Goal: Feedback & Contribution: Contribute content

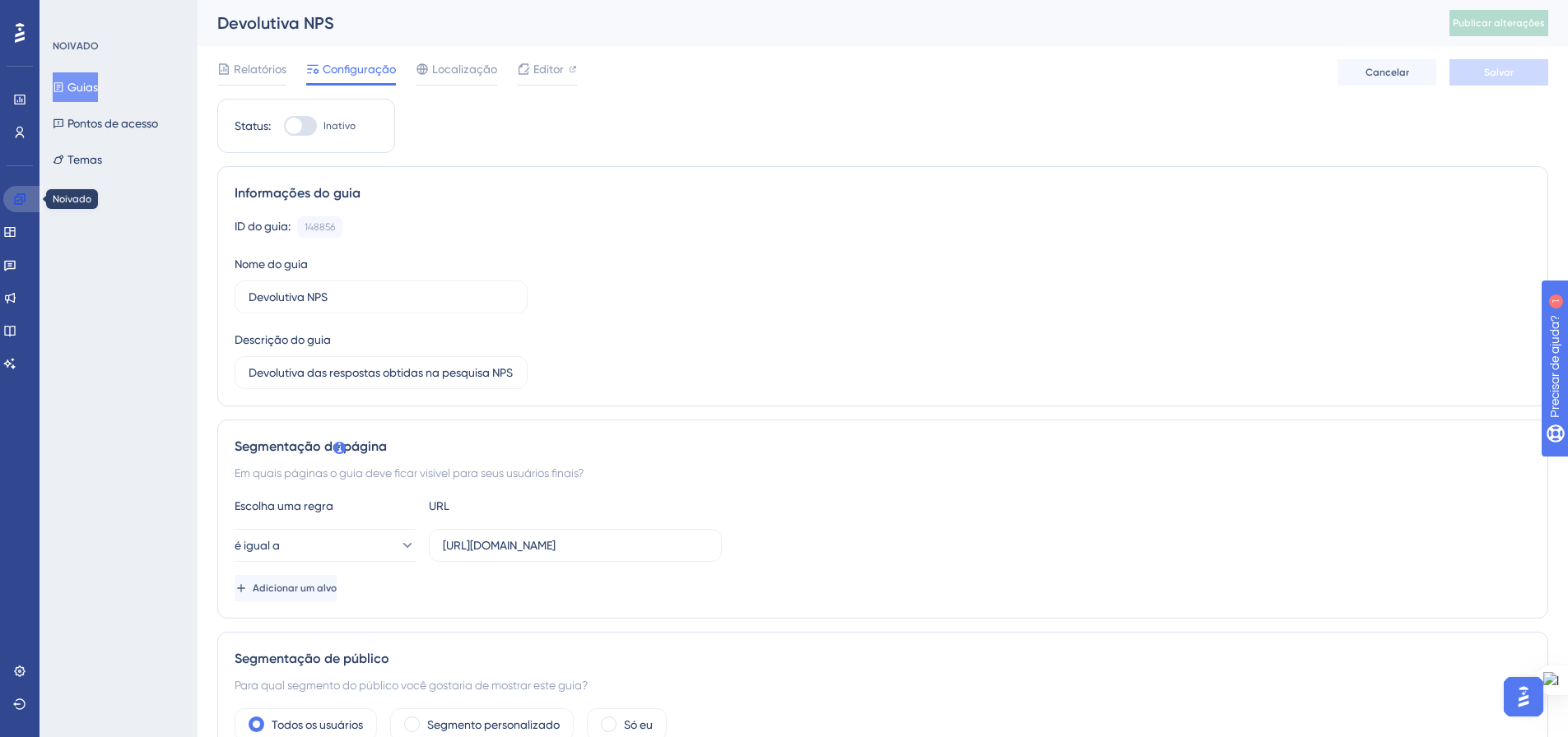
click at [20, 198] on icon at bounding box center [19, 199] width 11 height 11
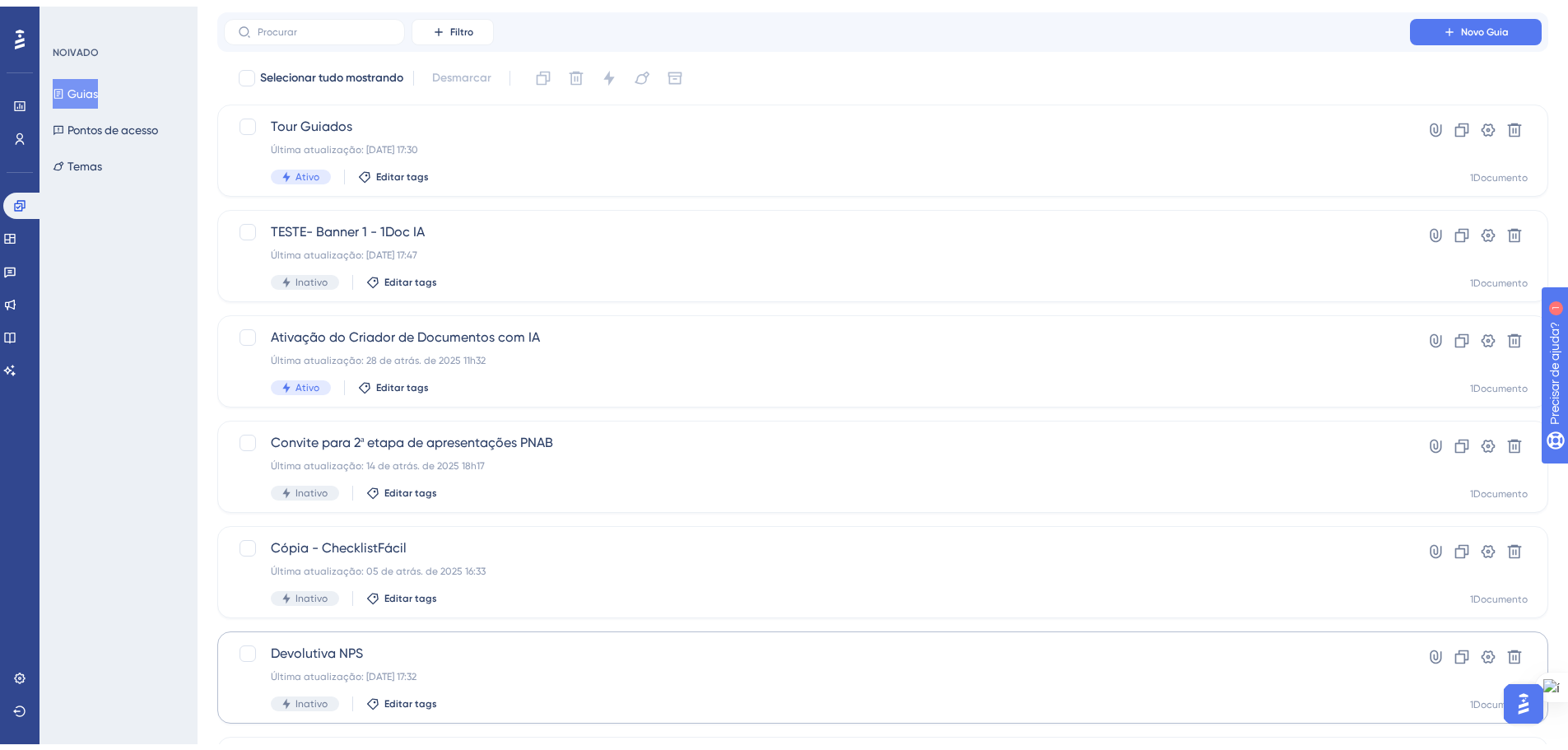
scroll to position [82, 0]
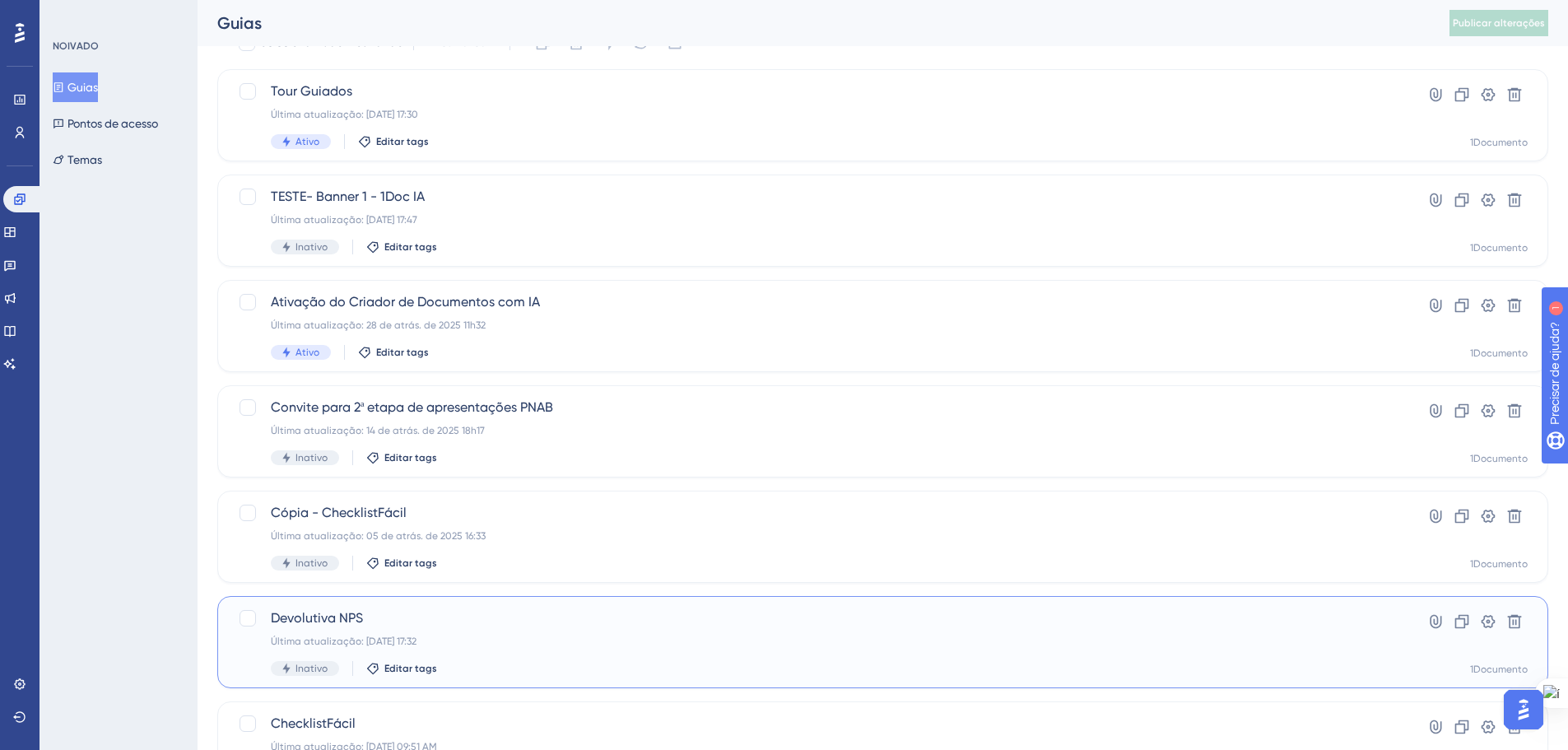
click at [480, 623] on span "Devolutiva NPS" at bounding box center [816, 617] width 1092 height 19
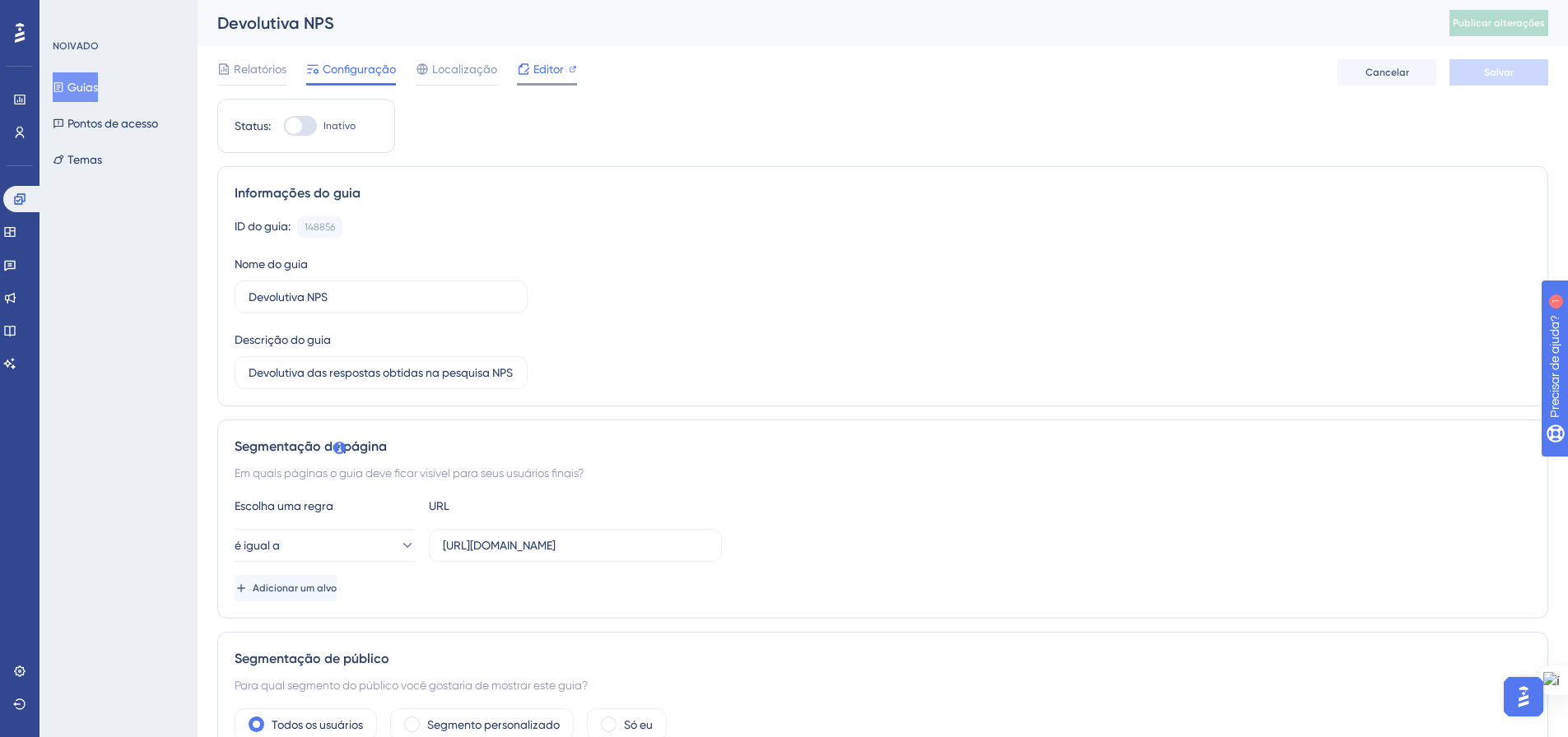
click at [546, 80] on div "Editor" at bounding box center [546, 72] width 60 height 26
click at [16, 340] on link at bounding box center [10, 330] width 14 height 26
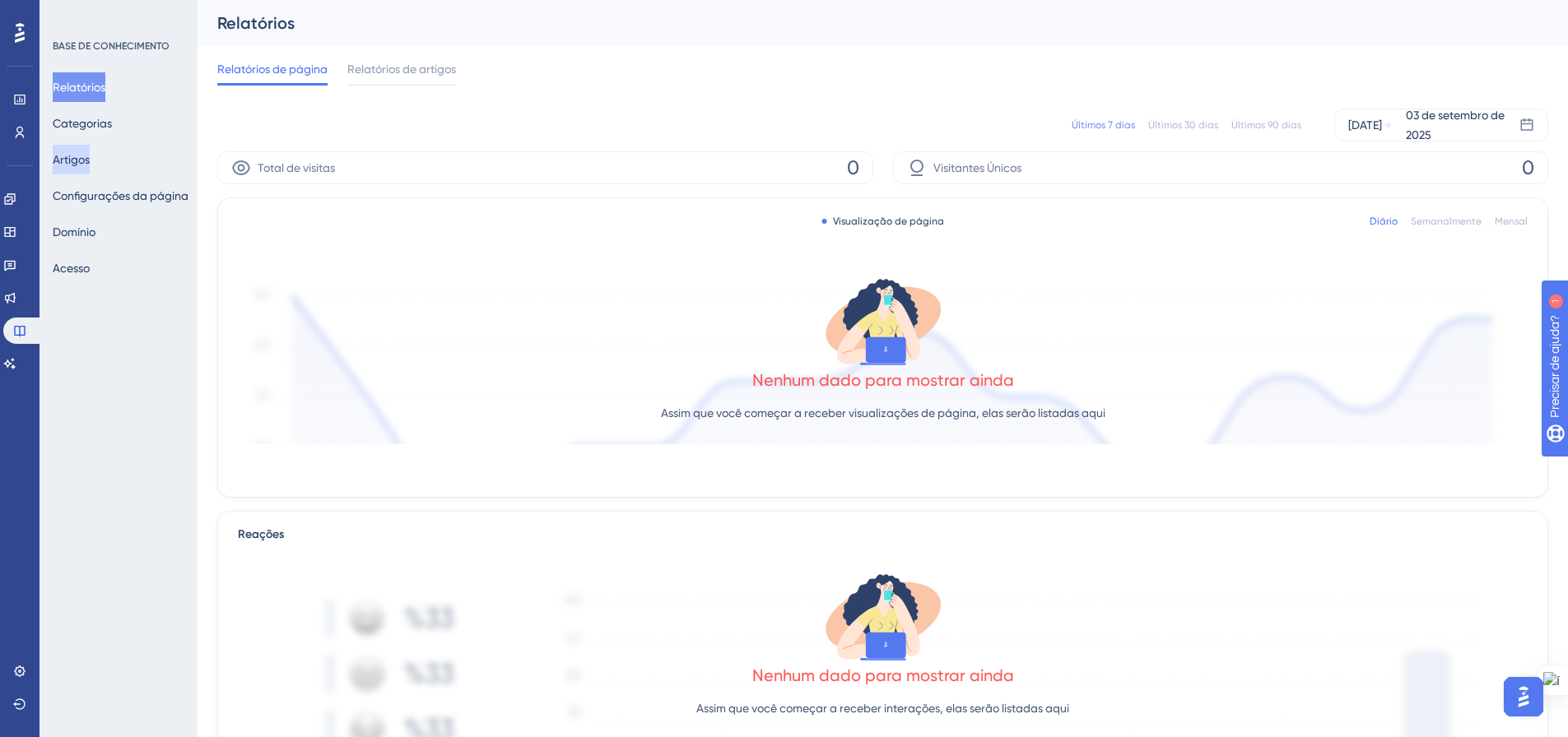
click at [78, 150] on font "Artigos" at bounding box center [71, 159] width 37 height 19
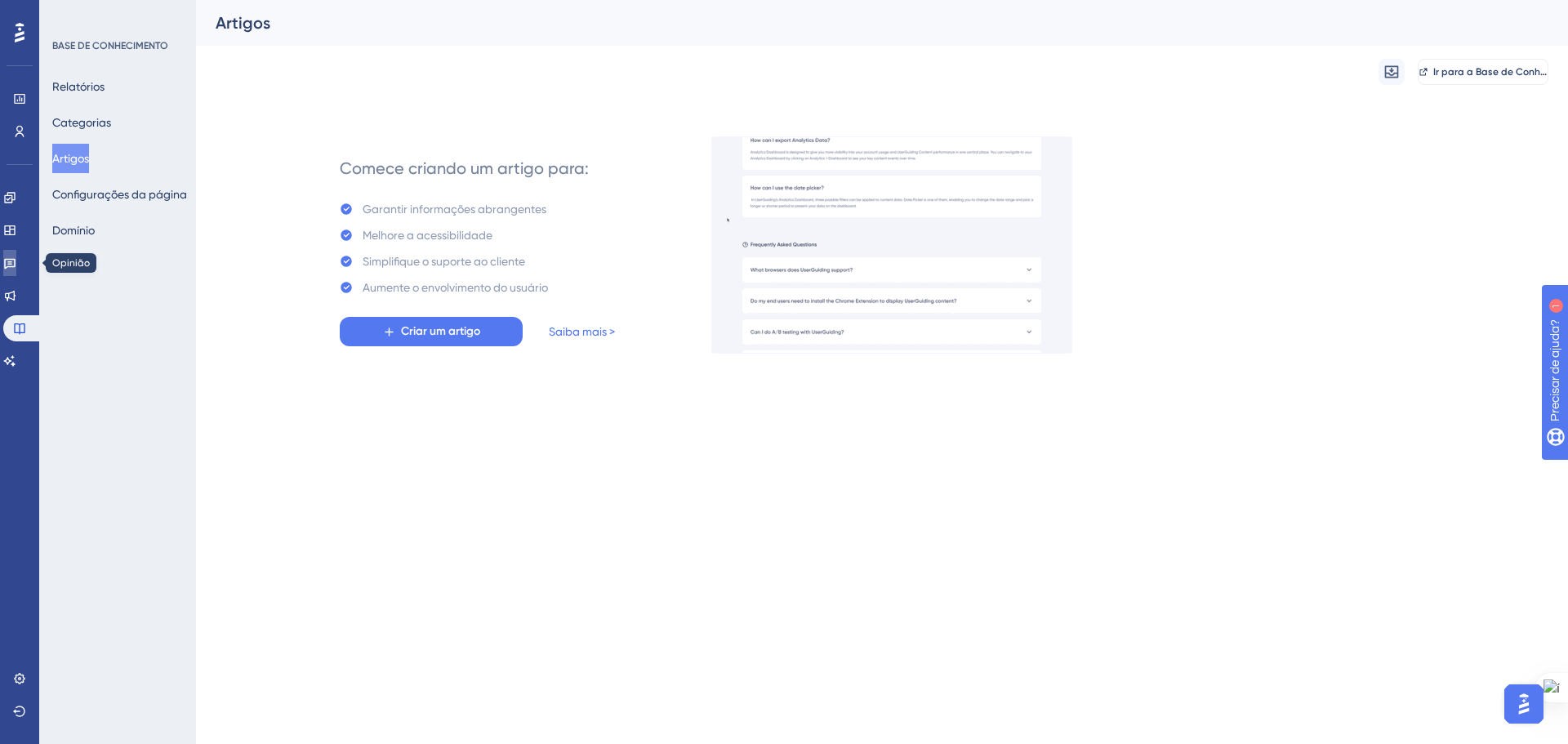
click at [15, 264] on icon at bounding box center [10, 264] width 12 height 11
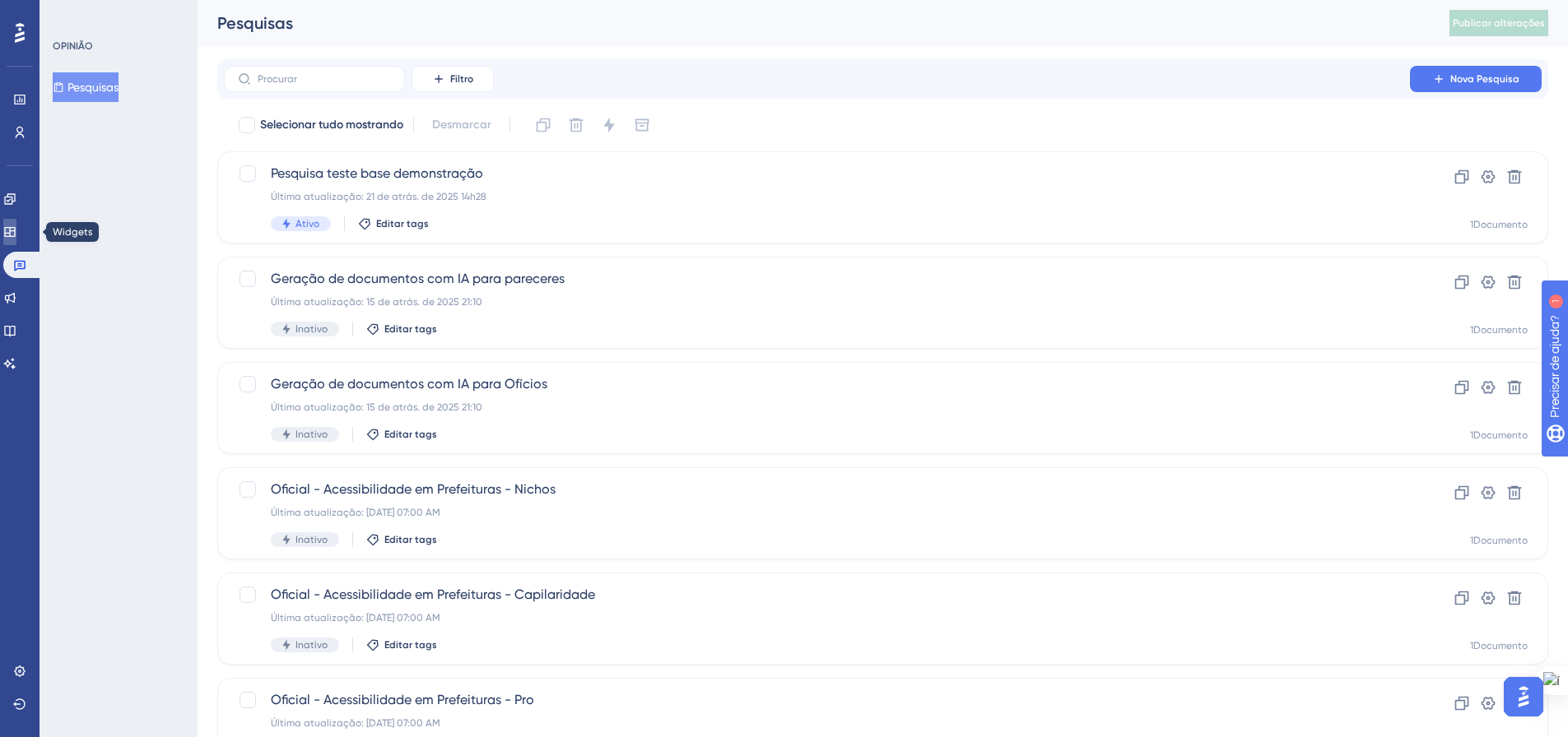
click at [16, 226] on icon at bounding box center [10, 232] width 14 height 14
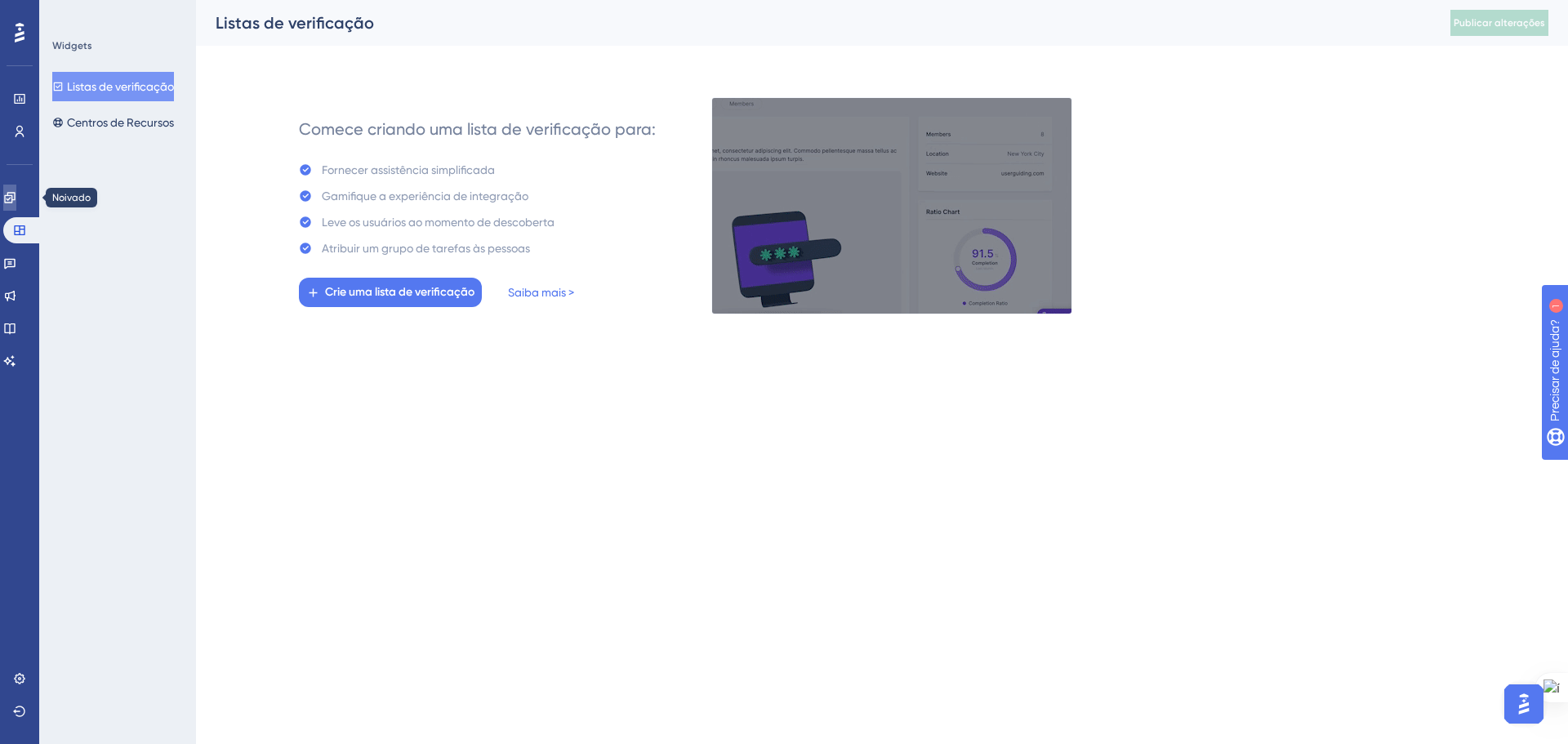
click at [15, 199] on icon at bounding box center [9, 197] width 11 height 11
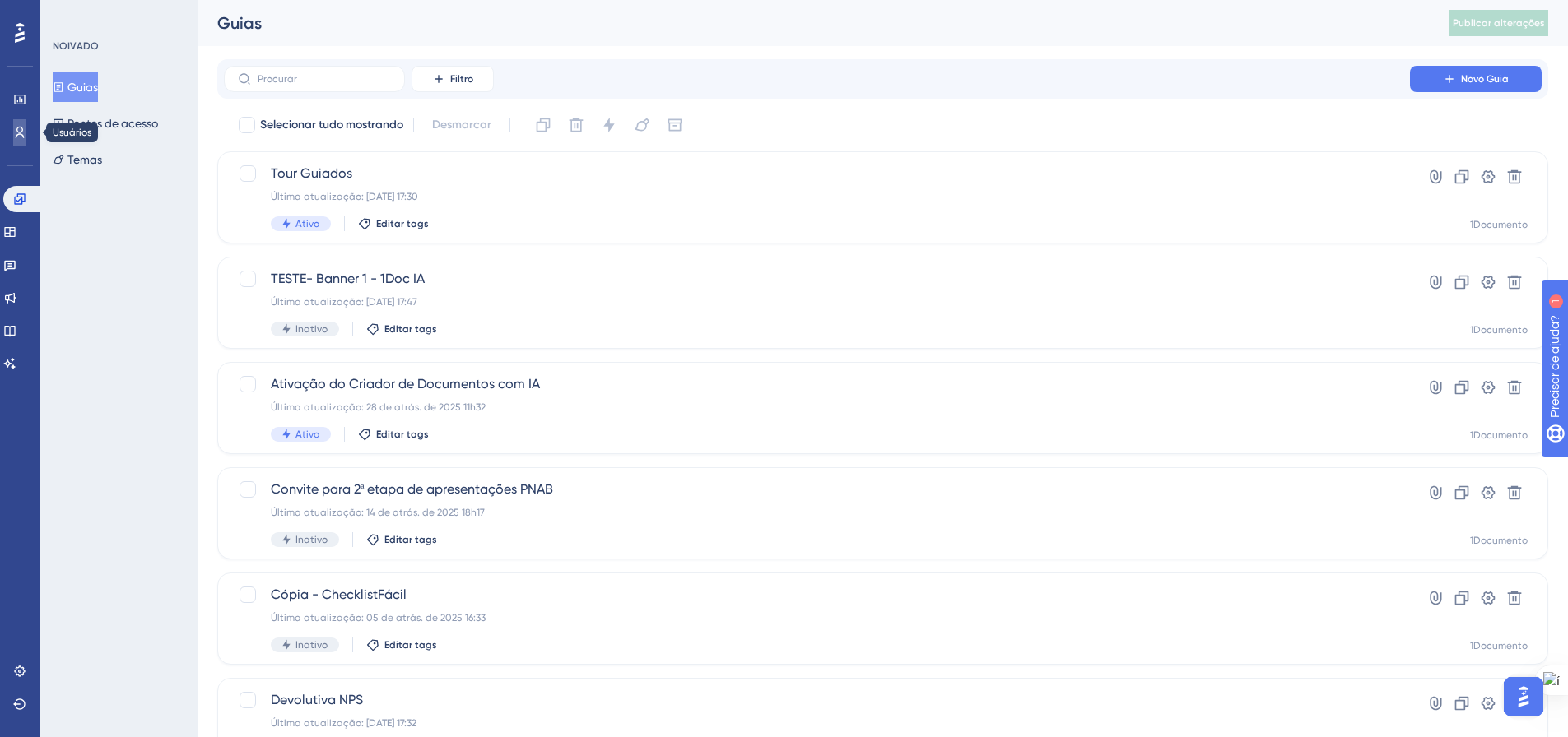
click at [23, 130] on icon at bounding box center [20, 133] width 14 height 14
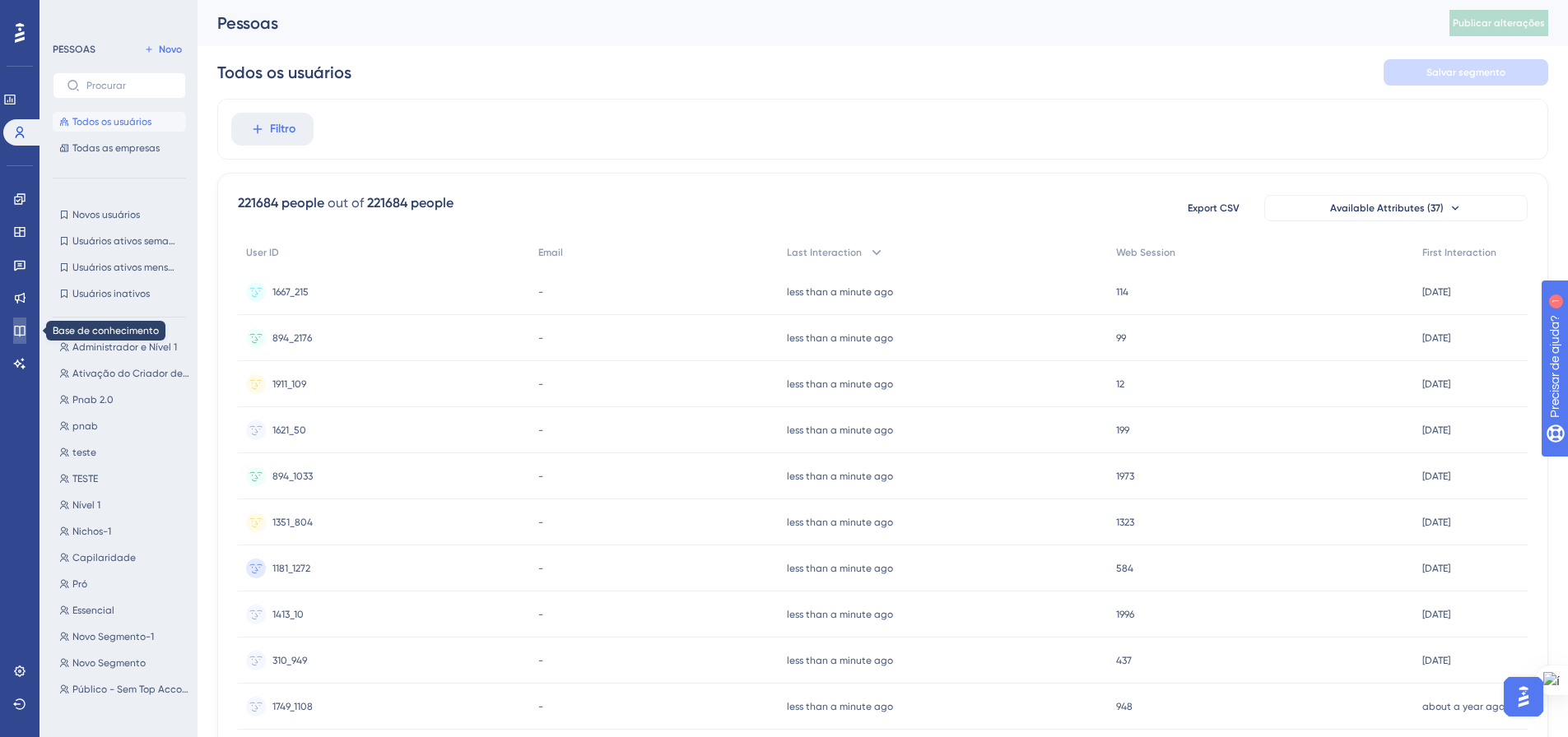
click at [15, 331] on icon at bounding box center [19, 330] width 11 height 11
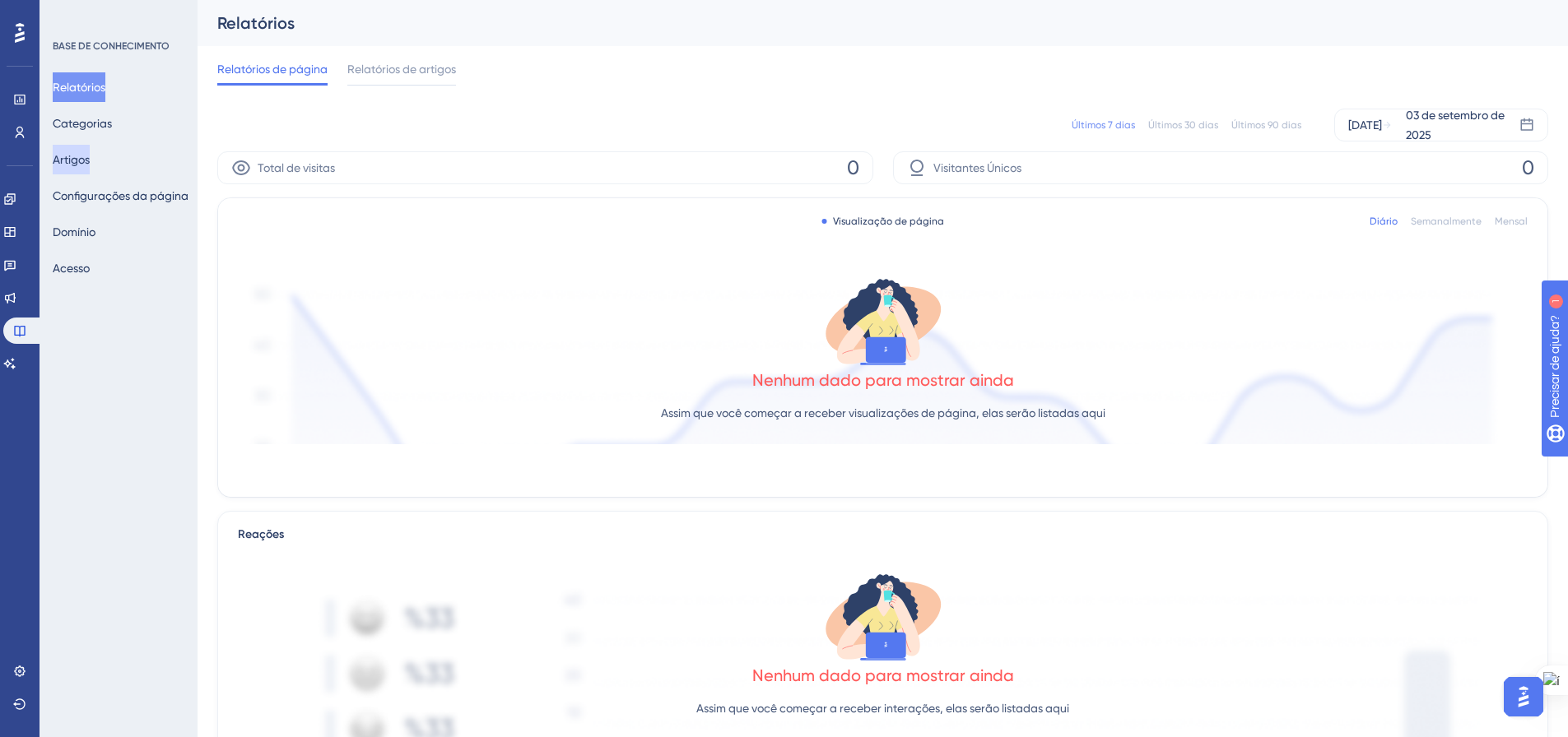
click at [90, 147] on button "Artigos" at bounding box center [71, 159] width 37 height 30
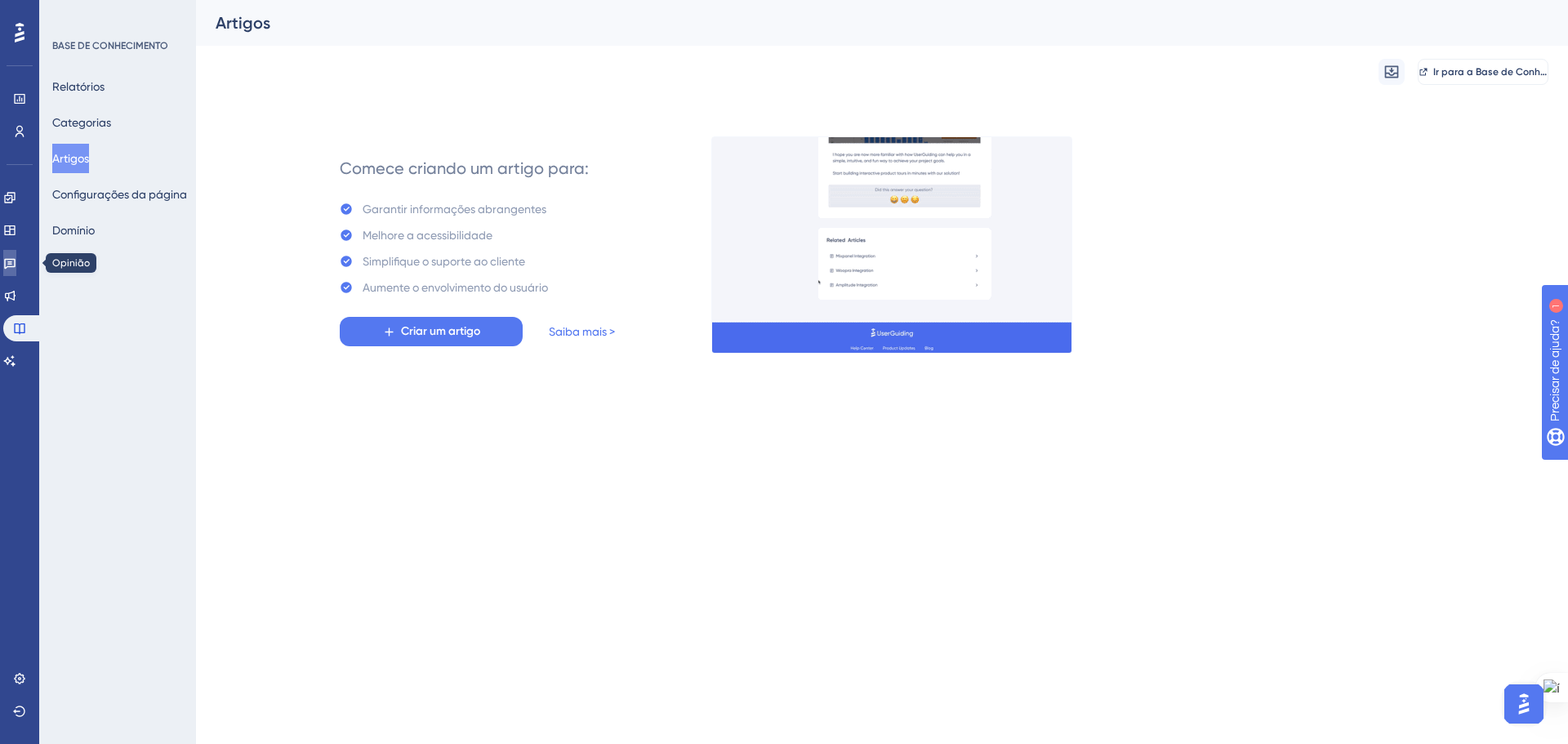
click at [15, 260] on icon at bounding box center [10, 264] width 12 height 11
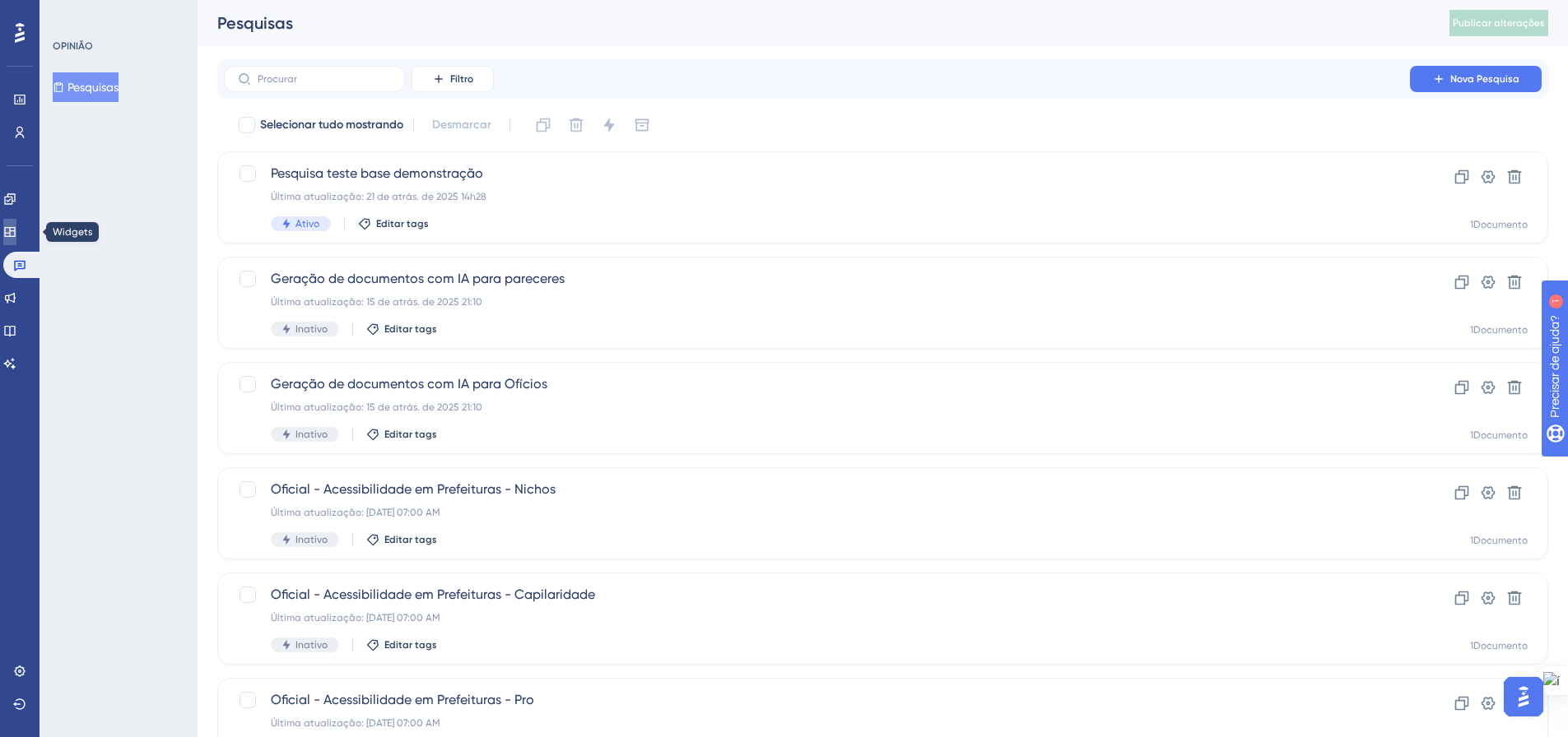
click at [16, 232] on icon at bounding box center [10, 232] width 14 height 14
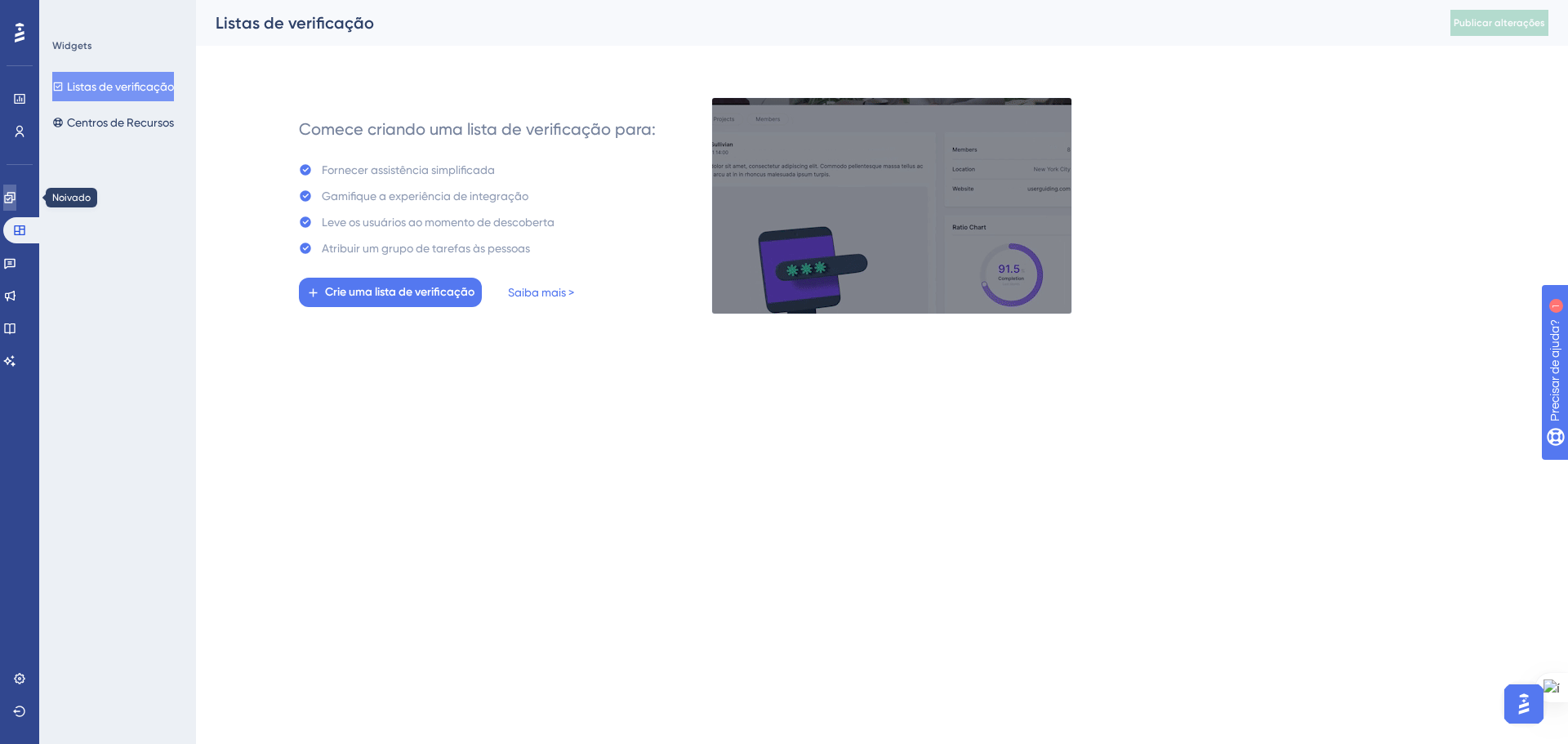
click at [16, 200] on icon at bounding box center [10, 198] width 13 height 13
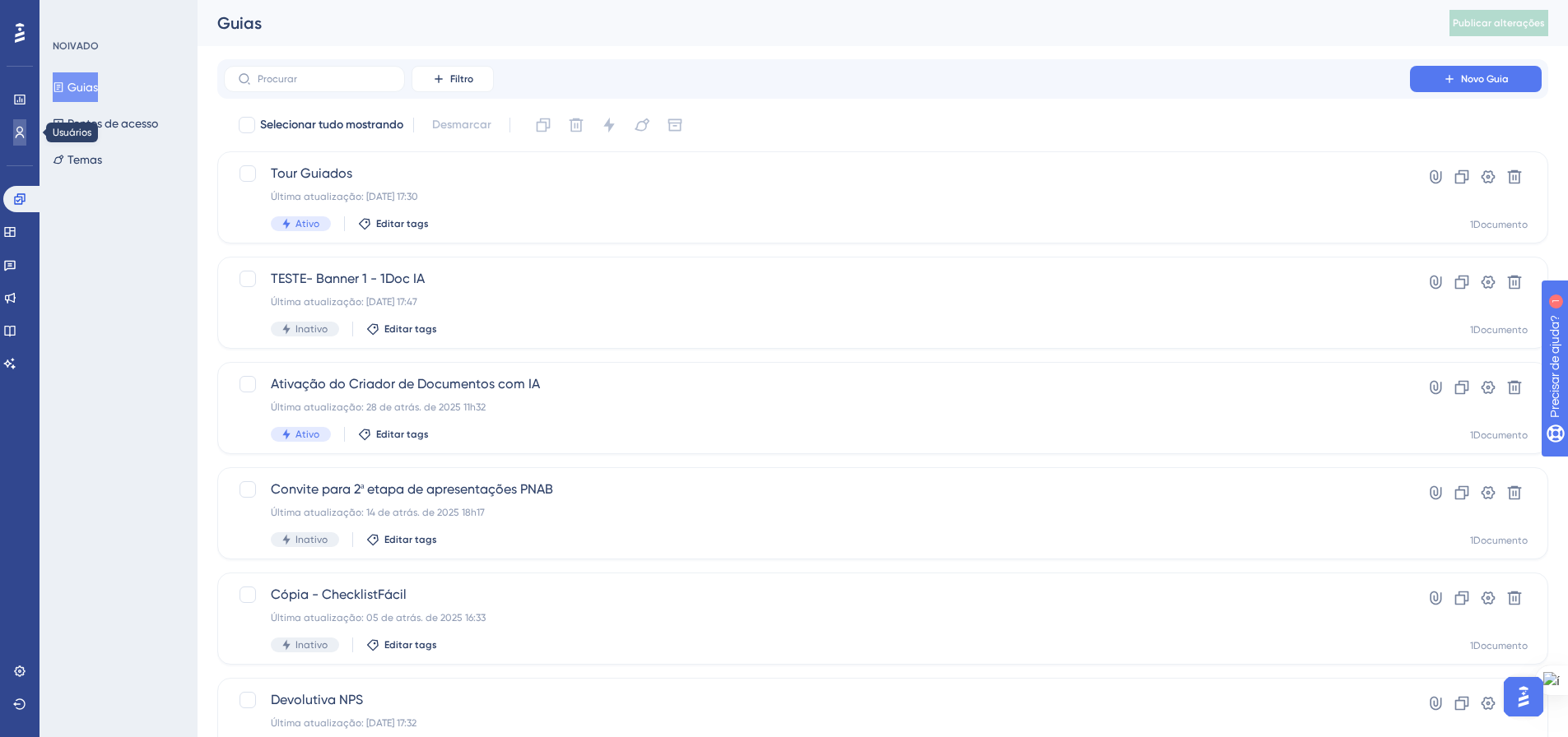
click at [21, 127] on icon at bounding box center [20, 133] width 14 height 14
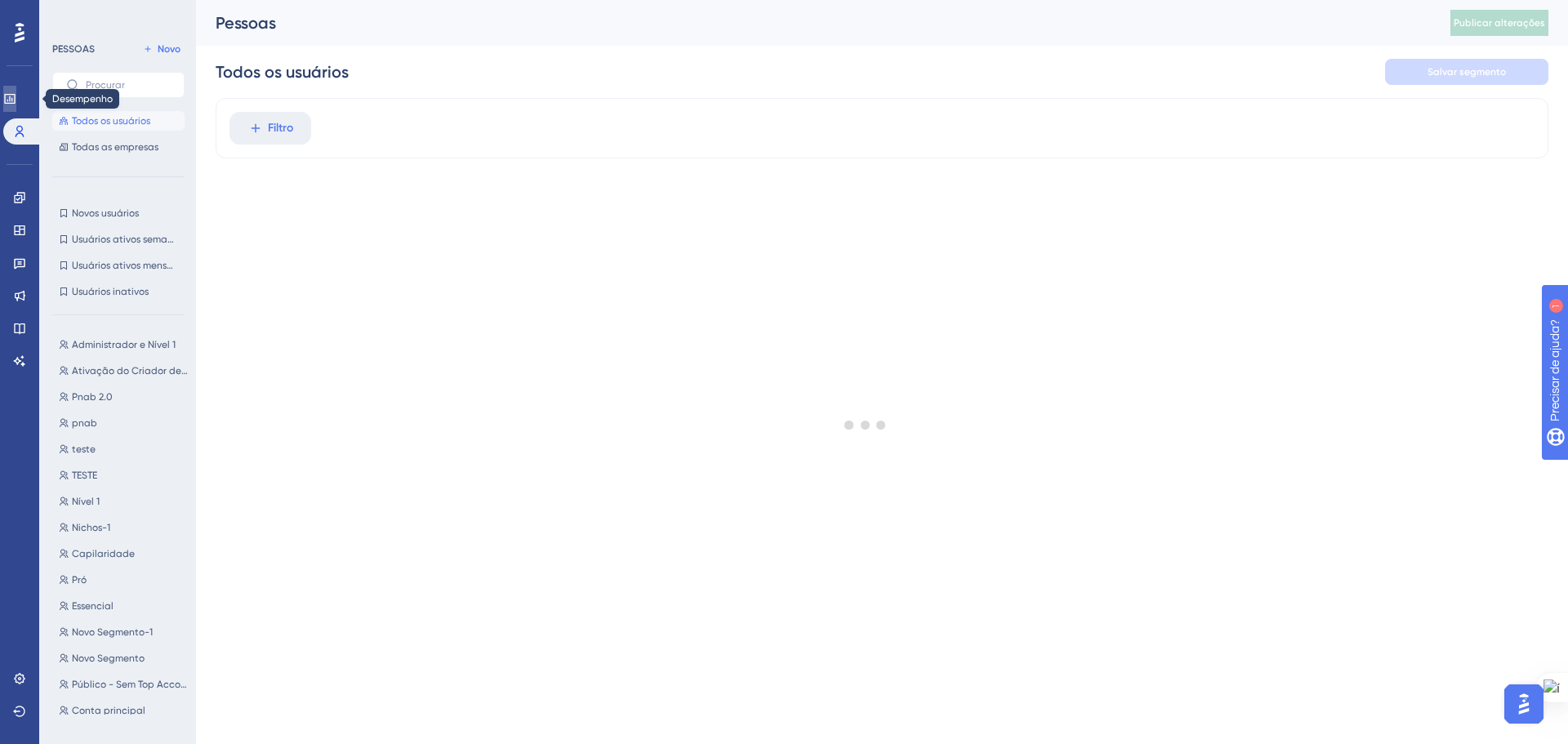
click at [16, 104] on icon at bounding box center [10, 99] width 13 height 13
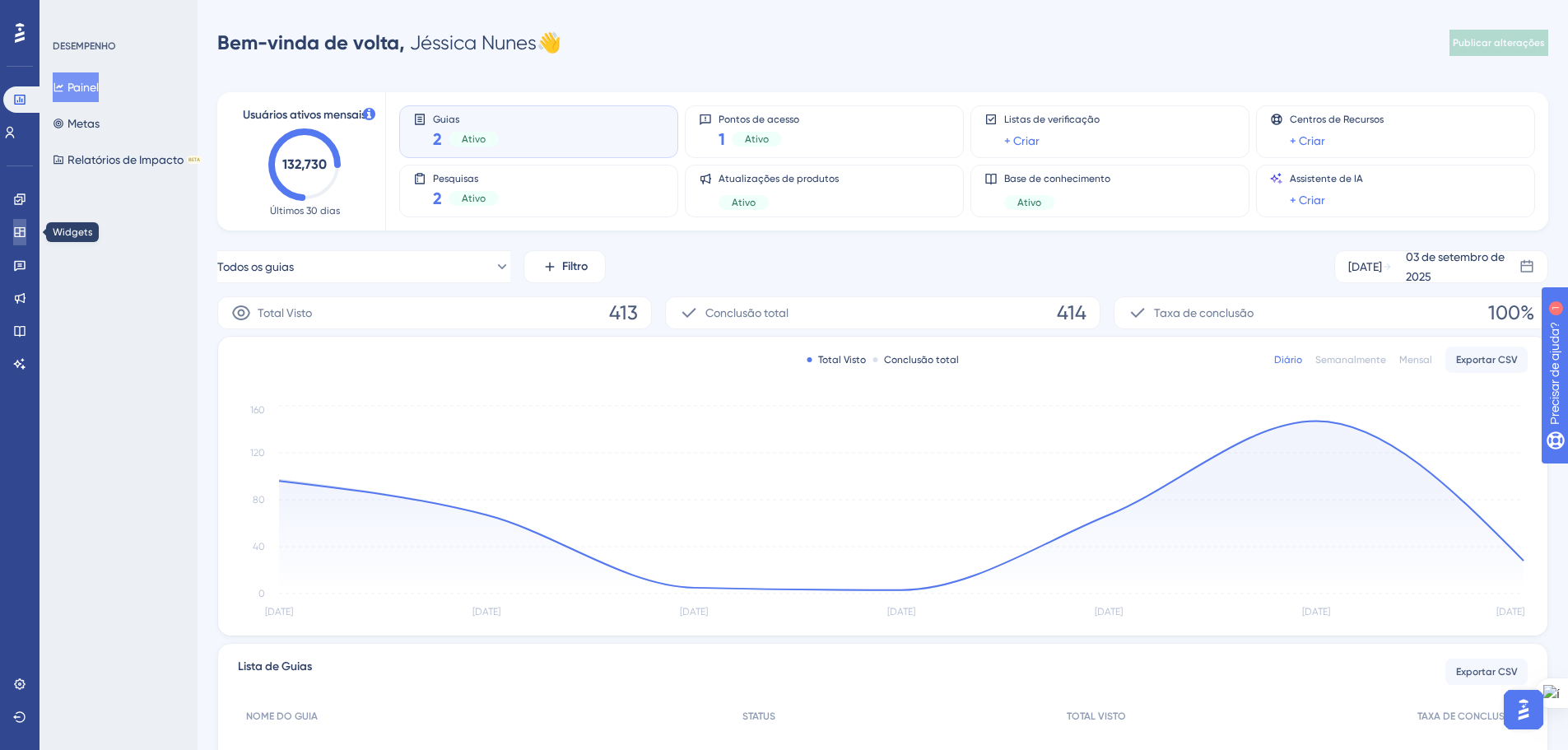
click at [20, 243] on link at bounding box center [20, 232] width 14 height 26
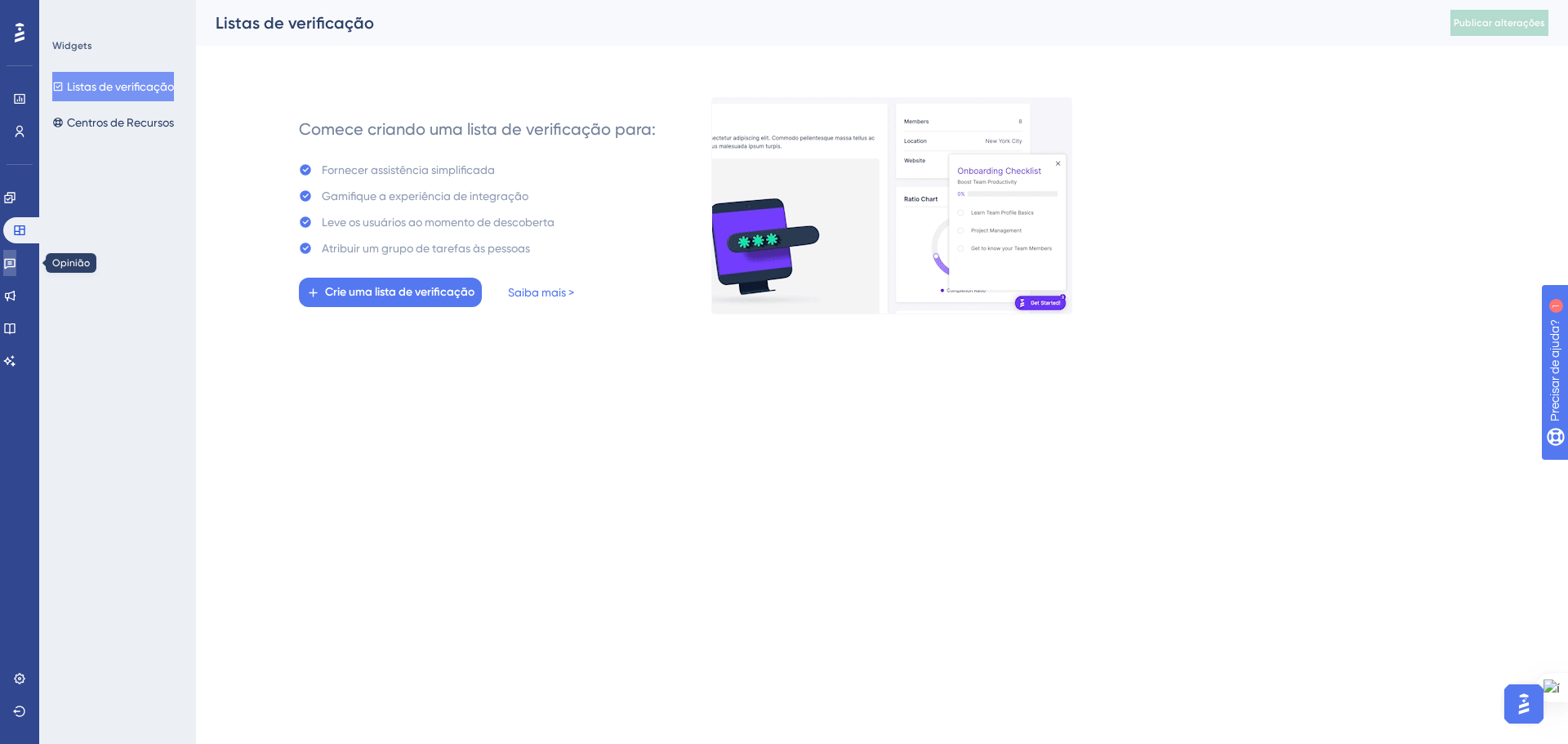
click at [15, 267] on icon at bounding box center [10, 264] width 12 height 11
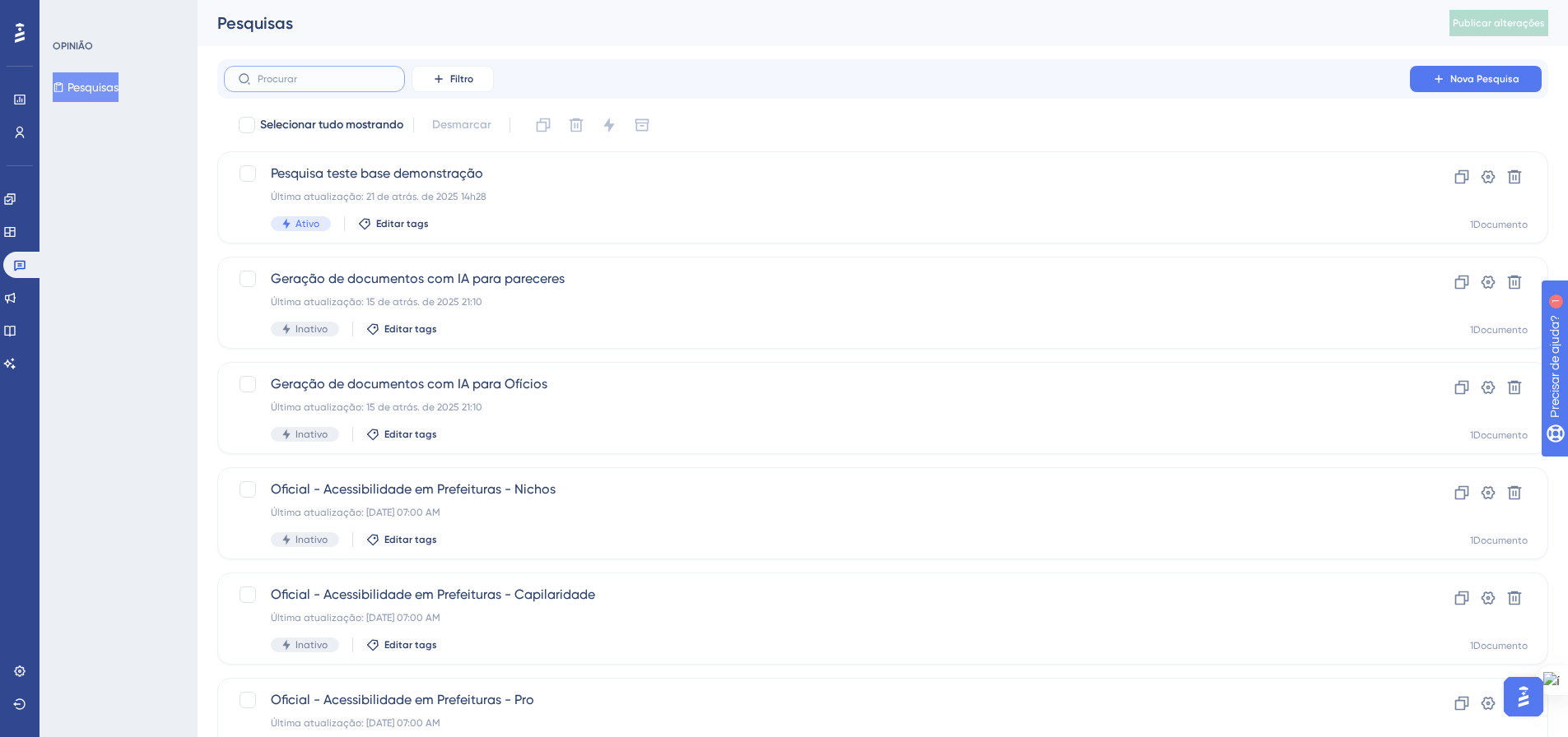
click at [316, 84] on input "text" at bounding box center [325, 79] width 134 height 12
type input "dev"
checkbox input "true"
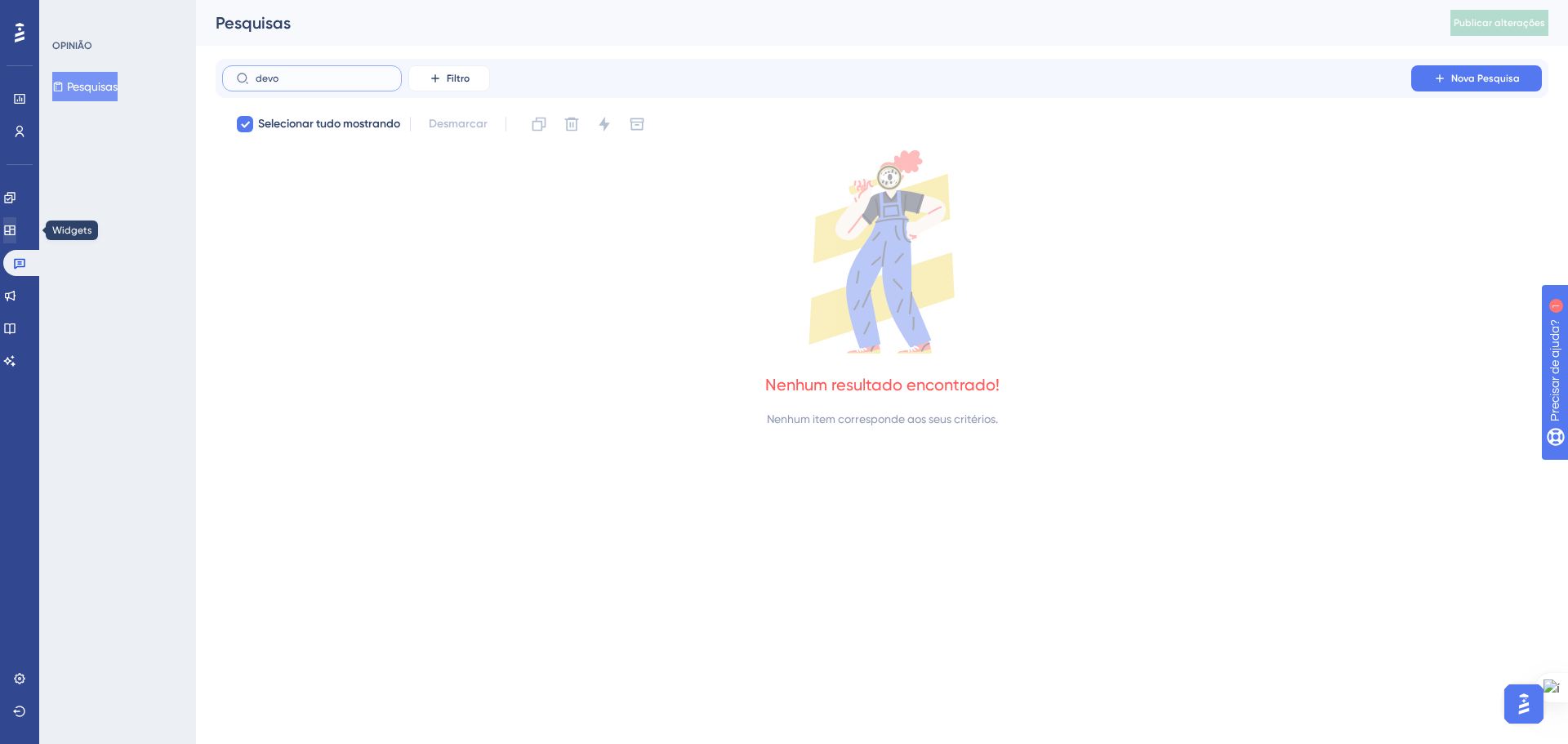
type input "devo"
click at [13, 227] on link at bounding box center [10, 230] width 13 height 26
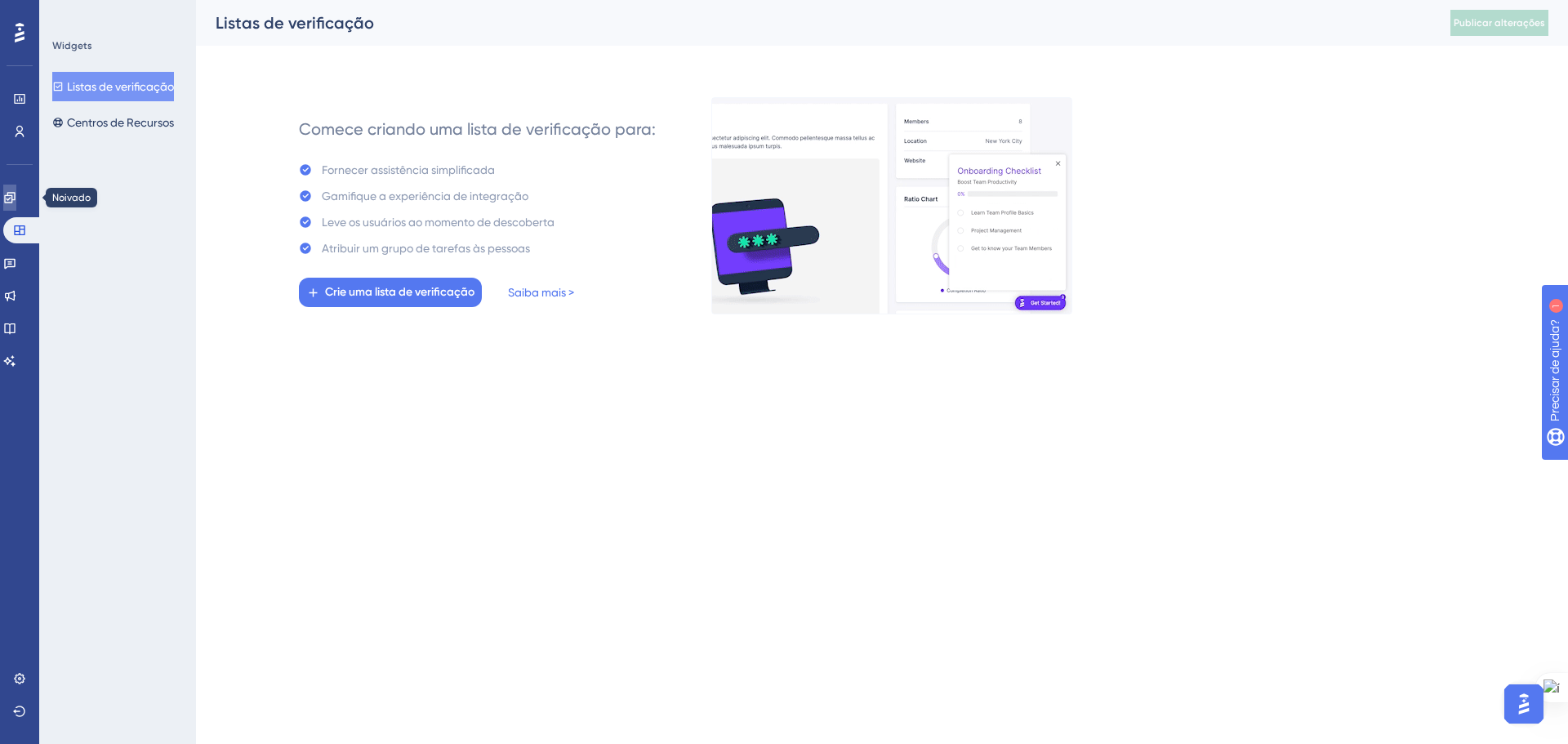
click at [16, 193] on icon at bounding box center [10, 198] width 13 height 13
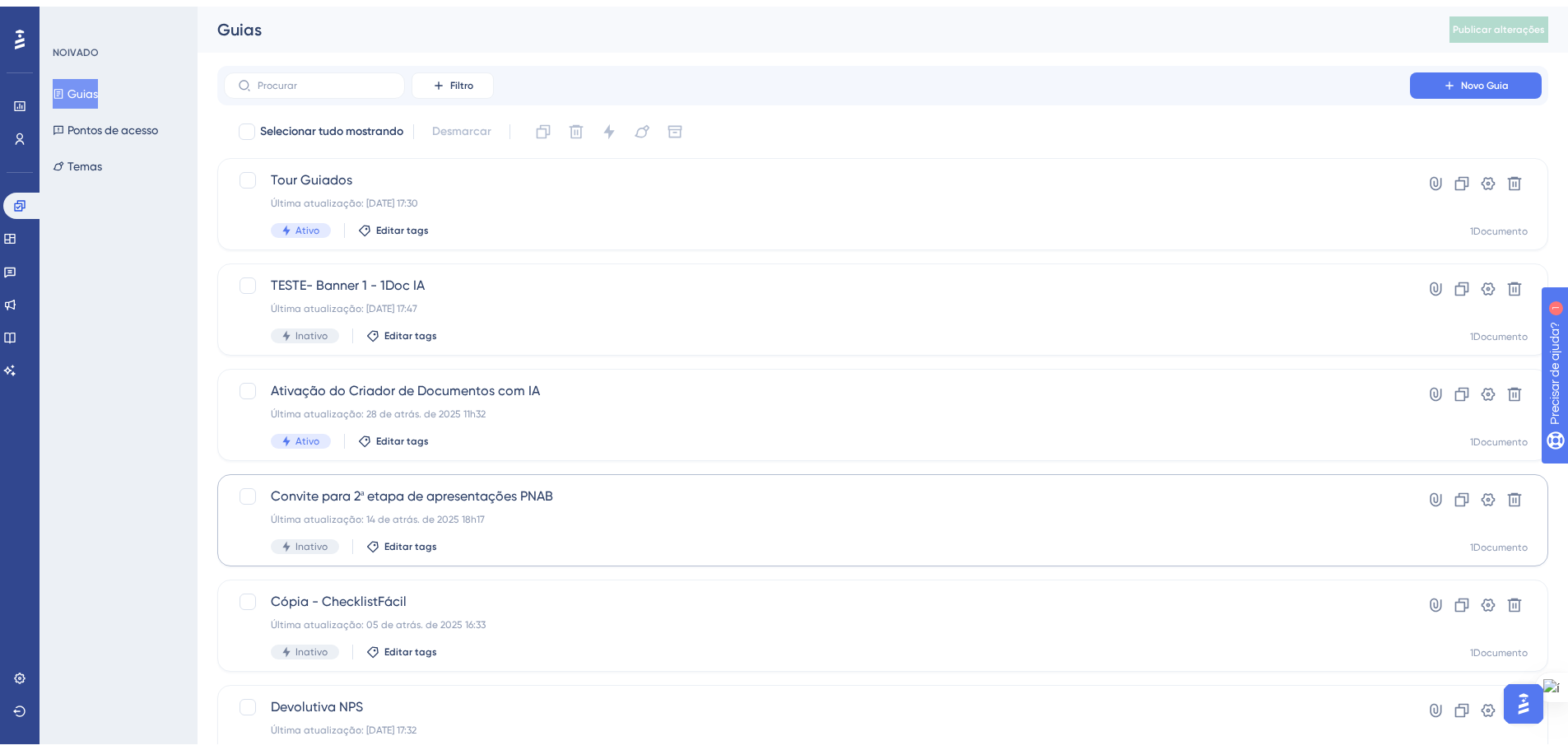
scroll to position [82, 0]
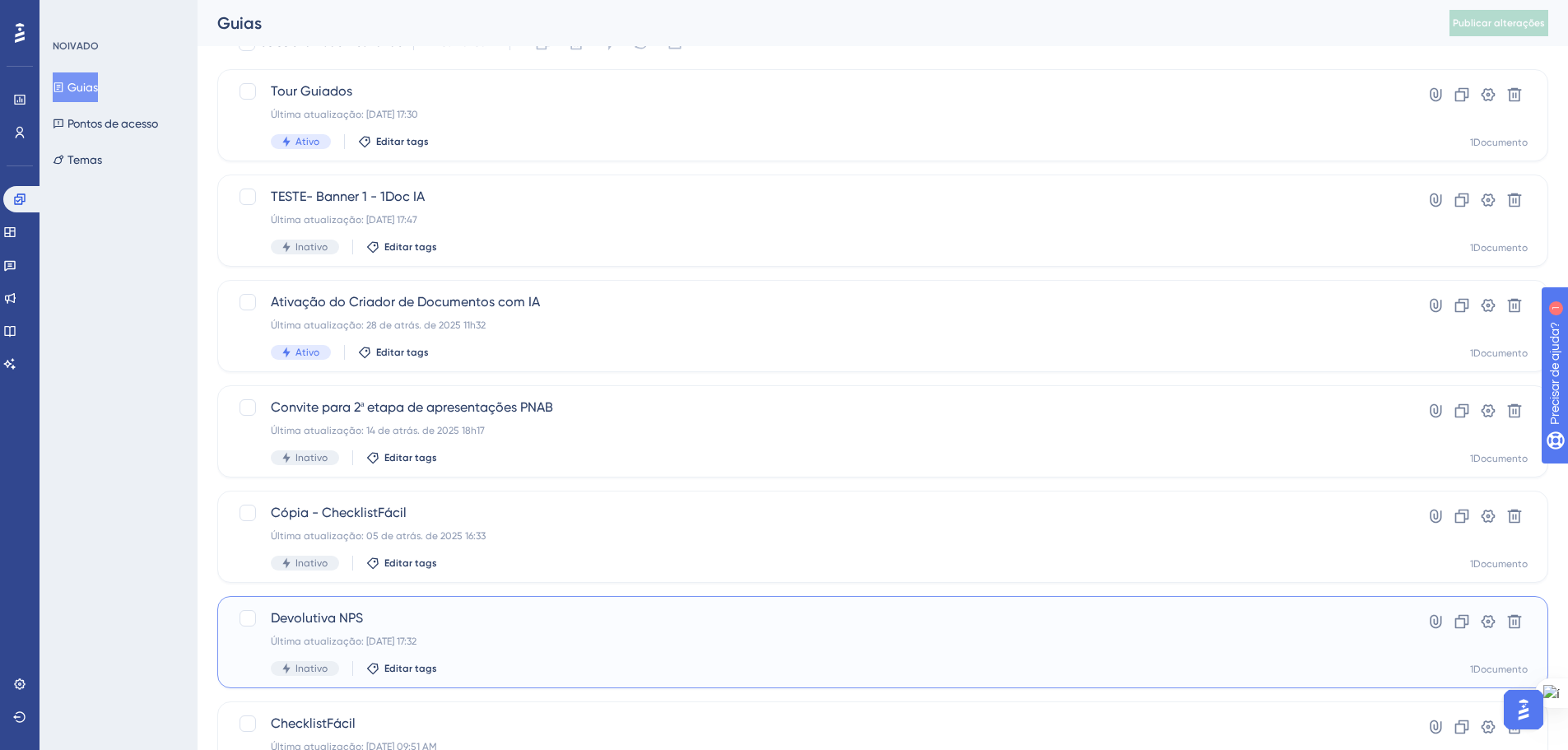
click at [342, 615] on font "Devolutiva NPS" at bounding box center [316, 617] width 92 height 15
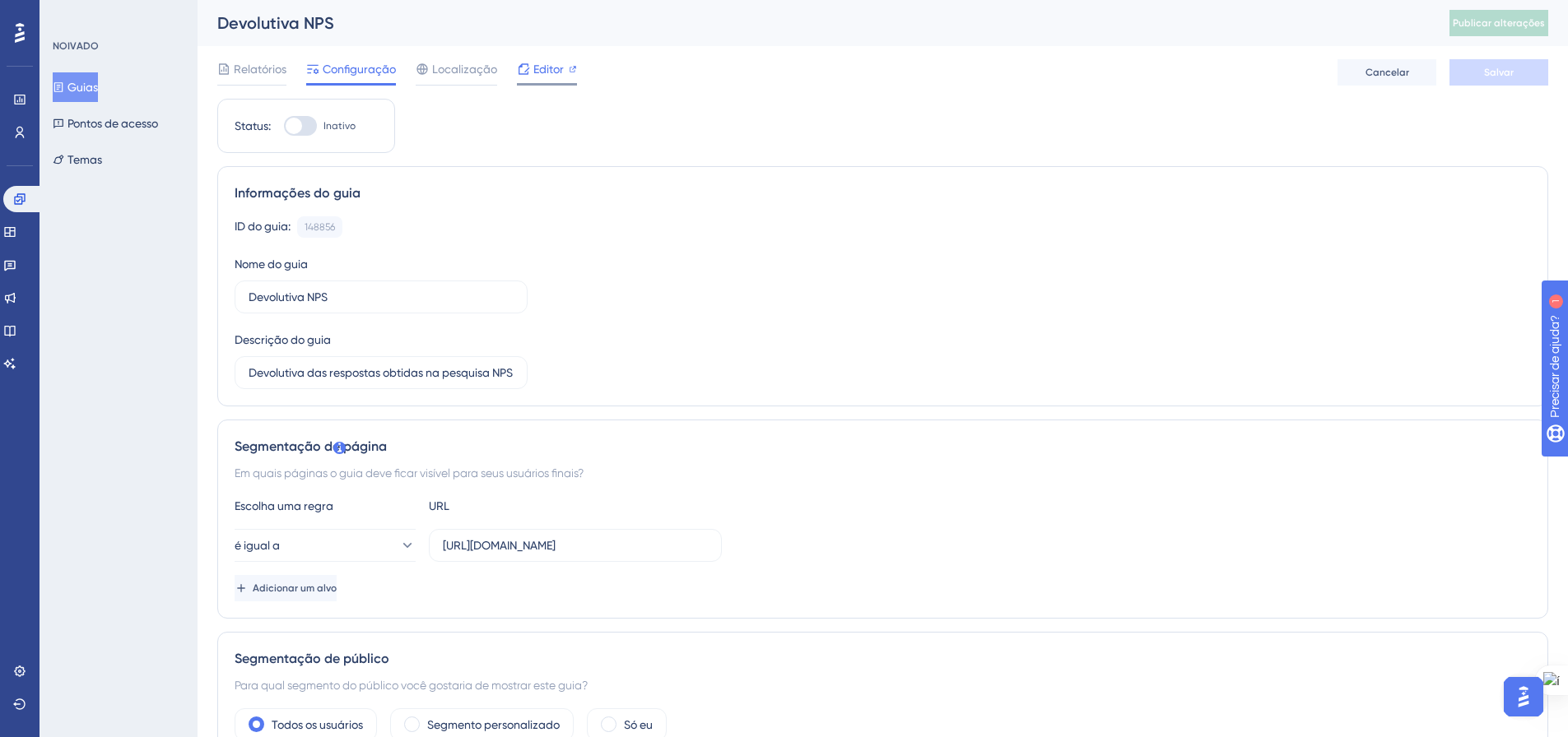
click at [538, 71] on font "Editor" at bounding box center [549, 69] width 30 height 14
click at [17, 96] on icon at bounding box center [19, 100] width 11 height 10
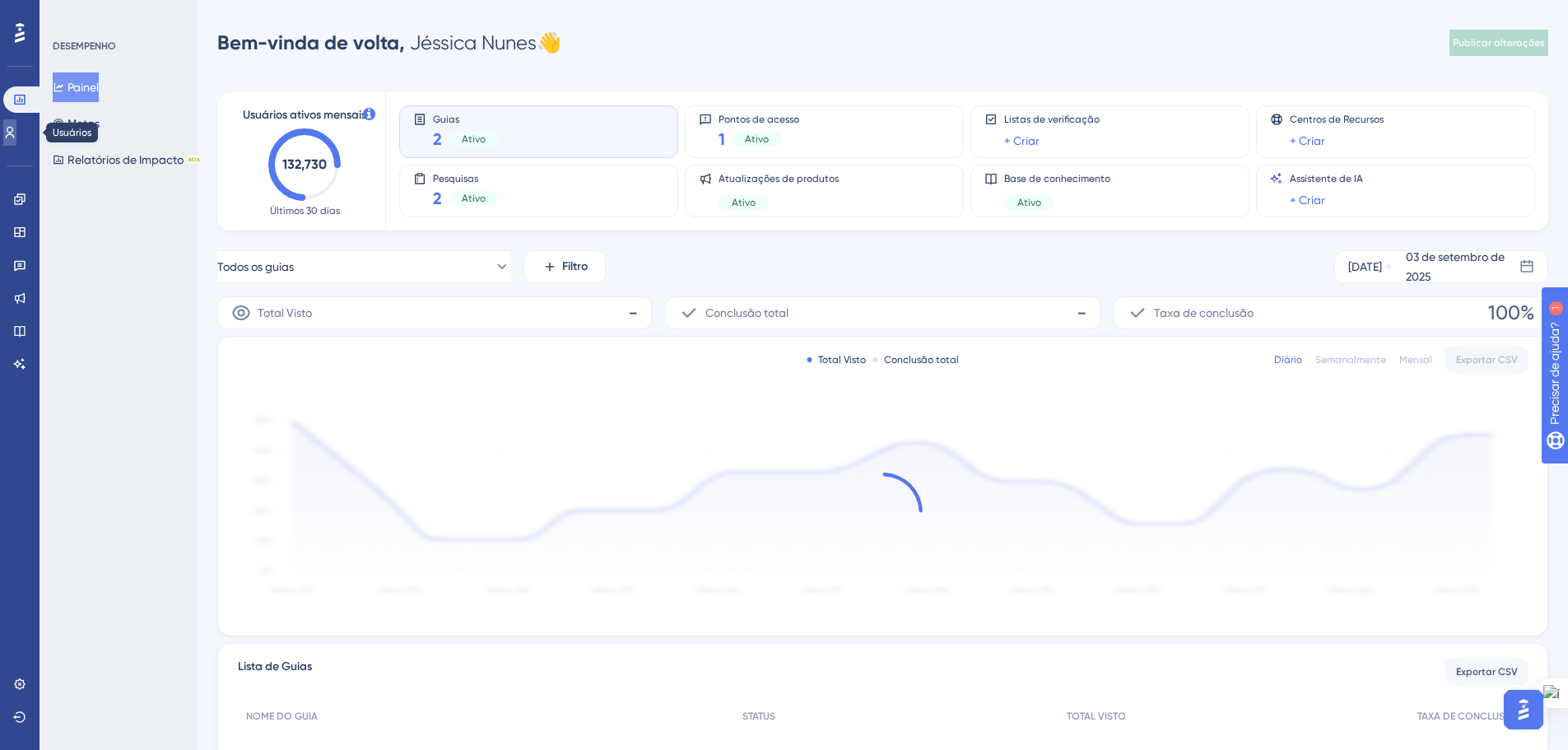
click at [16, 119] on link at bounding box center [10, 132] width 14 height 26
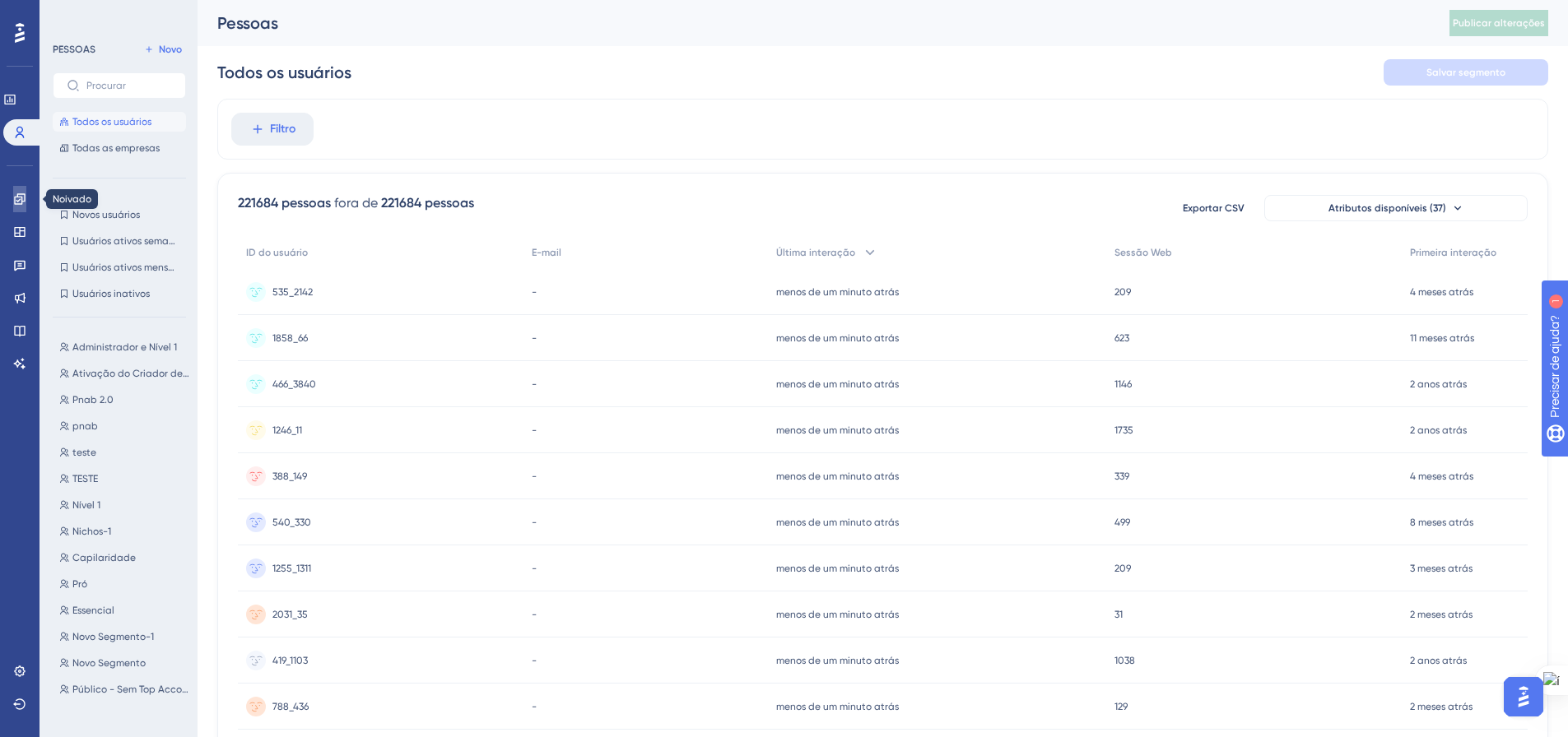
click at [17, 204] on icon at bounding box center [20, 199] width 14 height 14
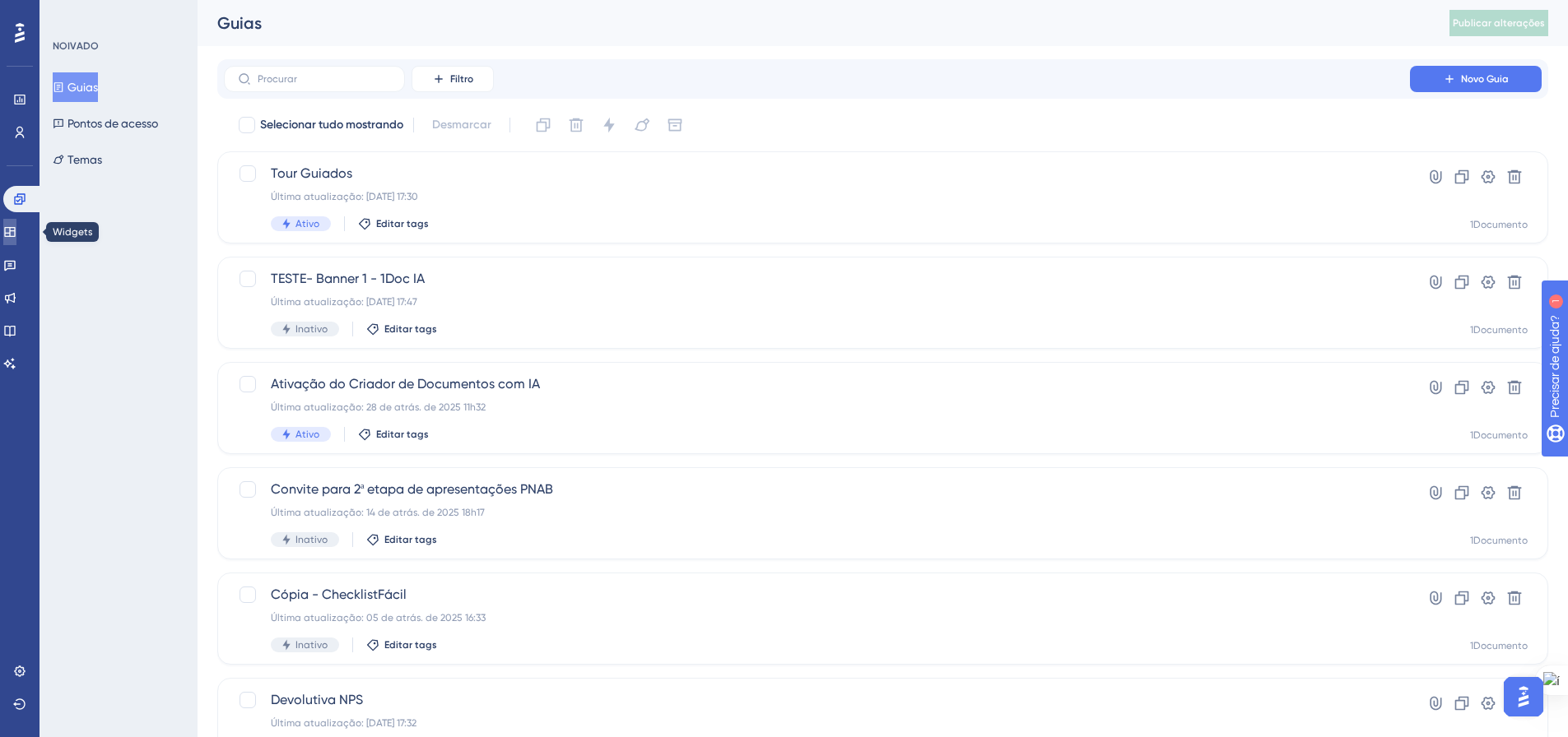
click at [15, 228] on icon at bounding box center [9, 232] width 11 height 10
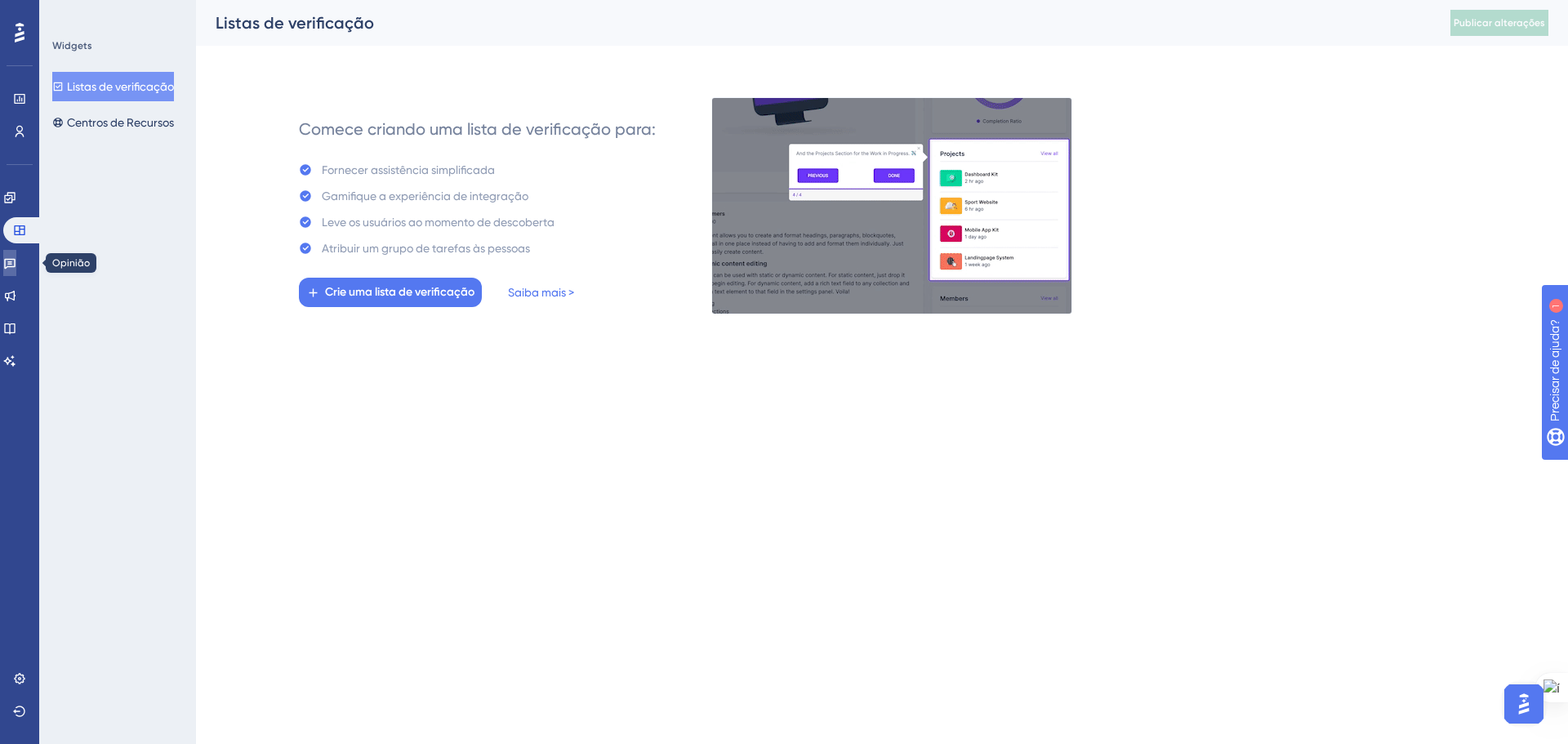
click at [13, 267] on icon at bounding box center [10, 263] width 13 height 13
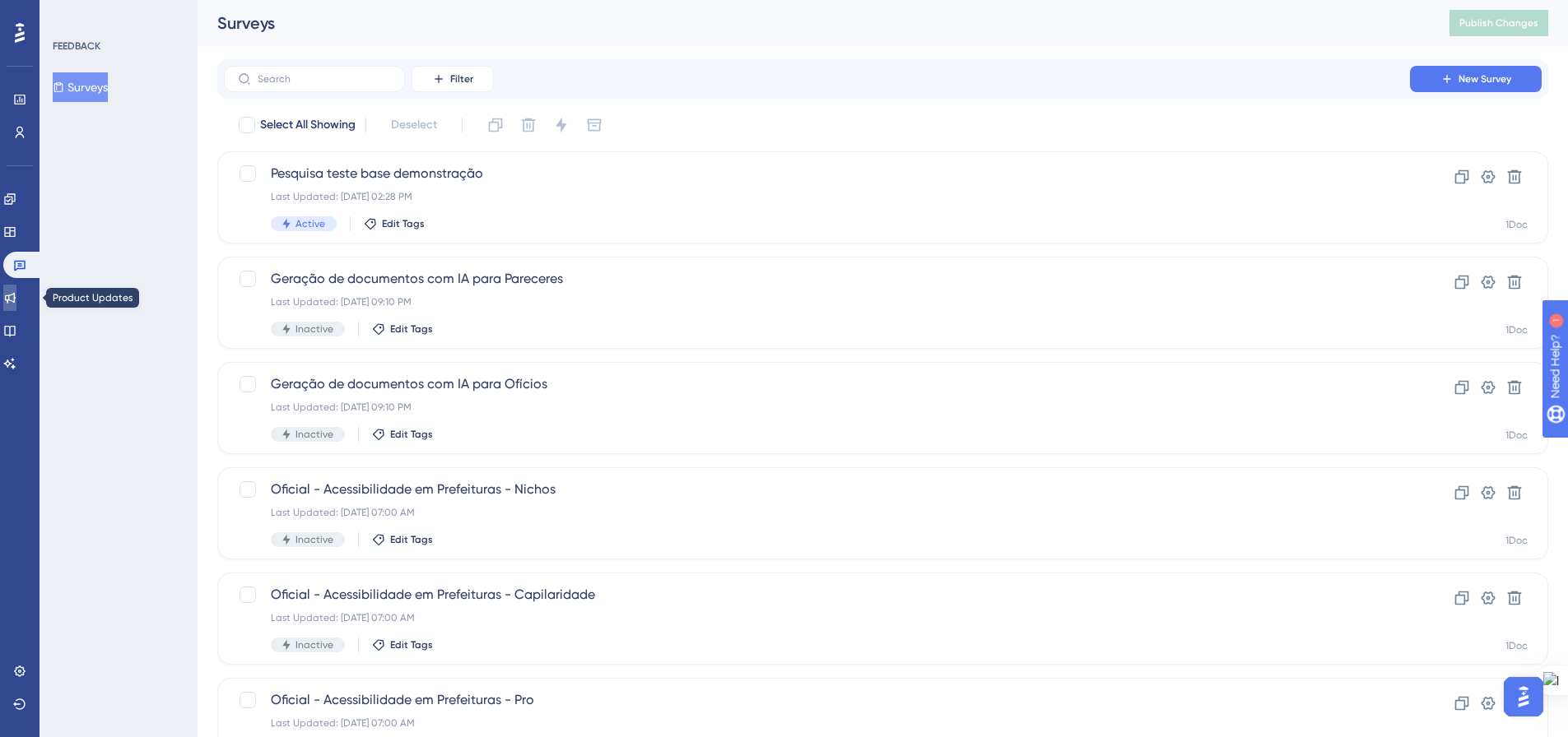
click at [15, 293] on icon at bounding box center [10, 298] width 14 height 14
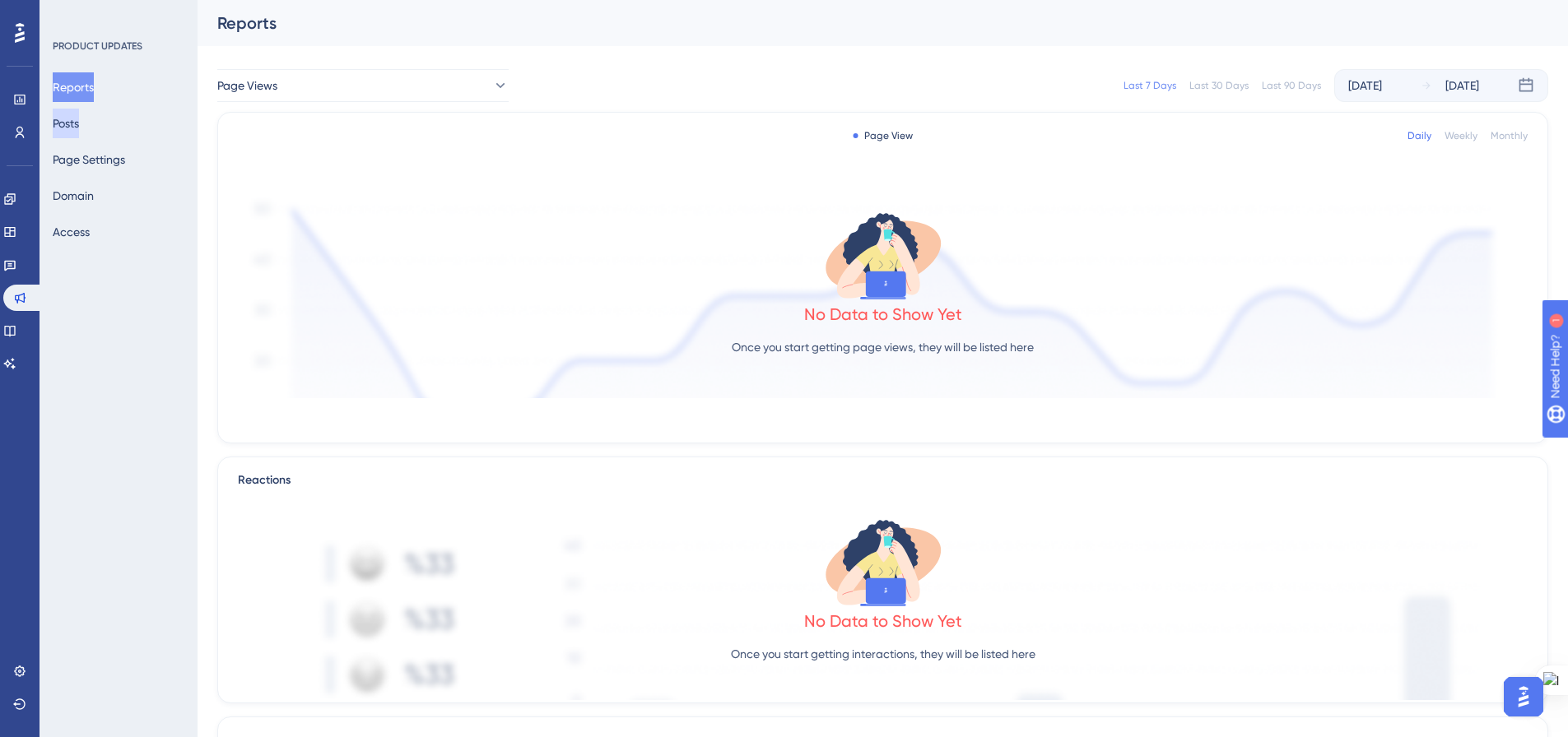
click at [74, 113] on button "Posts" at bounding box center [65, 123] width 26 height 30
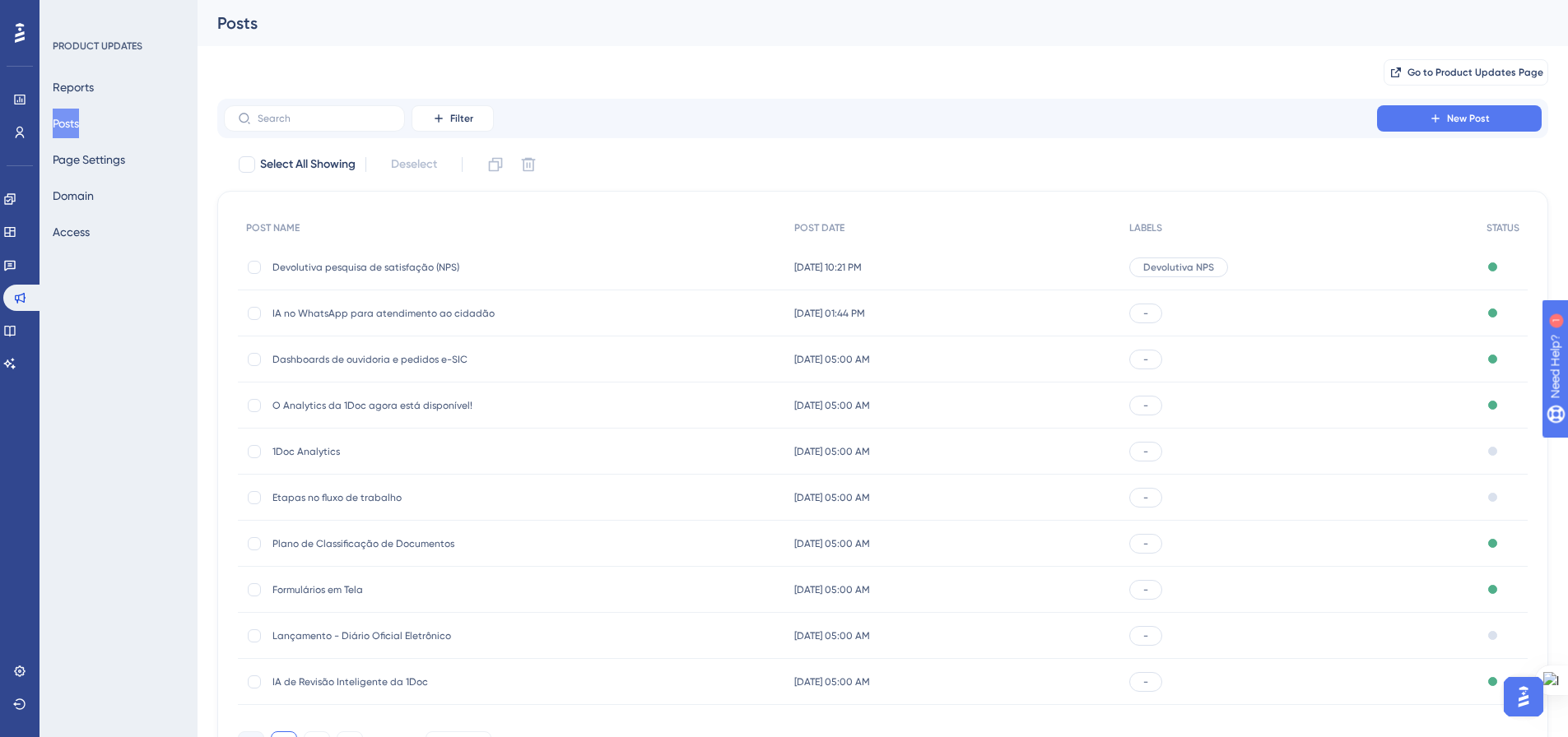
click at [348, 270] on span "Devolutiva pesquisa de satisfação (NPS)" at bounding box center [403, 268] width 263 height 14
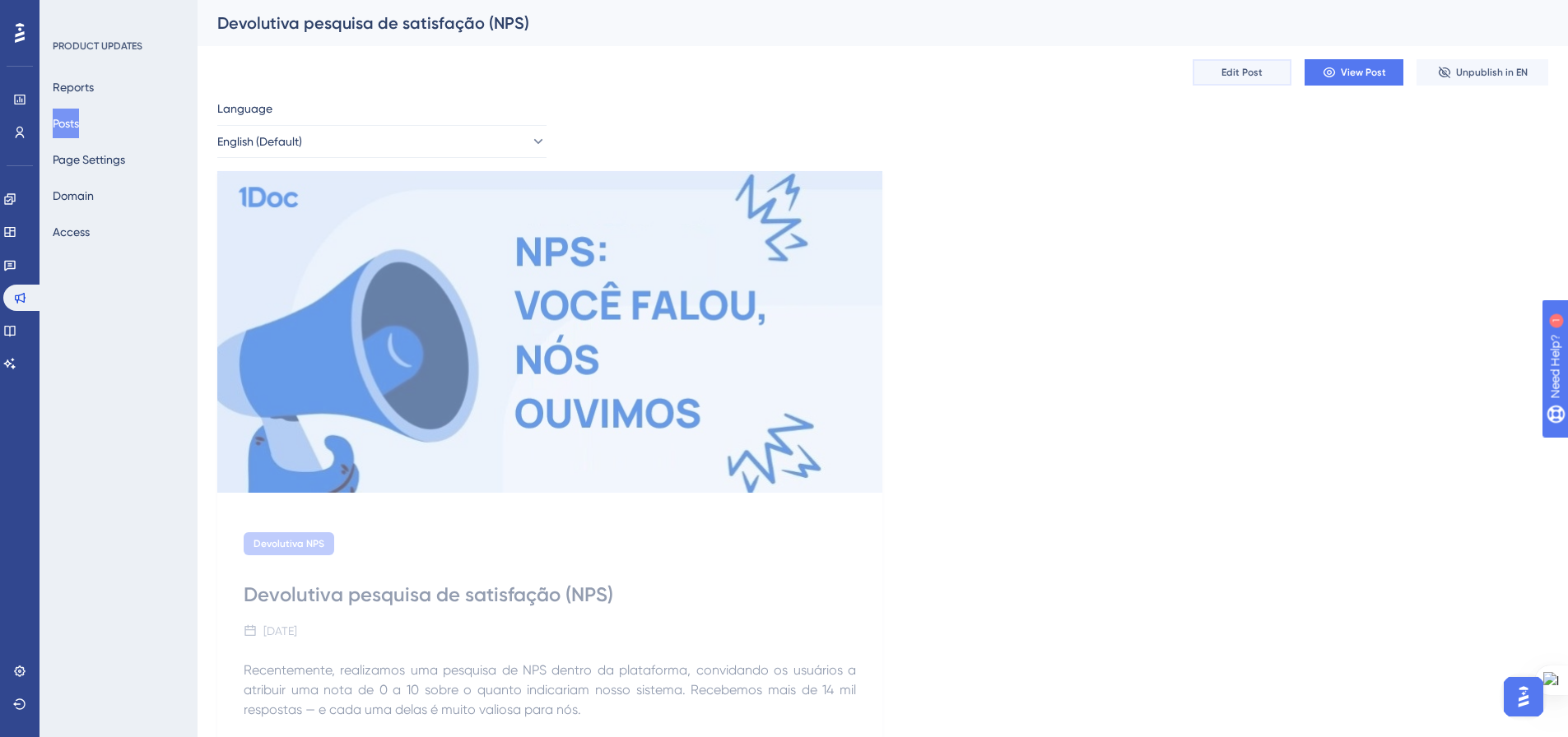
click at [1264, 64] on button "Edit Post" at bounding box center [1242, 72] width 99 height 26
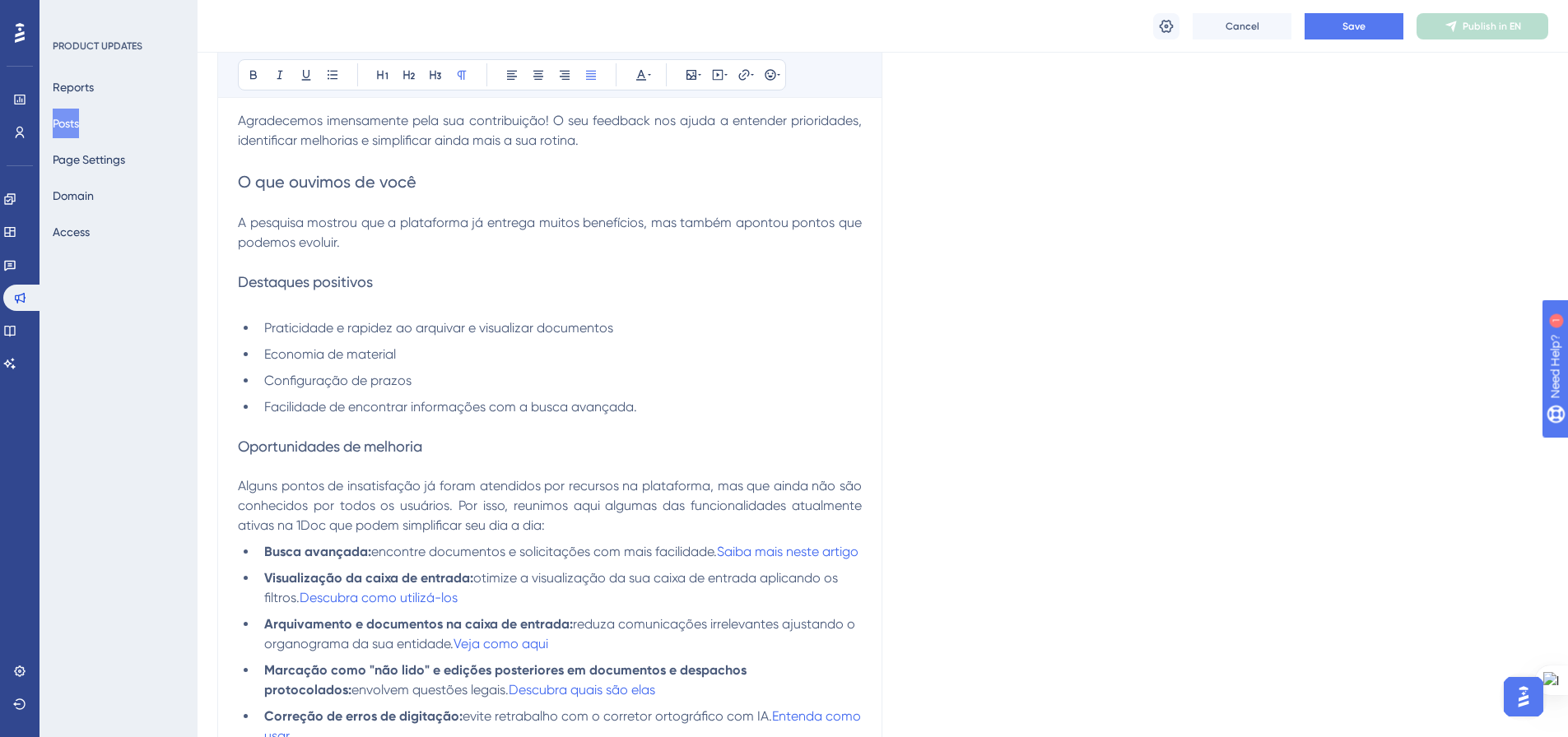
scroll to position [617, 0]
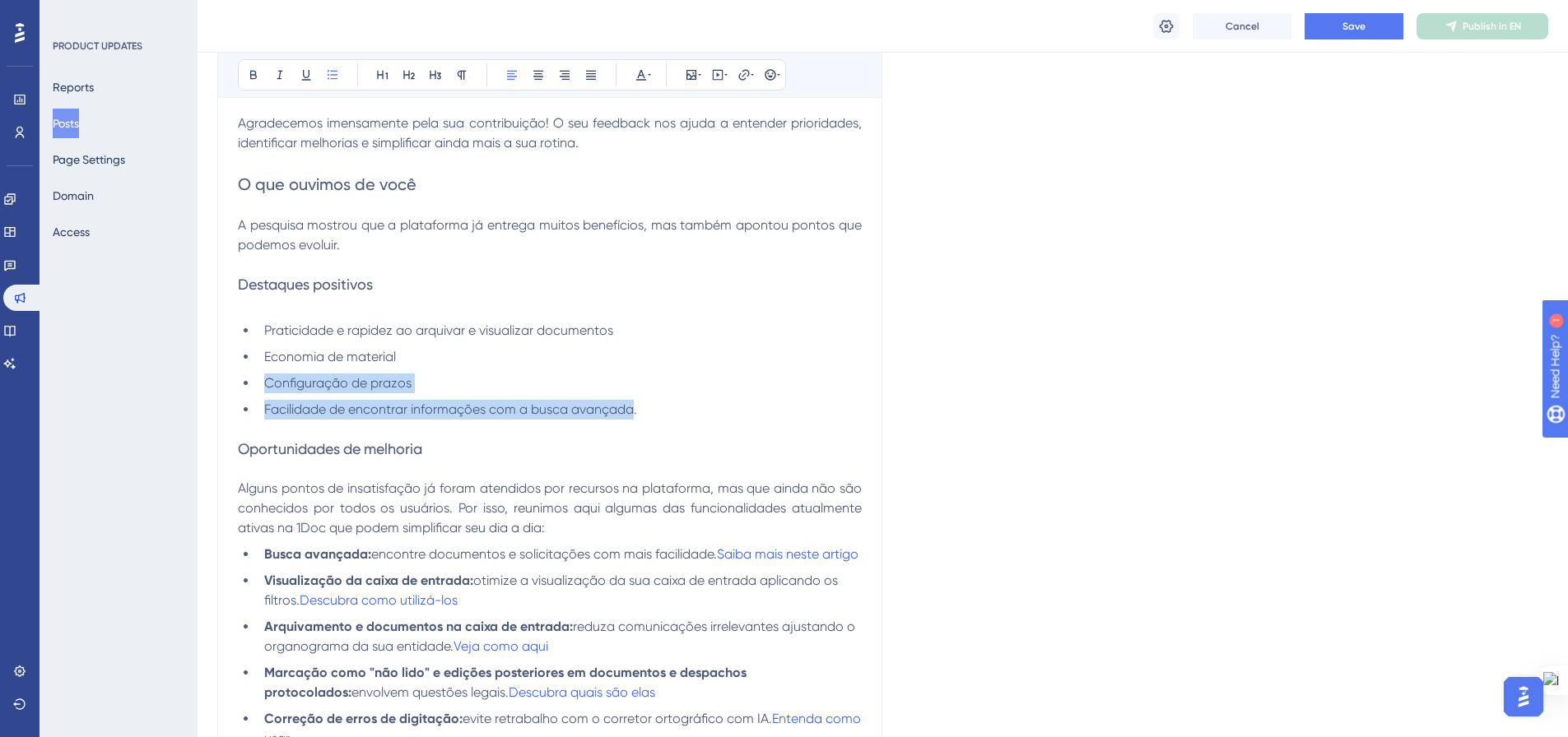
drag, startPoint x: 266, startPoint y: 384, endPoint x: 631, endPoint y: 414, distance: 366.2
click at [631, 414] on ul "Praticidade e rapidez ao arquivar e visualizar documentos Economia de material …" at bounding box center [550, 370] width 624 height 99
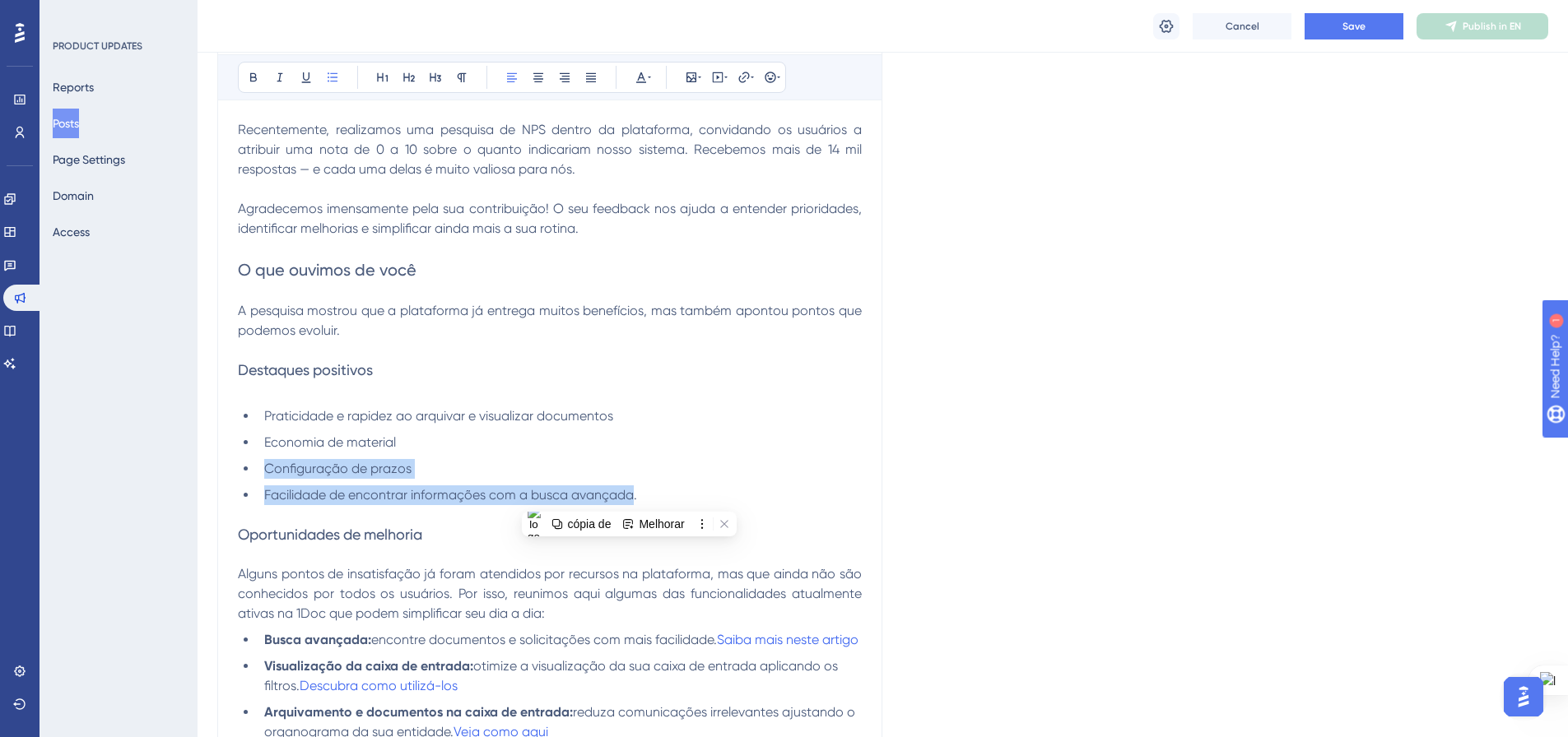
scroll to position [535, 0]
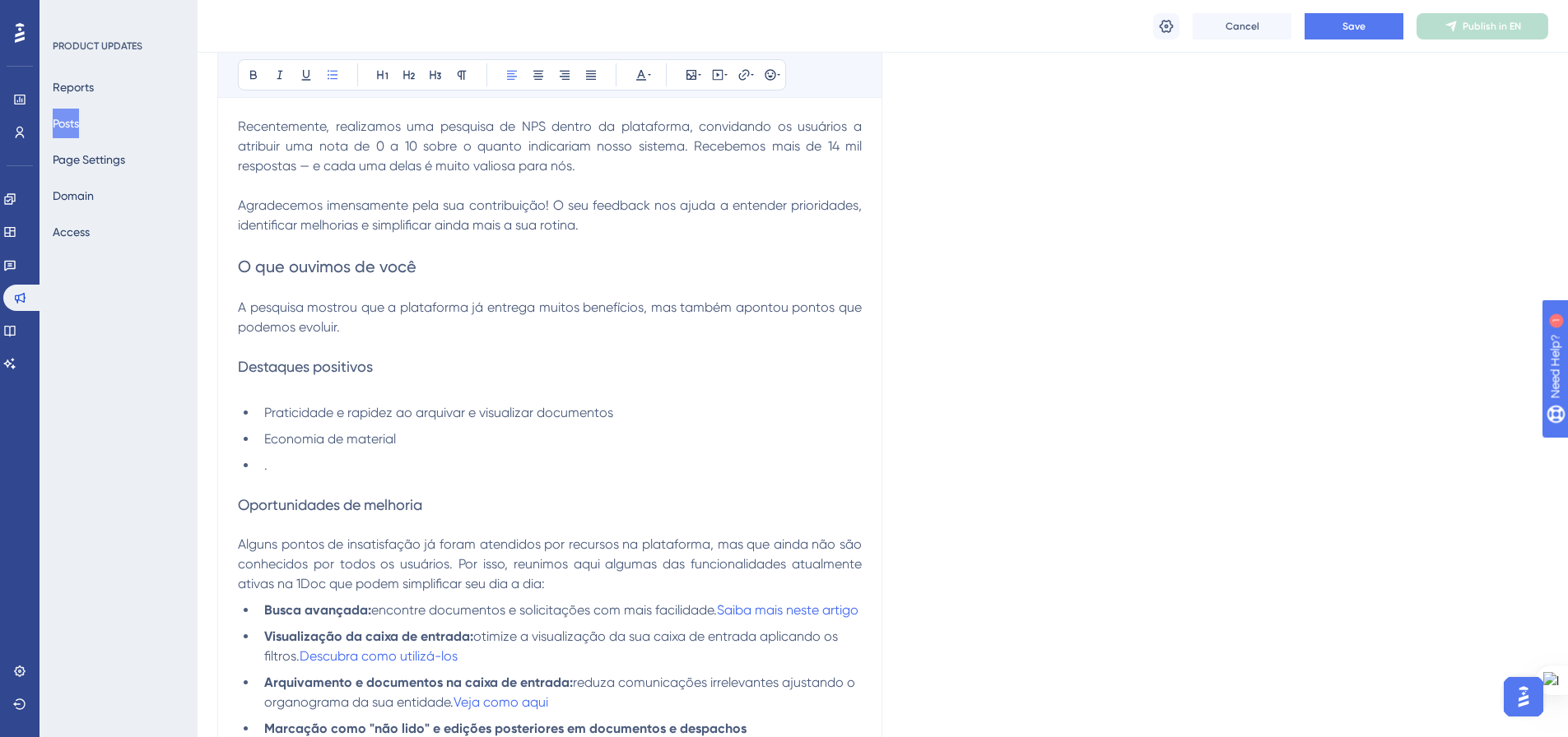
drag, startPoint x: 290, startPoint y: 429, endPoint x: 265, endPoint y: 414, distance: 29.2
click at [265, 414] on ul "Praticidade e rapidez ao arquivar e visualizar documentos Economia de material ." at bounding box center [550, 439] width 624 height 73
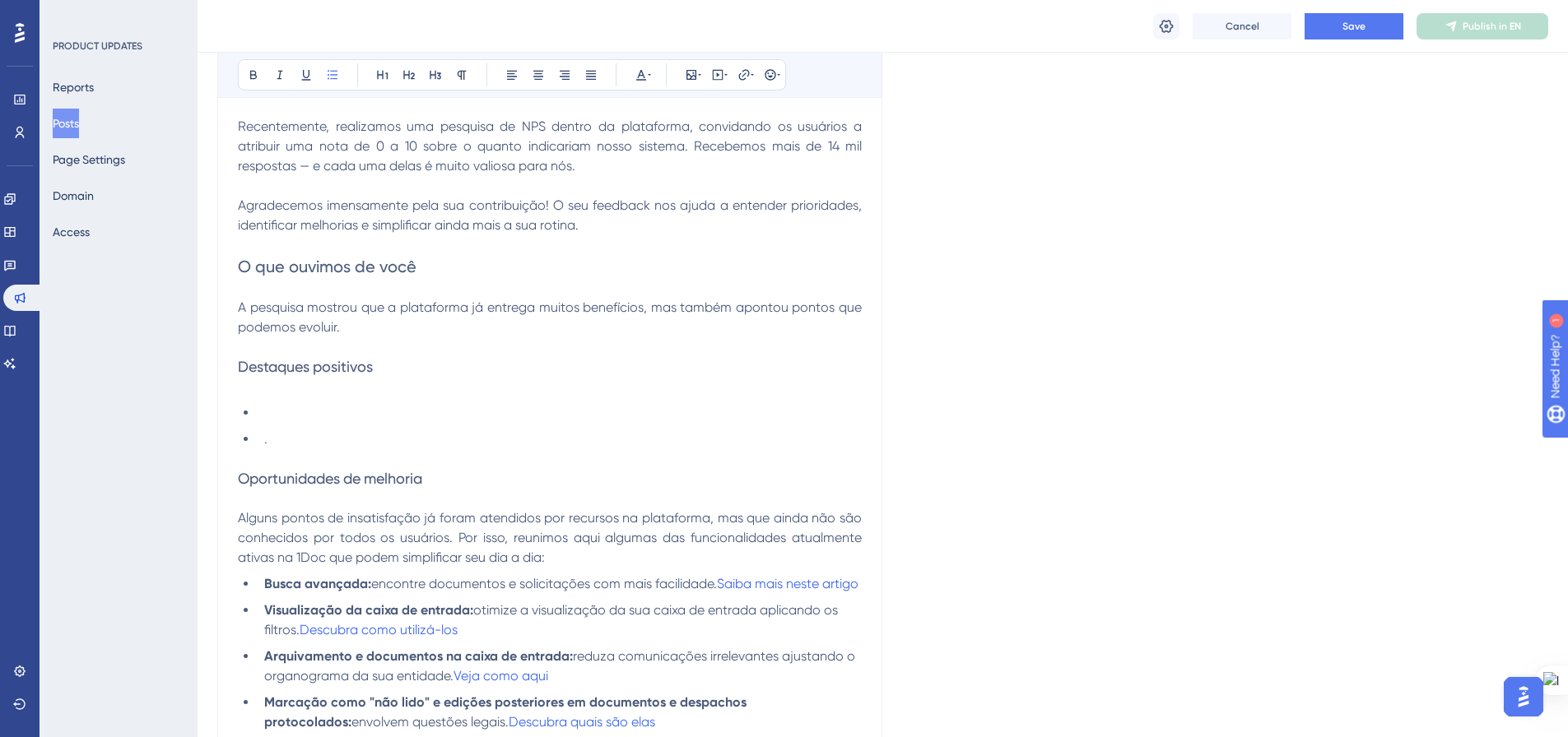
click at [270, 409] on li at bounding box center [560, 412] width 604 height 19
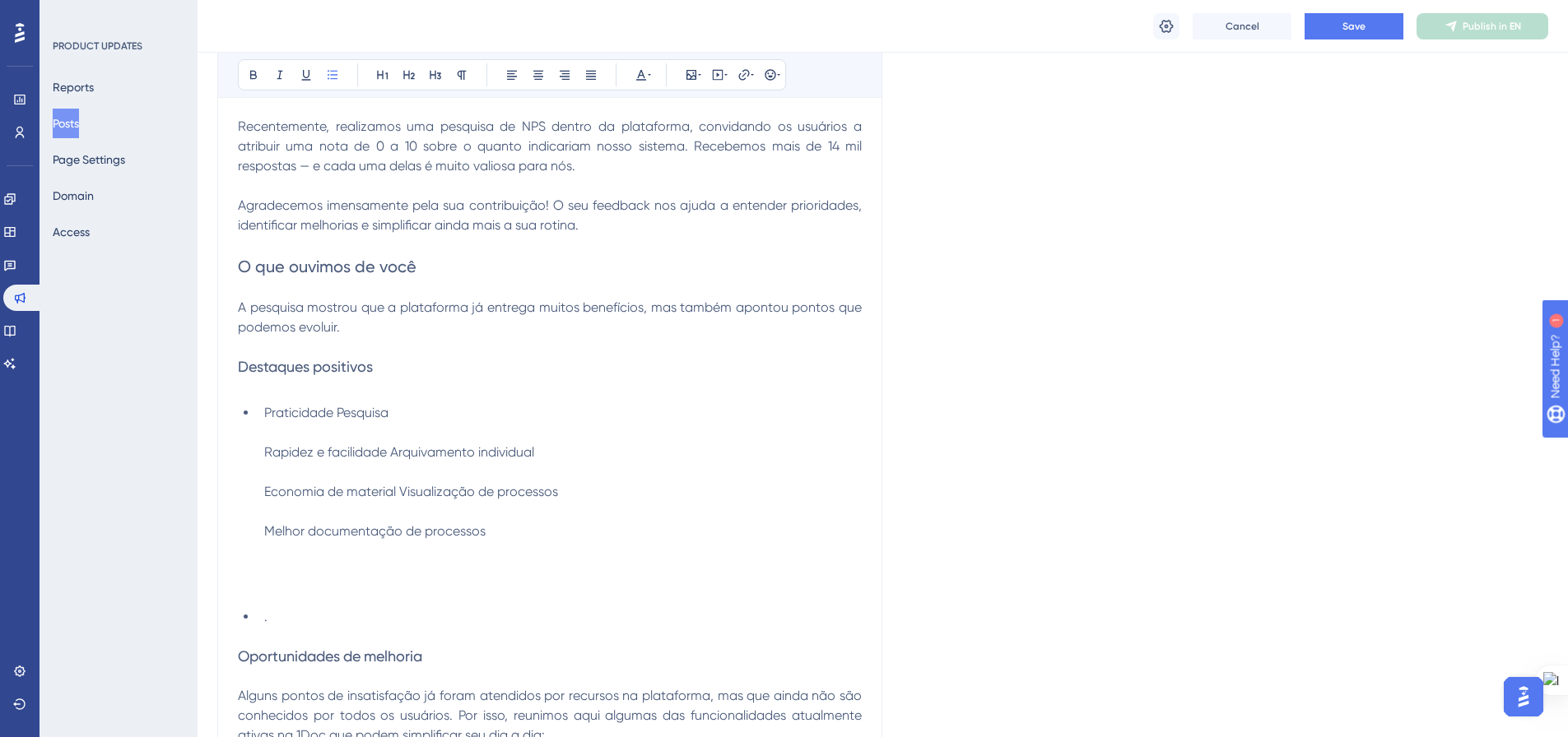
click at [337, 416] on span "Praticidade Pesquisa" at bounding box center [326, 412] width 124 height 15
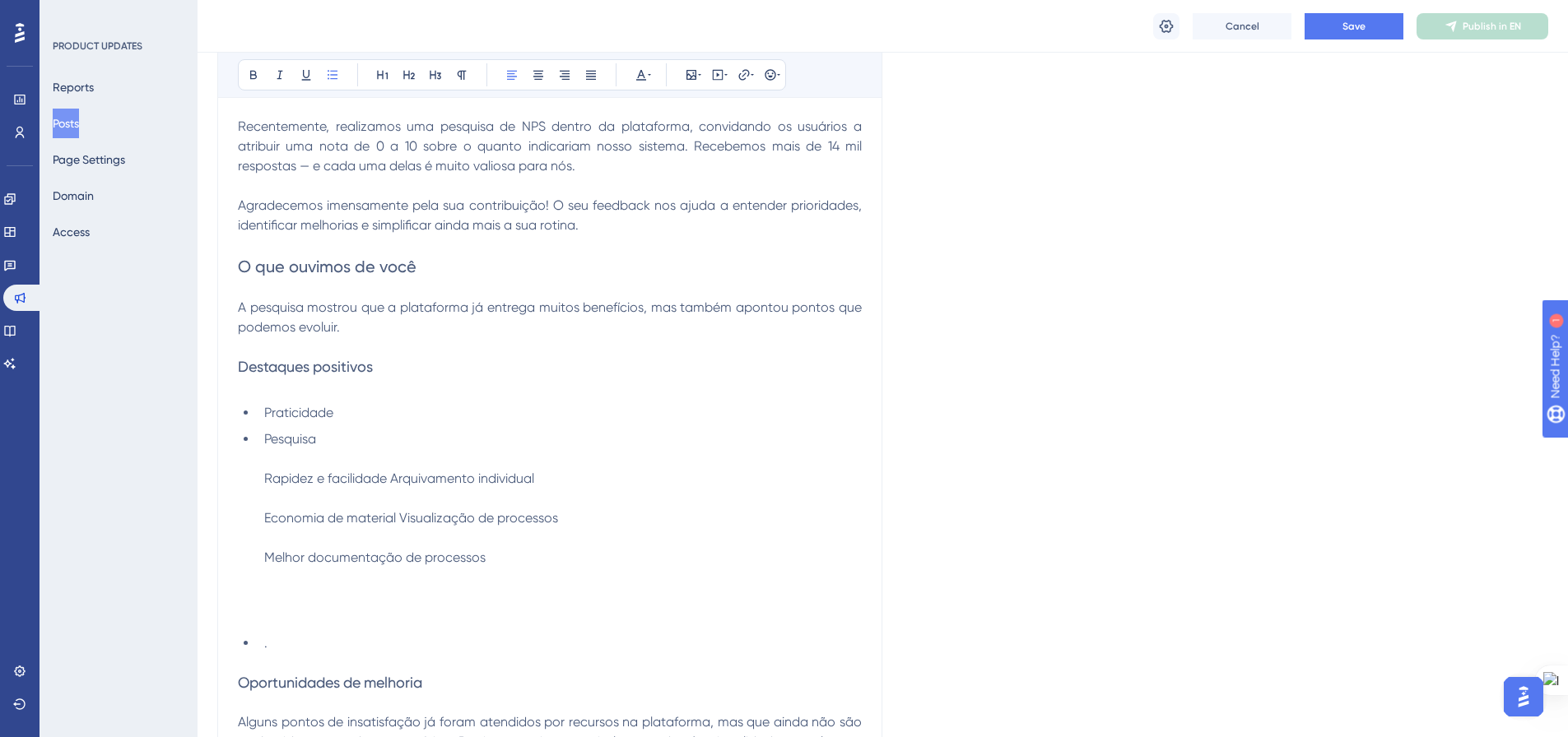
click at [334, 439] on li "Pesquisa Rapidez e facilidade Arquivamento individual Economia de material Visu…" at bounding box center [560, 528] width 604 height 198
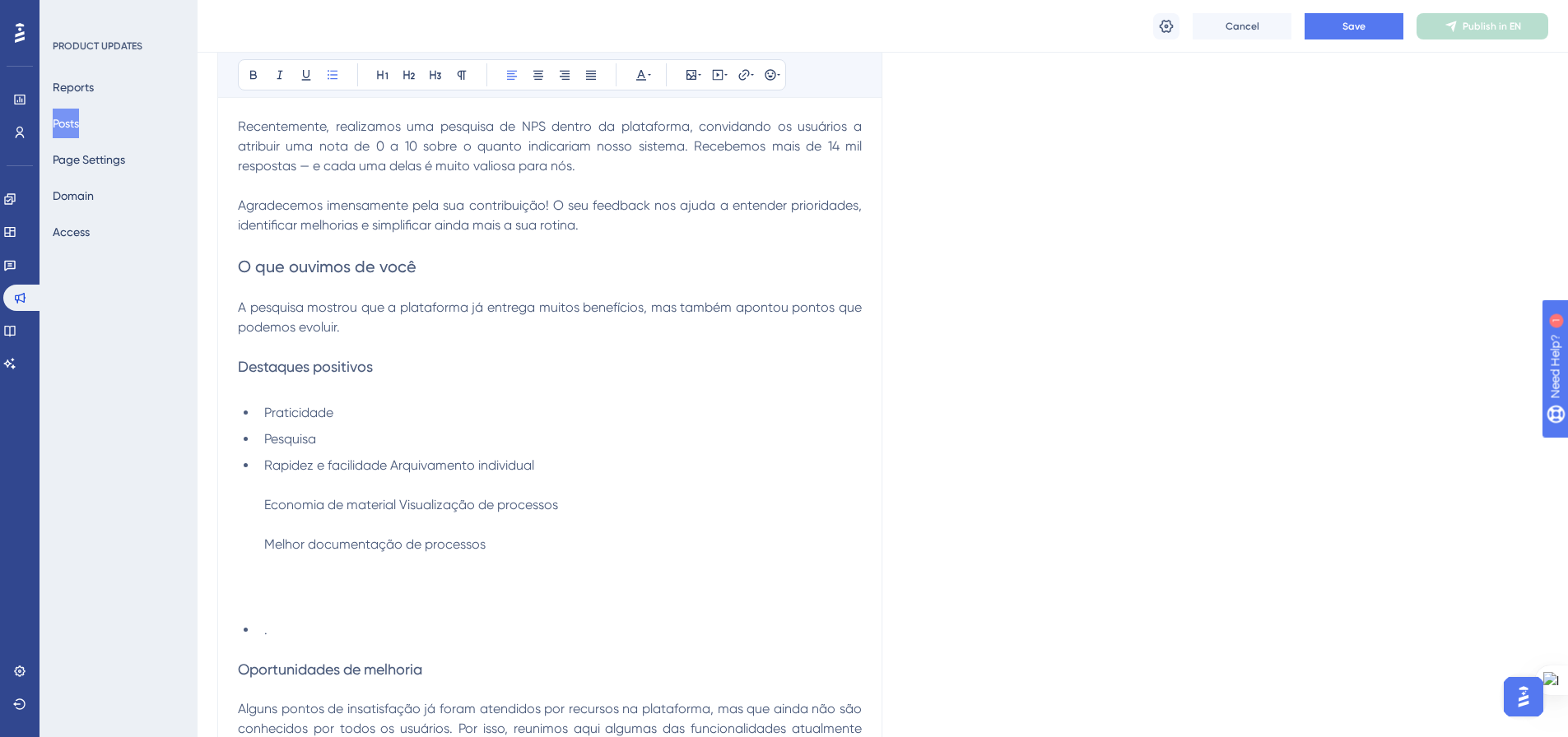
click at [392, 464] on span "Rapidez e facilidade Arquivamento individual" at bounding box center [398, 465] width 270 height 15
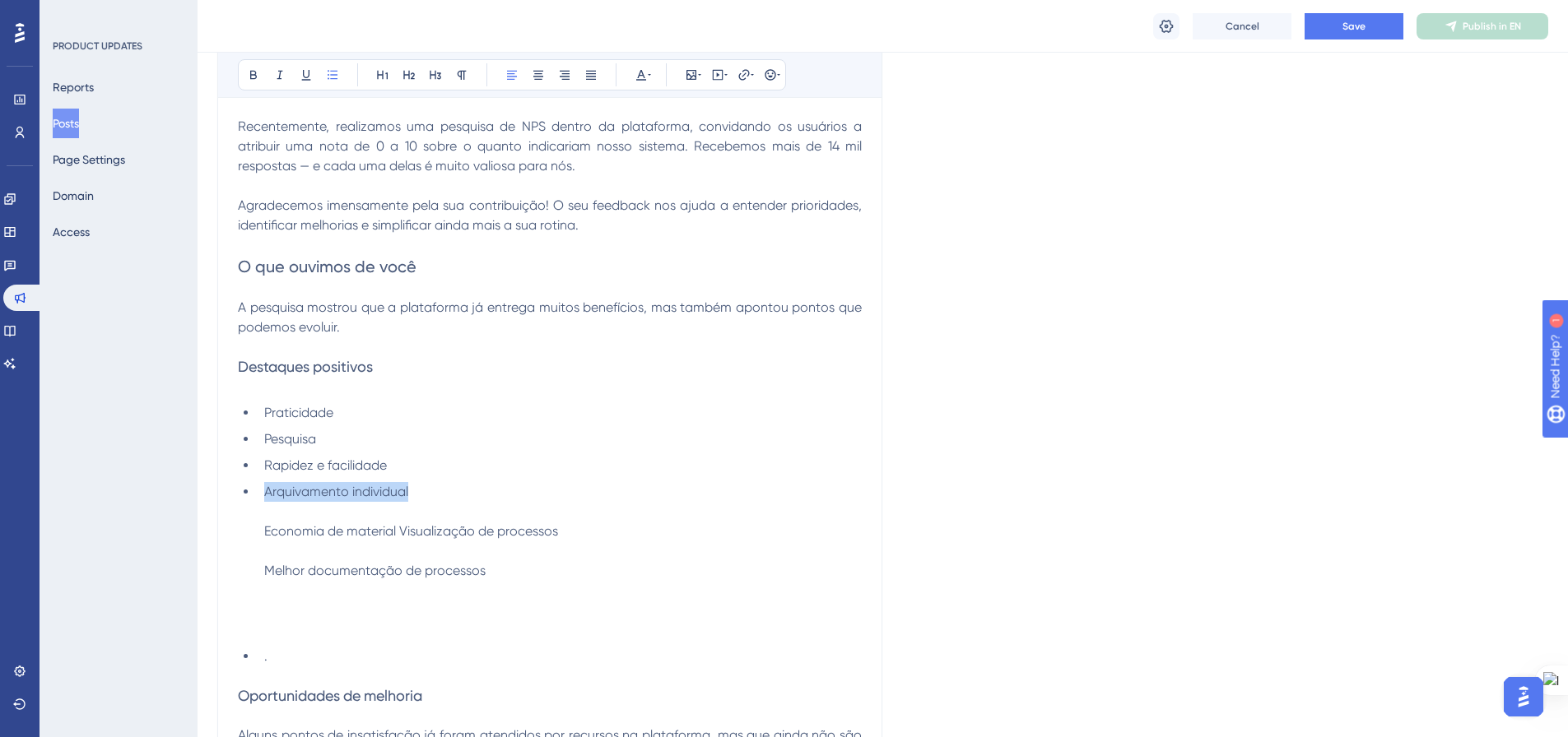
drag, startPoint x: 416, startPoint y: 490, endPoint x: 259, endPoint y: 491, distance: 157.0
click at [259, 491] on li "Arquivamento individual Economia de material Visualização de processos Melhor d…" at bounding box center [560, 560] width 604 height 158
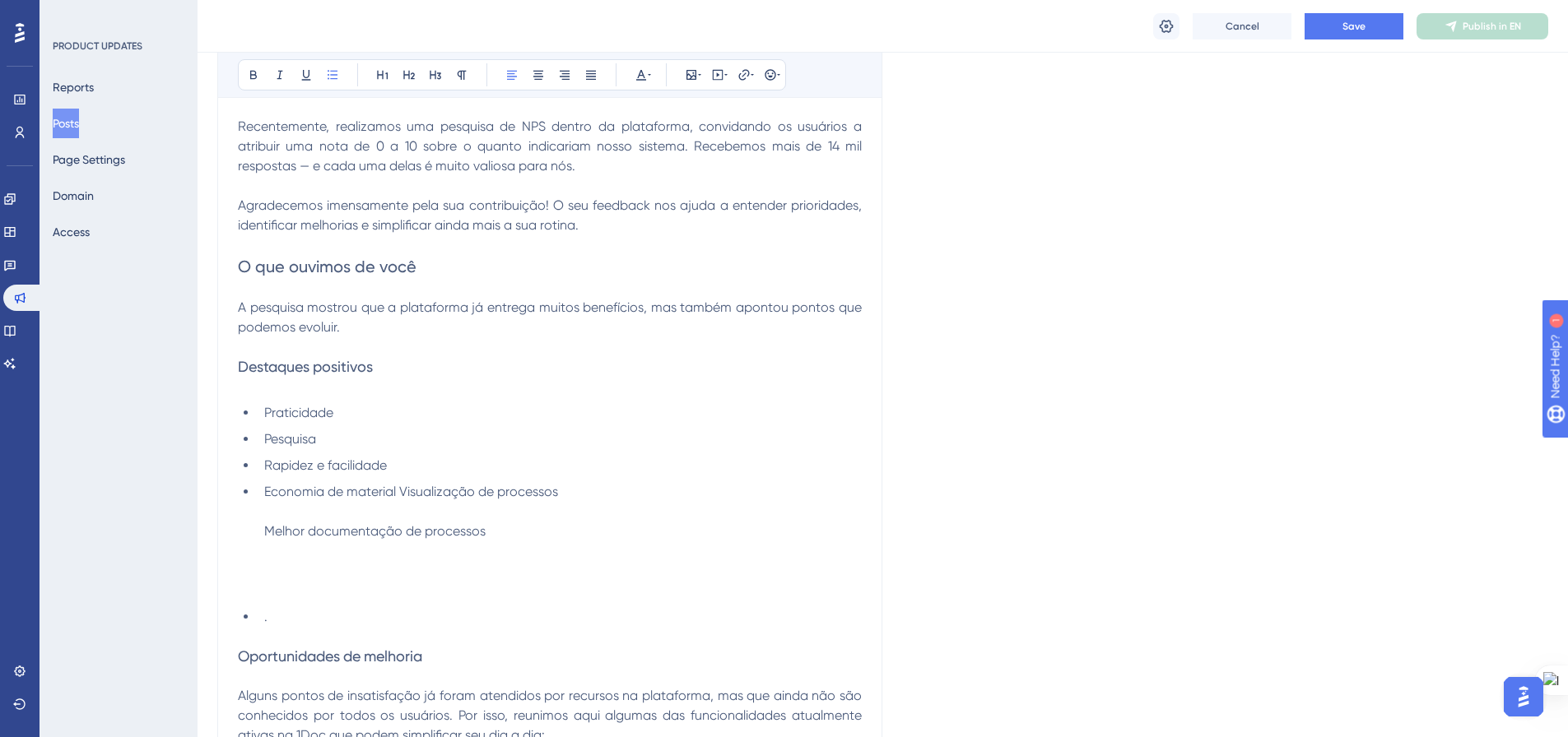
click at [400, 491] on span "Economia de material Visualização de processos" at bounding box center [410, 491] width 293 height 15
drag, startPoint x: 559, startPoint y: 492, endPoint x: 400, endPoint y: 493, distance: 159.0
click at [400, 493] on li "Economia de material isualização de processos Melhor documentação de processos" at bounding box center [560, 541] width 604 height 118
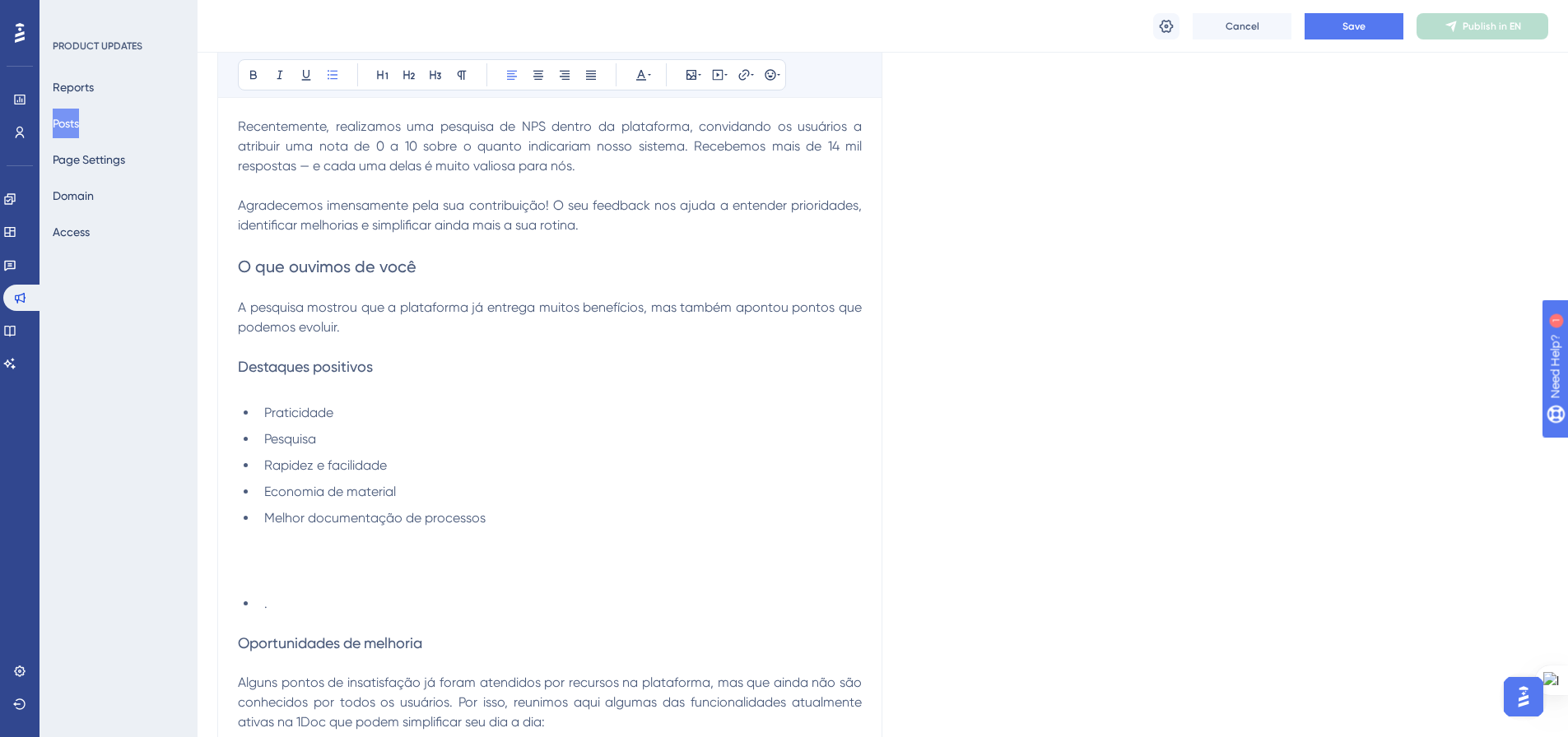
click at [527, 526] on li "Melhor documentação de processos" at bounding box center [560, 547] width 604 height 79
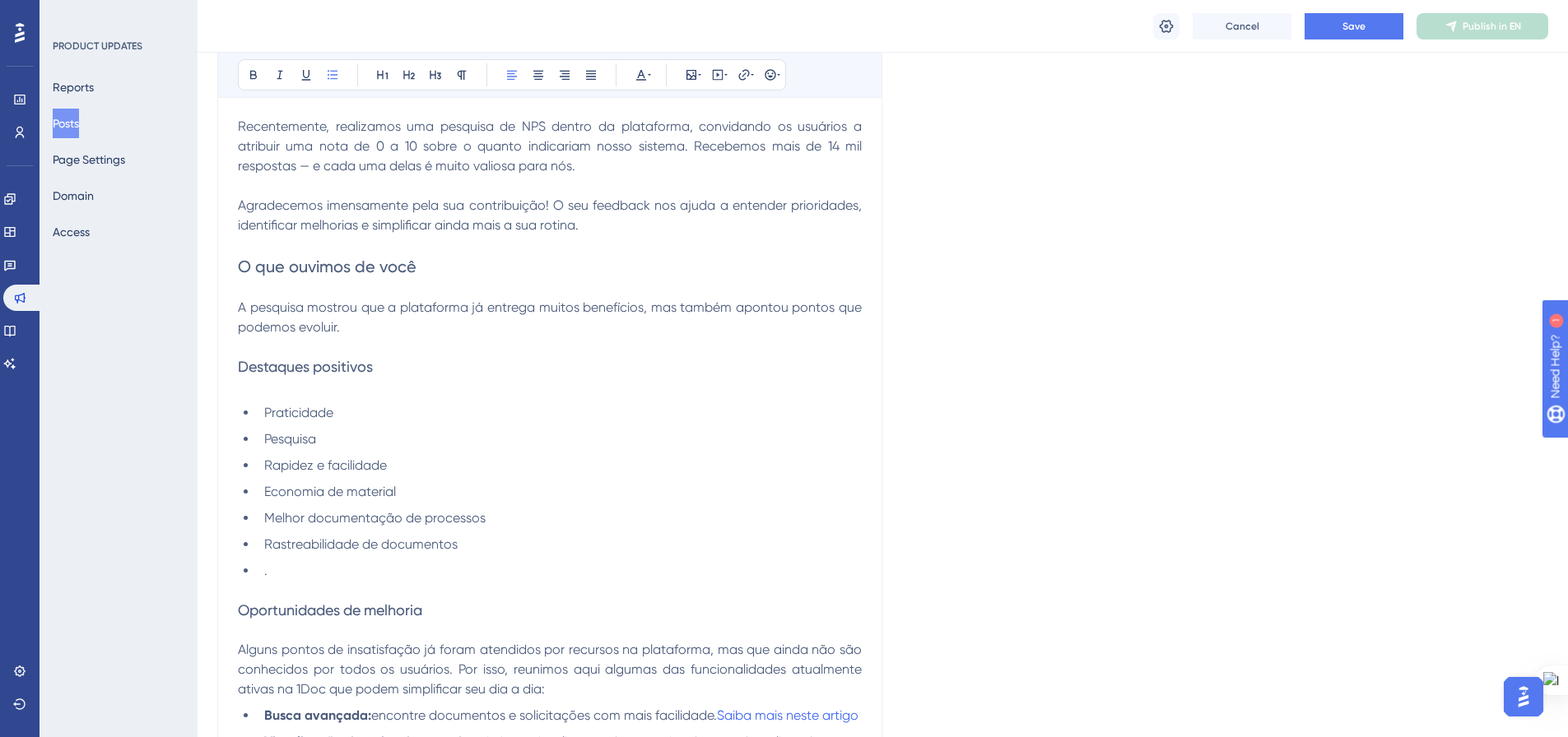
drag, startPoint x: 262, startPoint y: 569, endPoint x: 353, endPoint y: 649, distance: 121.2
click at [262, 569] on li "." at bounding box center [560, 570] width 604 height 19
click at [302, 435] on span "Pesquisa" at bounding box center [289, 439] width 52 height 15
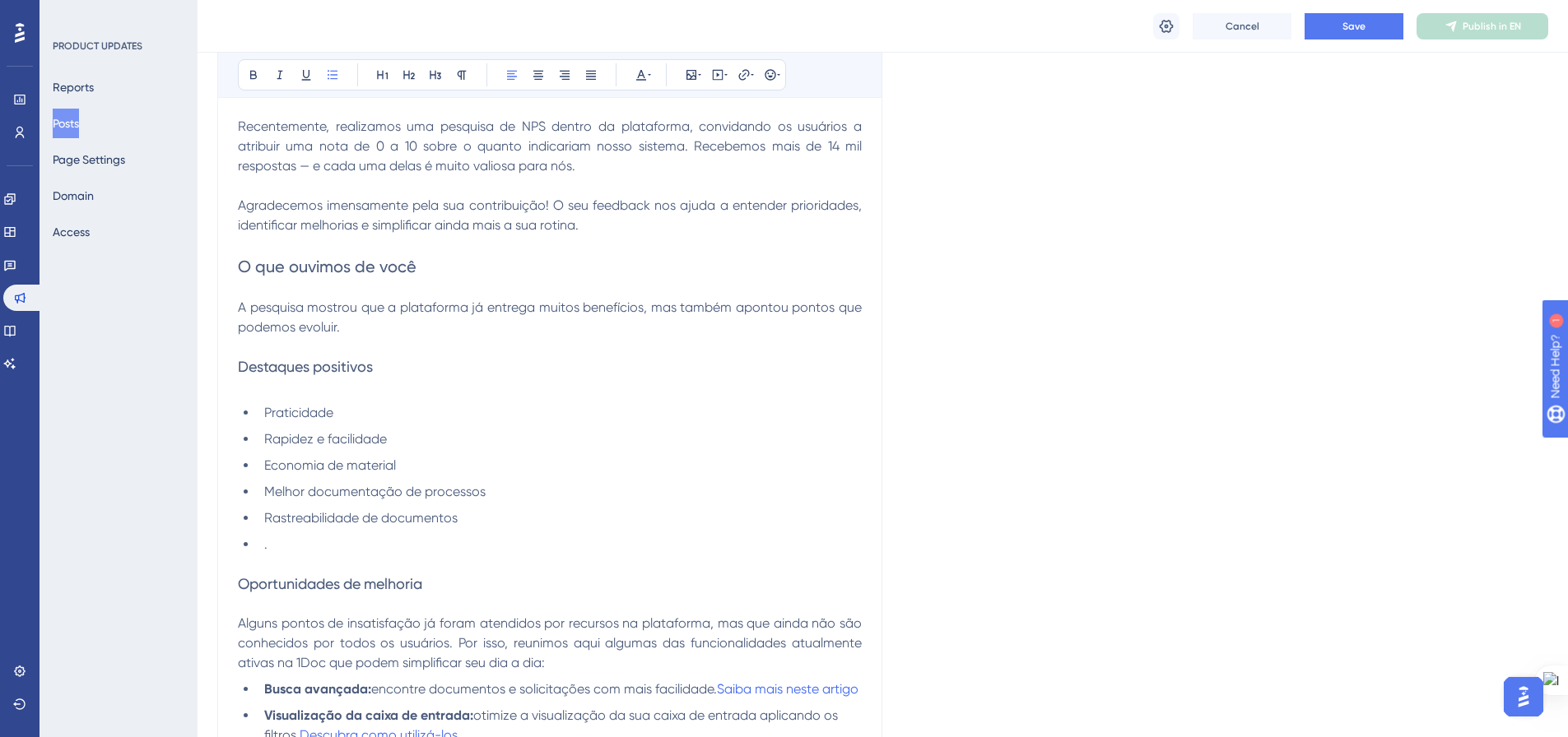
drag, startPoint x: 261, startPoint y: 539, endPoint x: 271, endPoint y: 561, distance: 24.2
click at [261, 540] on li "." at bounding box center [560, 544] width 604 height 19
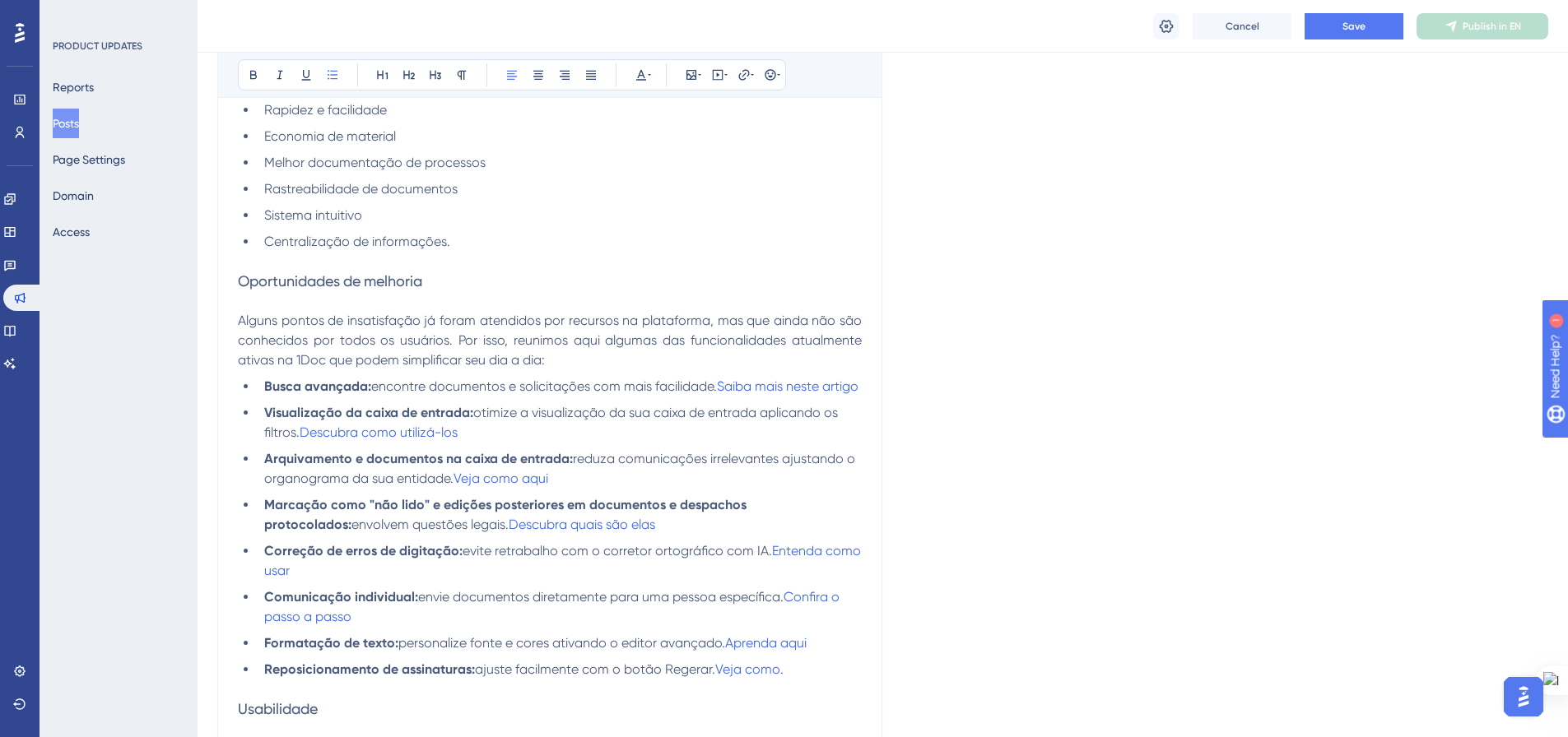
scroll to position [946, 0]
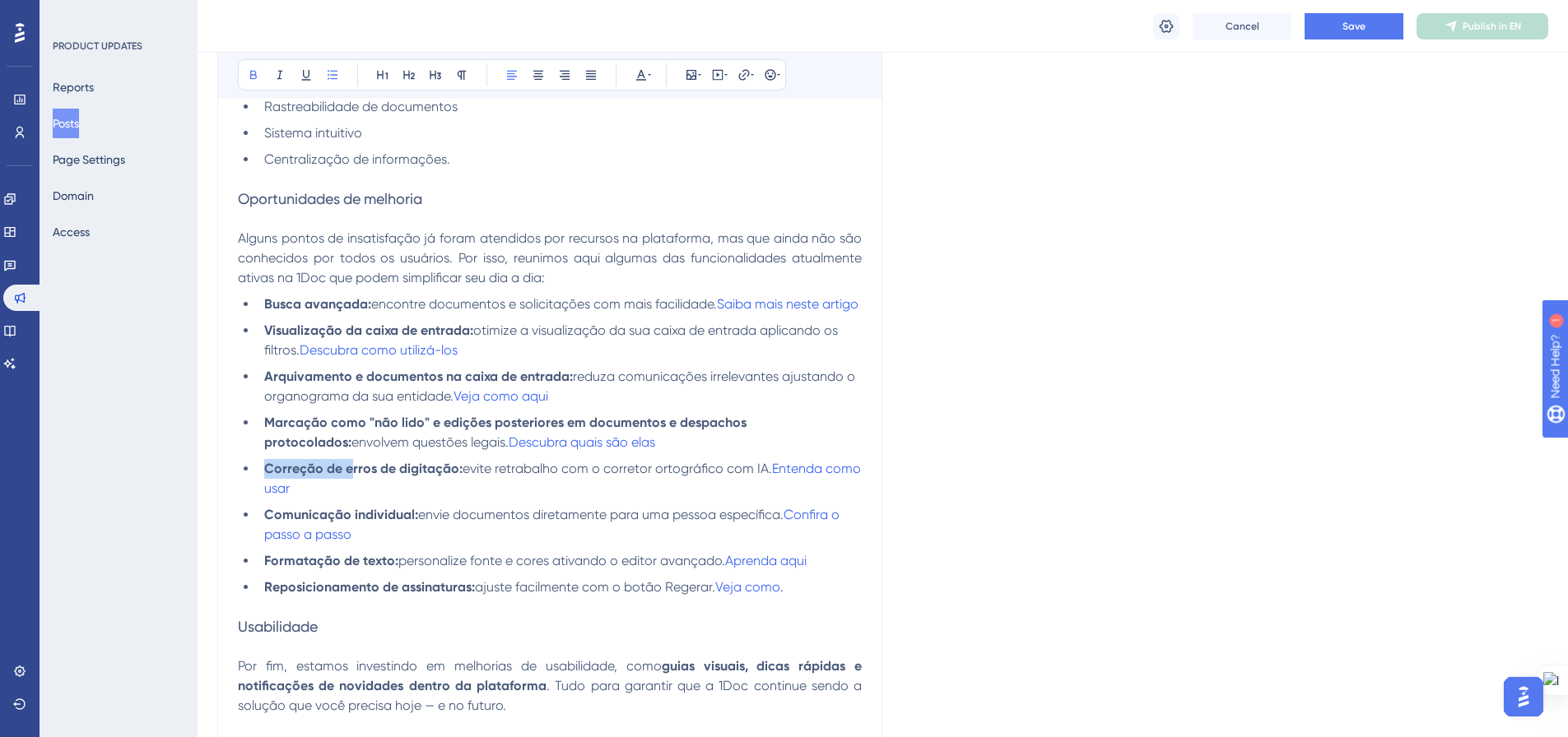
drag, startPoint x: 266, startPoint y: 488, endPoint x: 349, endPoint y: 485, distance: 83.1
click at [349, 476] on strong "Correção de erros de digitação:" at bounding box center [363, 468] width 199 height 15
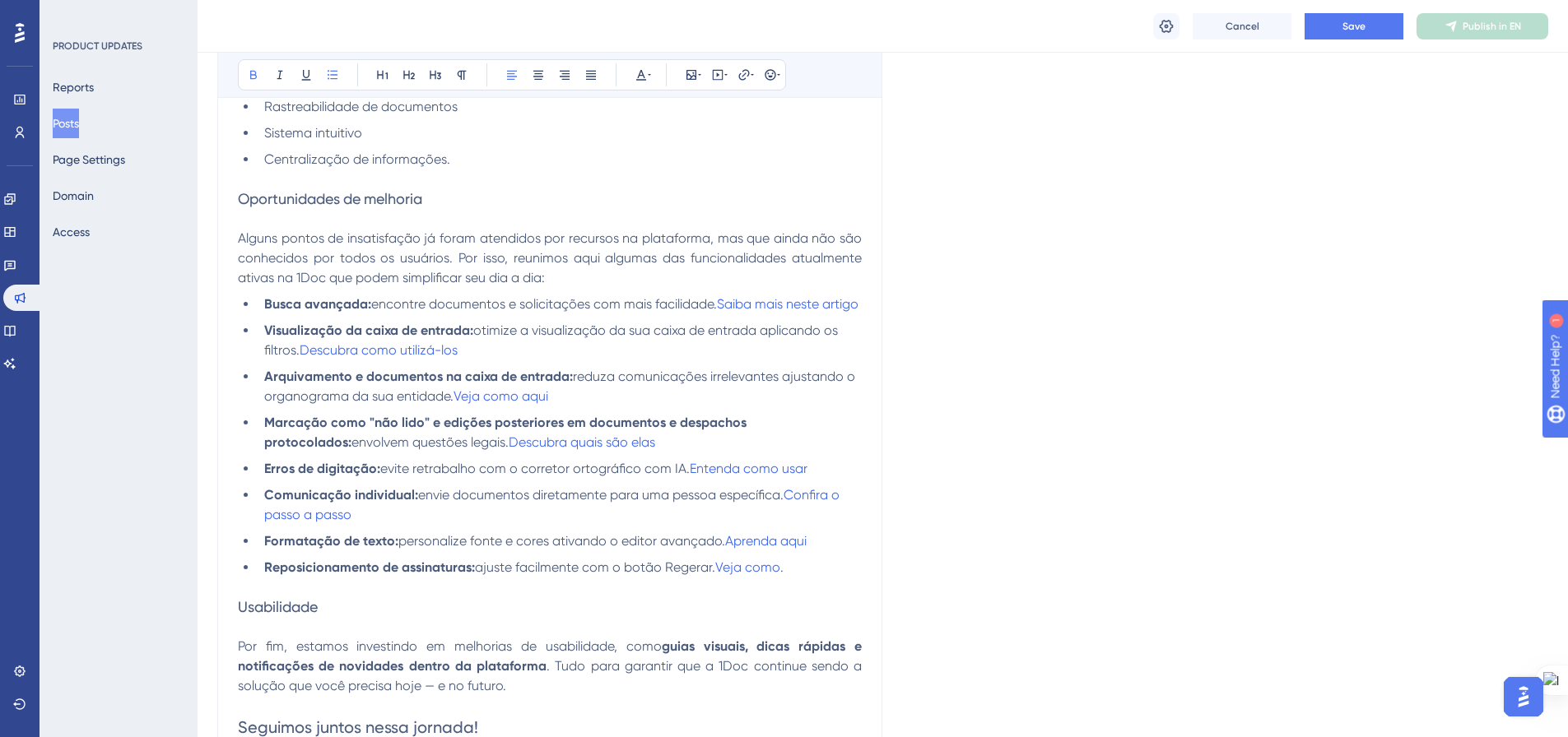
click at [469, 505] on li "Comunicação individual: envie documentos diretamente para uma pessoa específica…" at bounding box center [560, 505] width 604 height 40
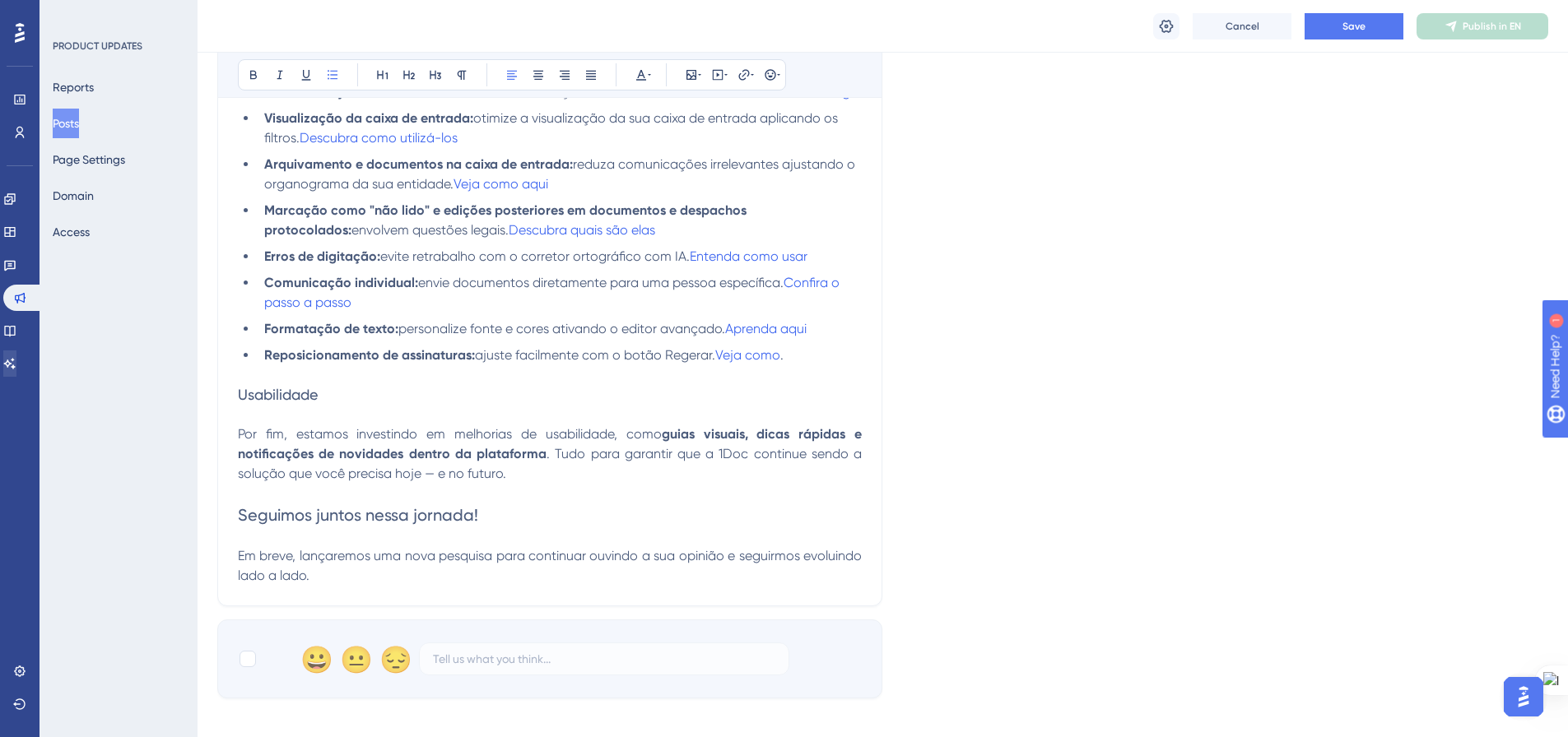
scroll to position [1275, 0]
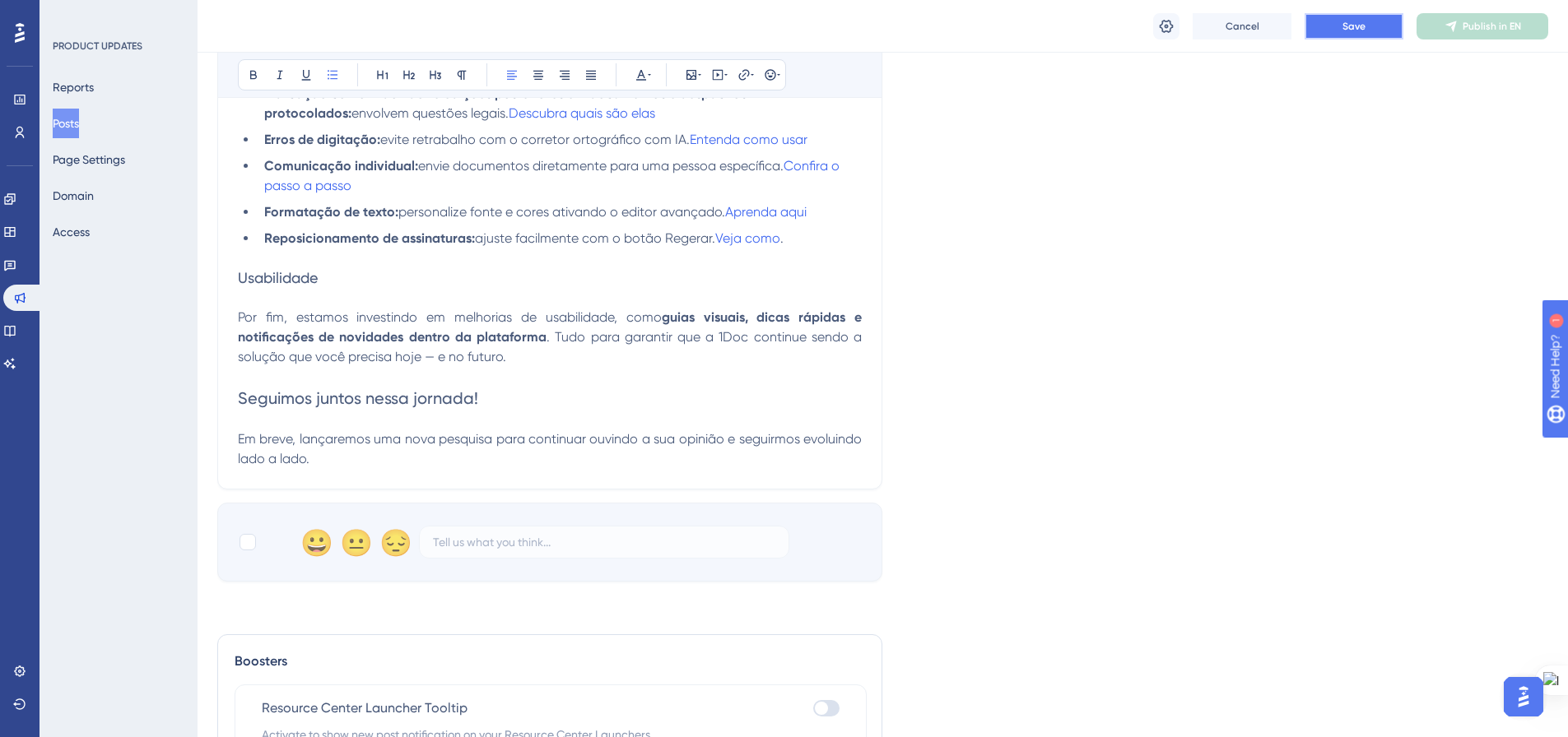
click at [1324, 31] on button "Save" at bounding box center [1354, 26] width 99 height 26
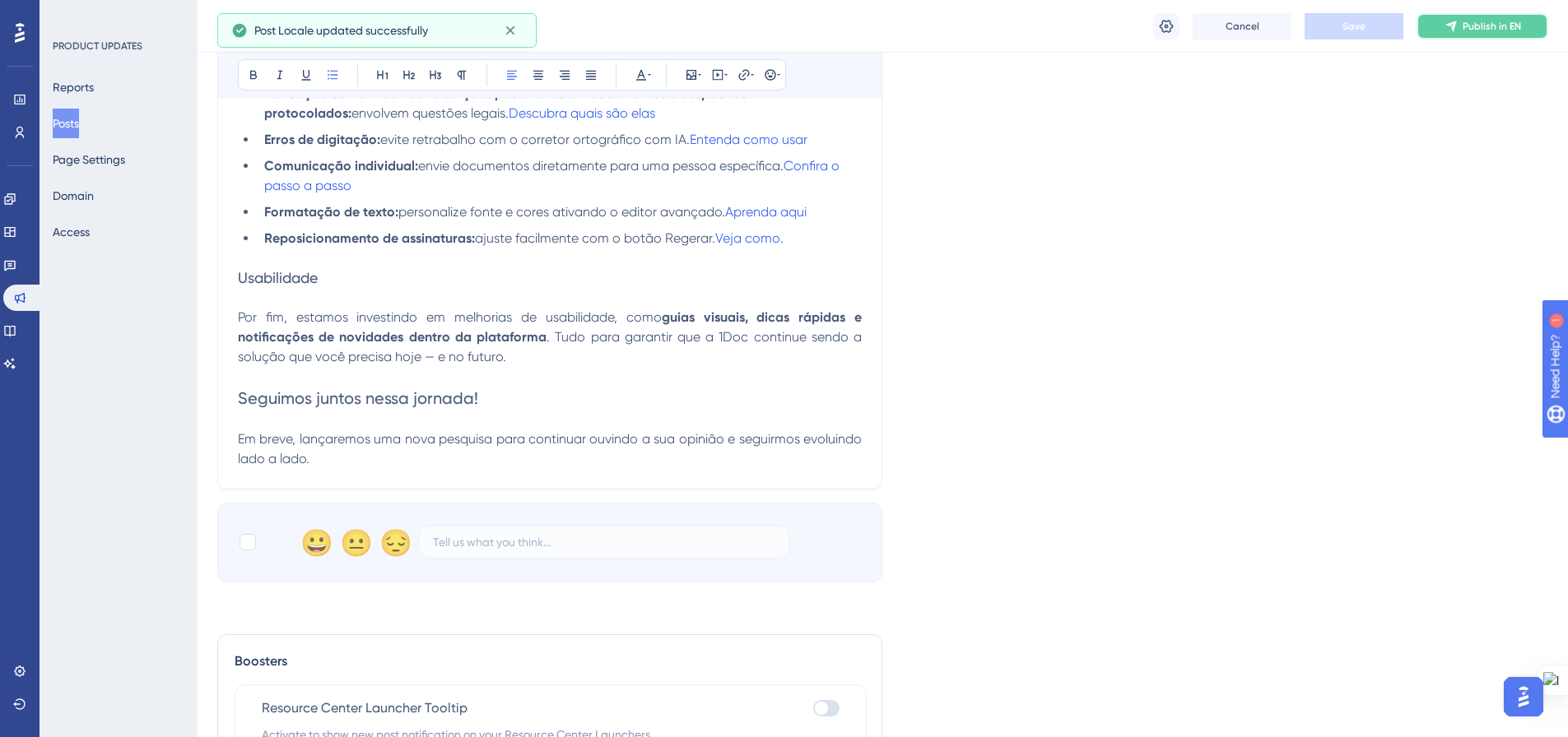
click at [1467, 24] on span "Publish in EN" at bounding box center [1491, 26] width 58 height 14
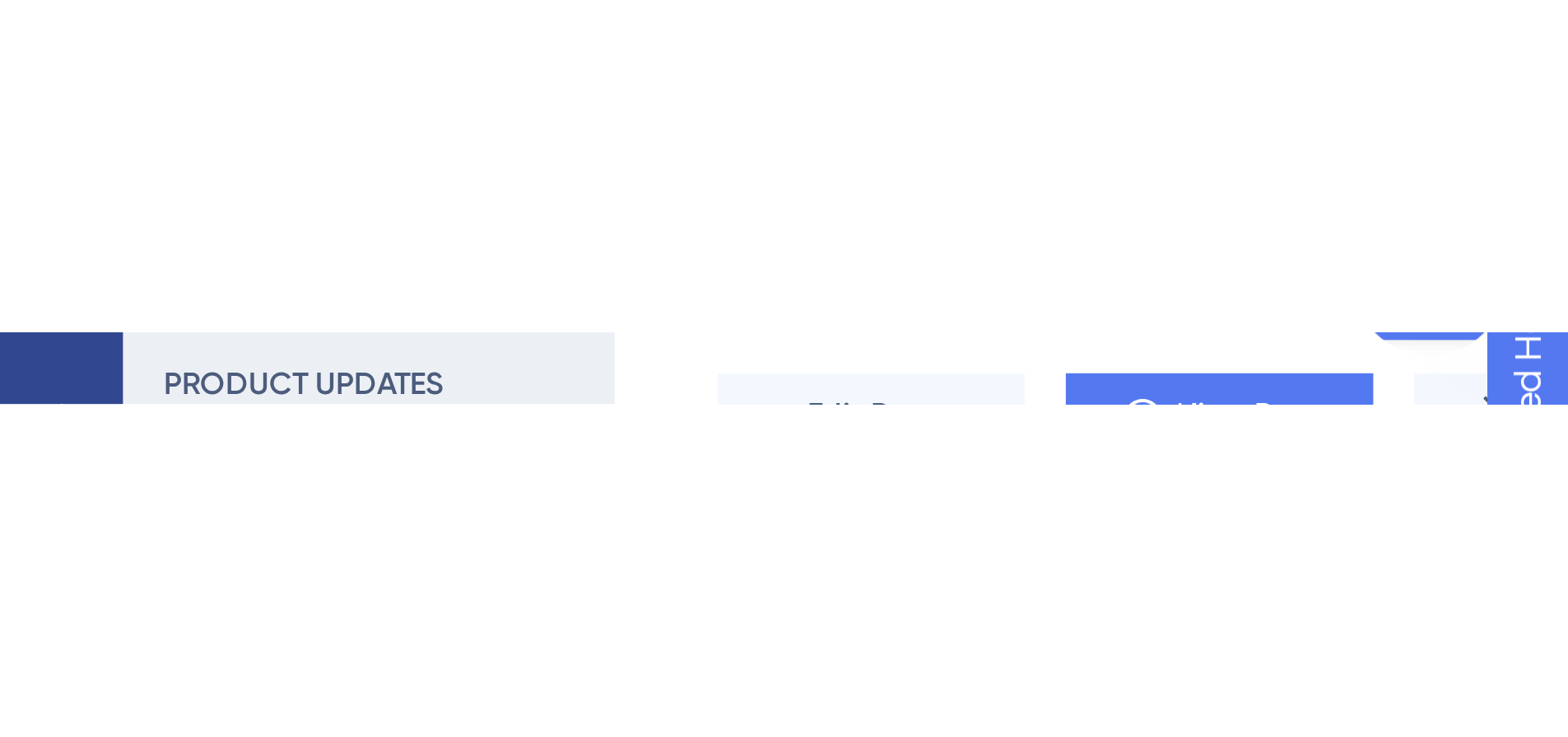
scroll to position [1124, 0]
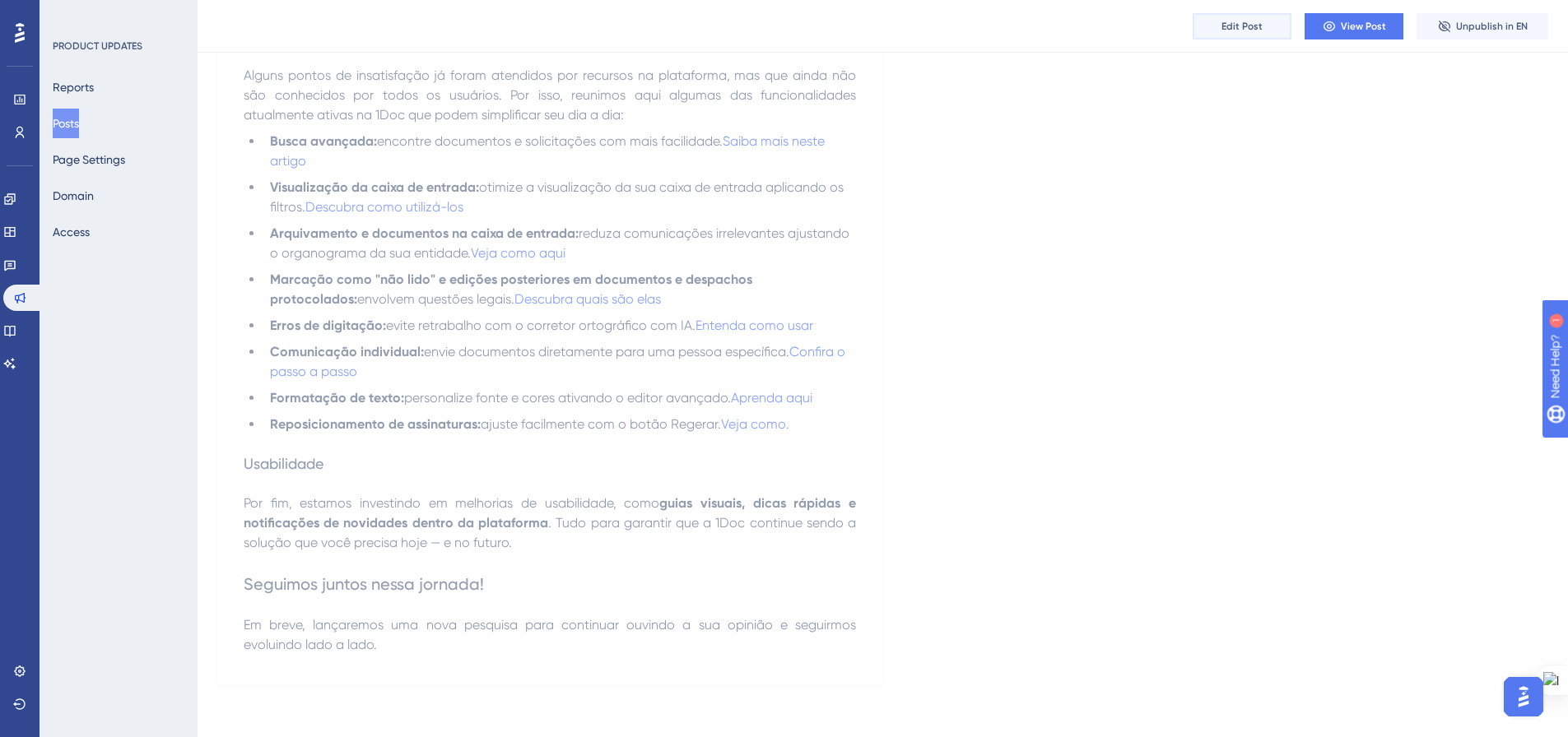
click at [1263, 27] on button "Edit Post" at bounding box center [1242, 26] width 99 height 26
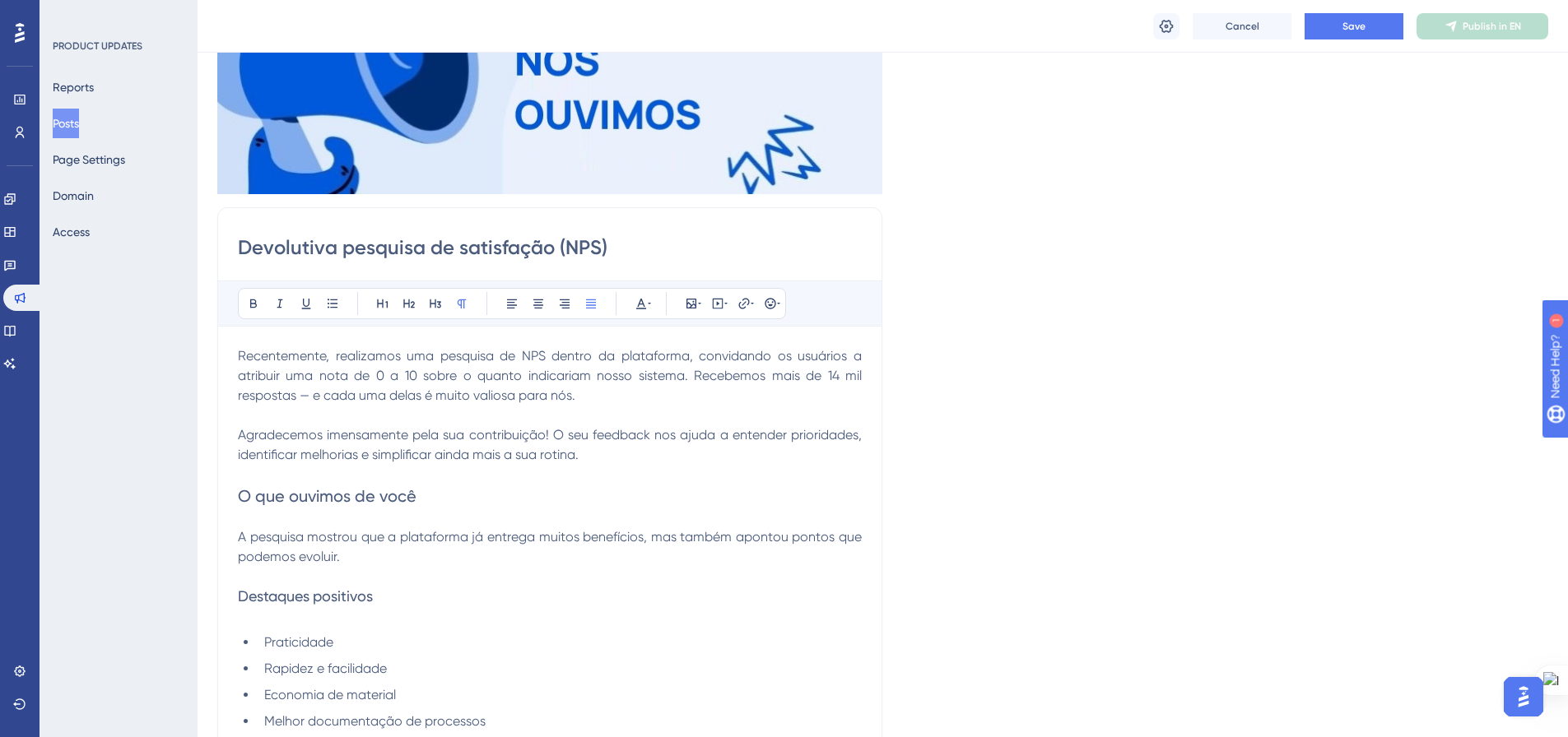
scroll to position [302, 0]
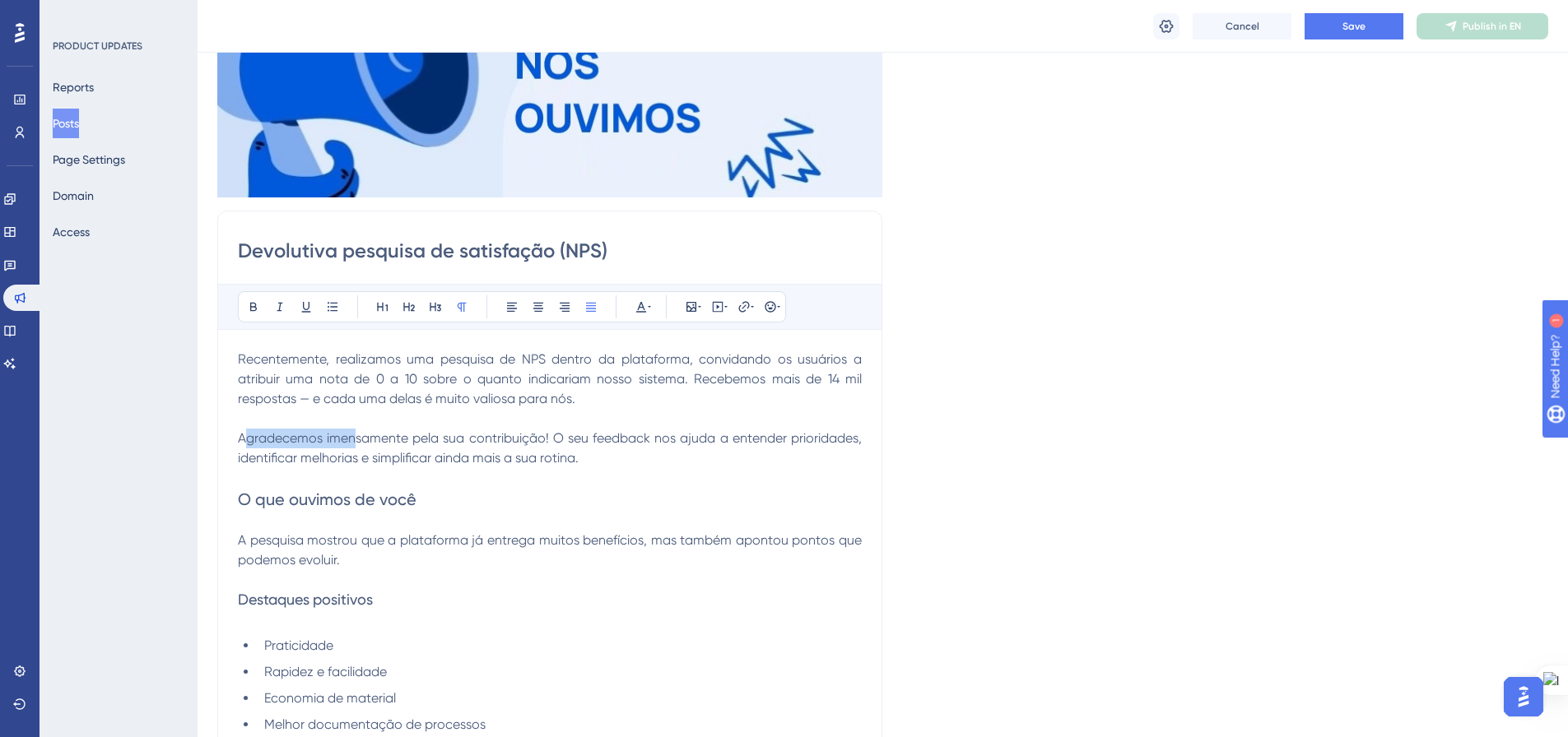
drag, startPoint x: 243, startPoint y: 445, endPoint x: 354, endPoint y: 445, distance: 111.0
click at [354, 445] on p "Agradecemos imensamente pela sua contribuição! O seu feedback nos ajuda a enten…" at bounding box center [550, 448] width 624 height 40
drag, startPoint x: 241, startPoint y: 438, endPoint x: 584, endPoint y: 457, distance: 343.5
click at [584, 457] on span "Agradecemos imensamente pela sua contribuição! O seu feedback nos ajuda a enten…" at bounding box center [551, 448] width 628 height 35
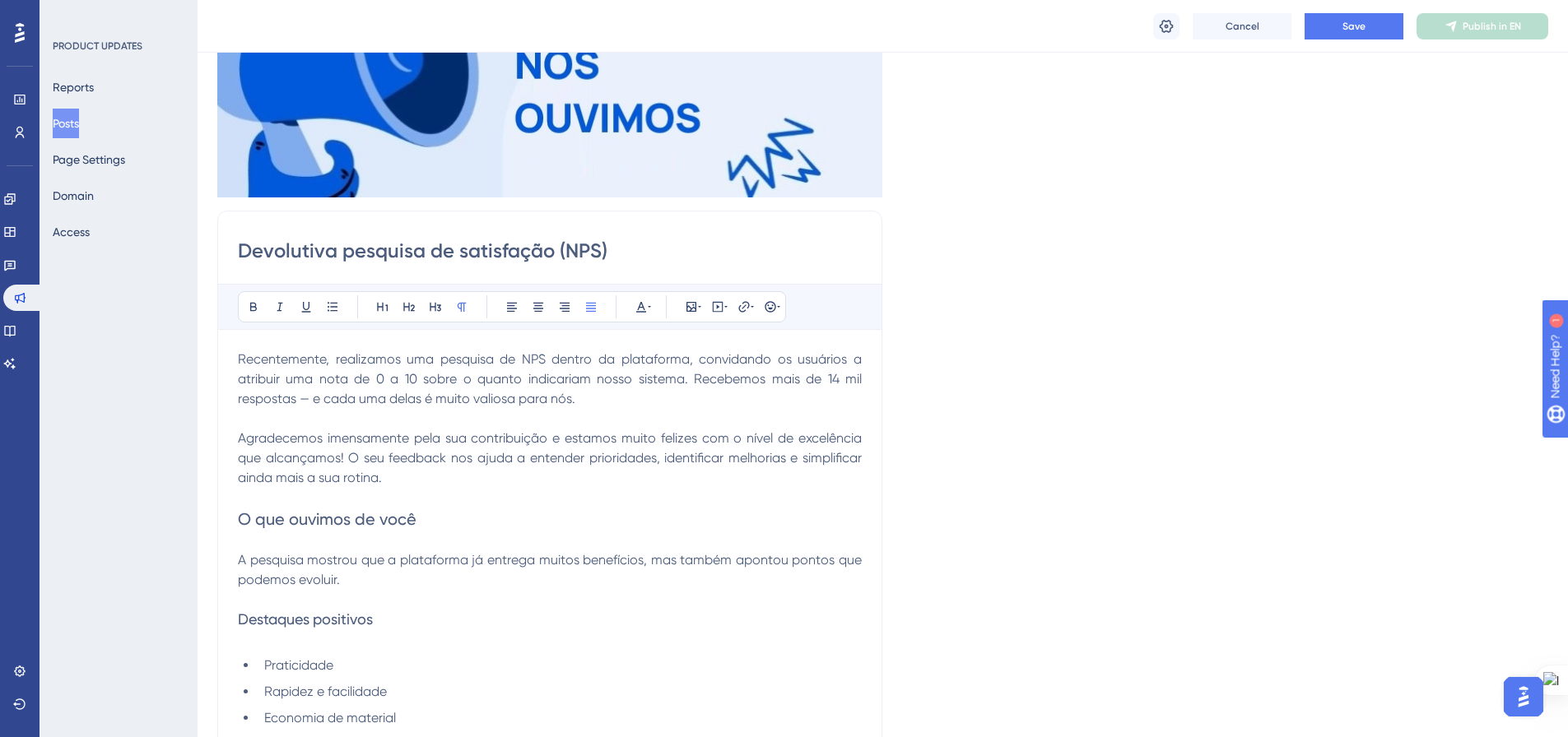
click at [309, 400] on span "Recentemente, realizamos uma pesquisa de NPS dentro da plataforma, convidando o…" at bounding box center [551, 379] width 628 height 55
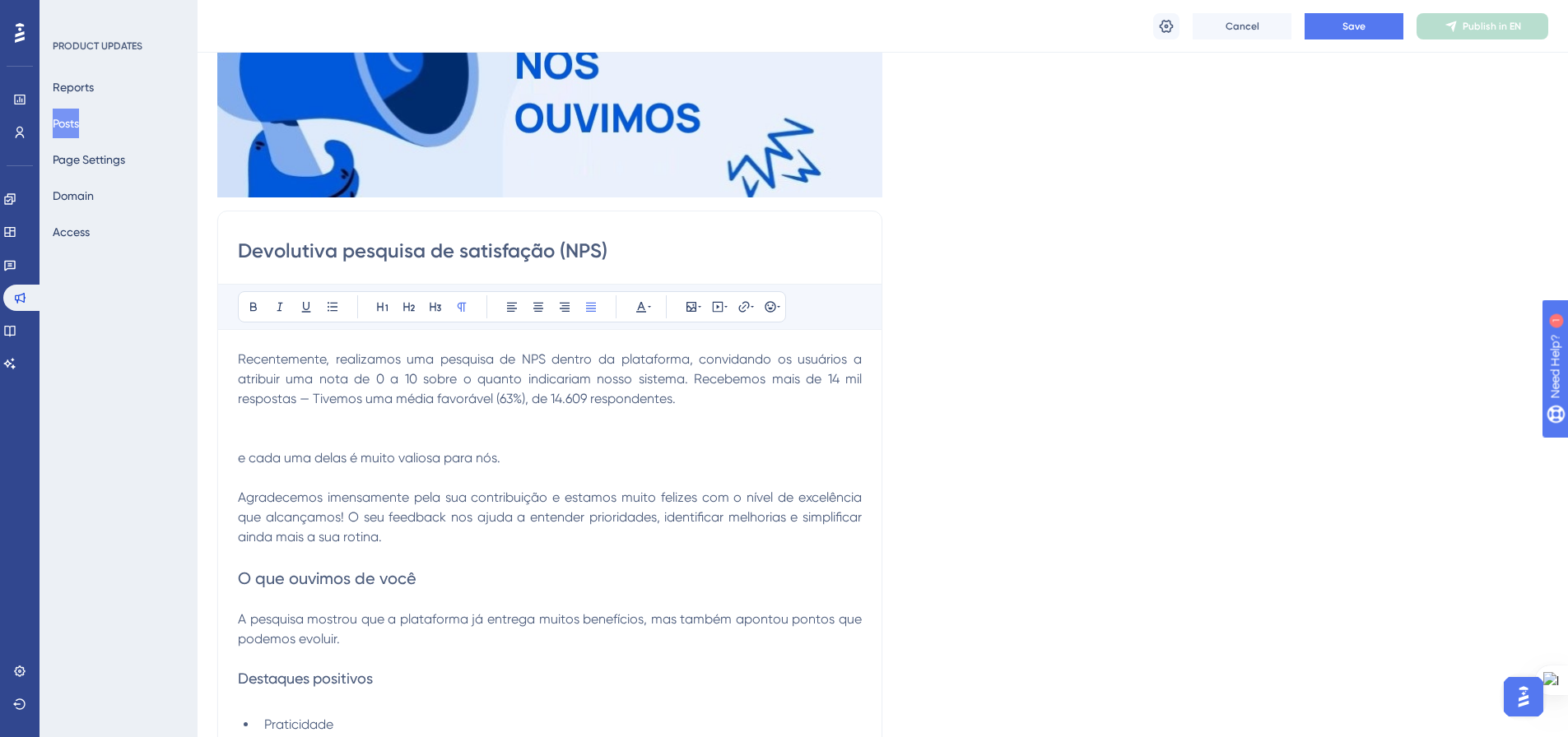
click at [316, 401] on span "Recentemente, realizamos uma pesquisa de NPS dentro da plataforma, convidando o…" at bounding box center [551, 379] width 628 height 55
drag, startPoint x: 507, startPoint y: 400, endPoint x: 515, endPoint y: 418, distance: 19.7
click at [507, 401] on span "Recentemente, realizamos uma pesquisa de NPS dentro da plataforma, convidando o…" at bounding box center [551, 379] width 628 height 55
click at [666, 399] on p "Recentemente, realizamos uma pesquisa de NPS dentro da plataforma, convidando o…" at bounding box center [550, 409] width 624 height 118
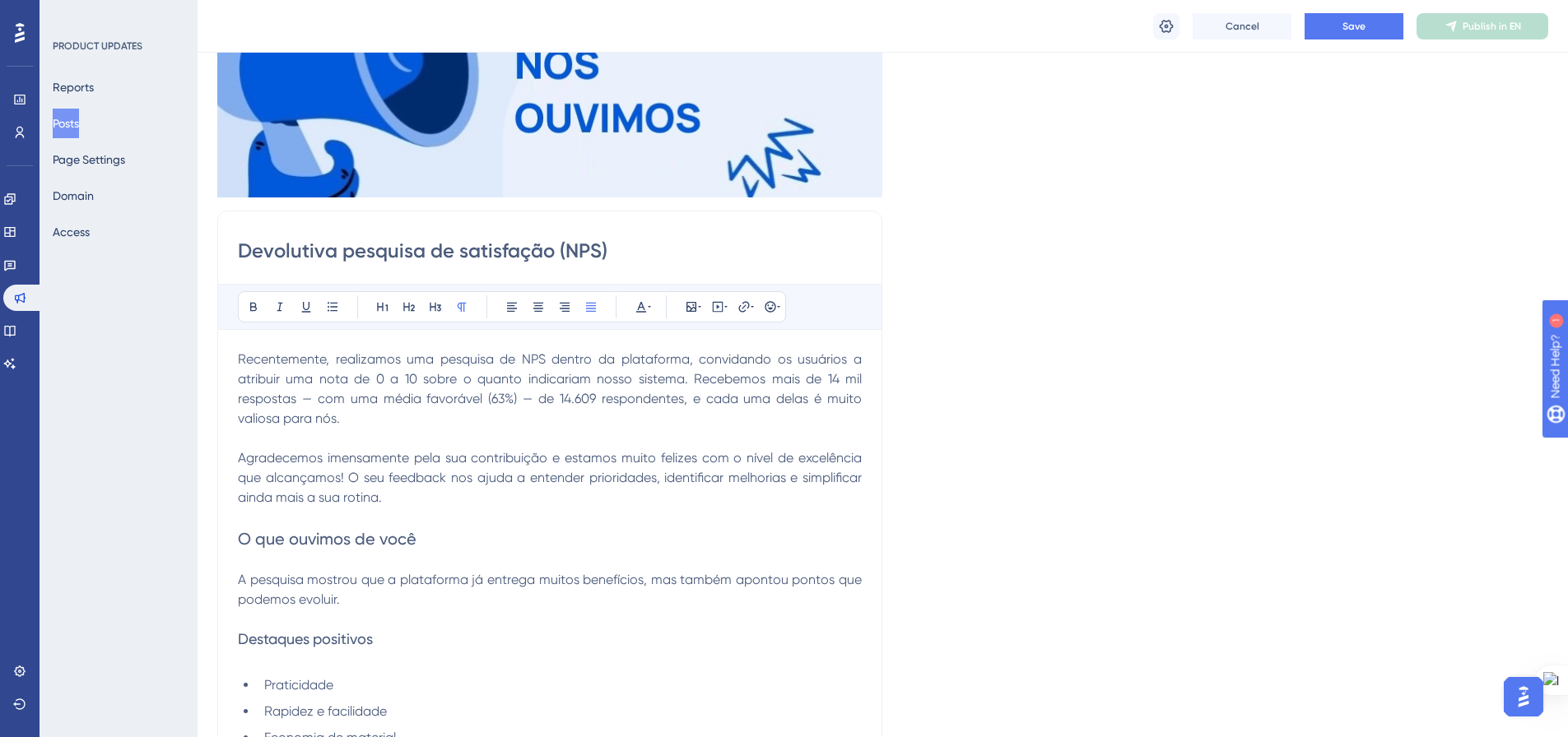
drag, startPoint x: 518, startPoint y: 403, endPoint x: 329, endPoint y: 408, distance: 189.1
click at [343, 409] on p "Recentemente, realizamos uma pesquisa de NPS dentro da plataforma, convidando o…" at bounding box center [550, 389] width 624 height 79
drag, startPoint x: 321, startPoint y: 401, endPoint x: 516, endPoint y: 400, distance: 195.0
click at [516, 400] on span "Recentemente, realizamos uma pesquisa de NPS dentro da plataforma, convidando o…" at bounding box center [551, 389] width 628 height 75
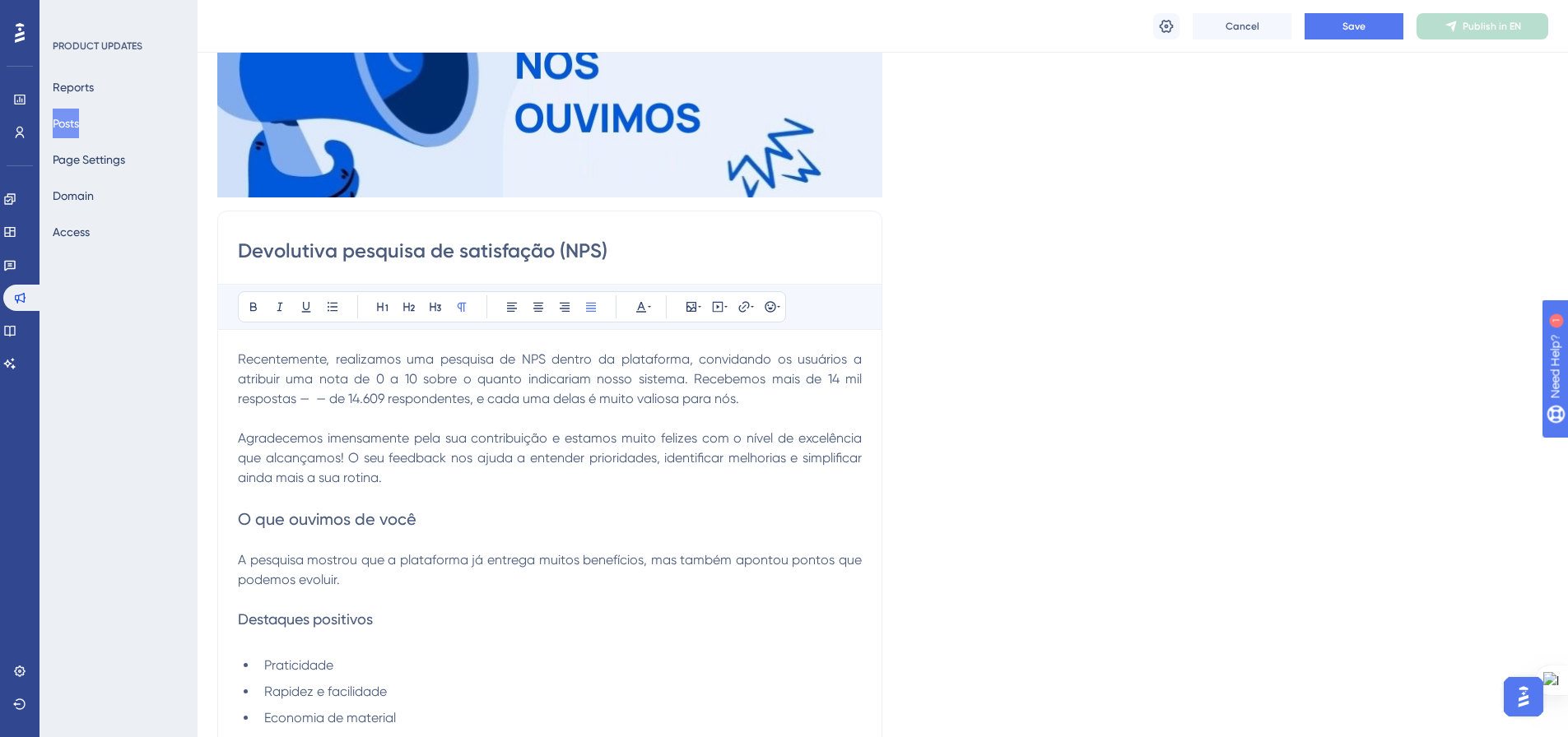
click at [699, 379] on span "Recentemente, realizamos uma pesquisa de NPS dentro da plataforma, convidando o…" at bounding box center [551, 379] width 628 height 55
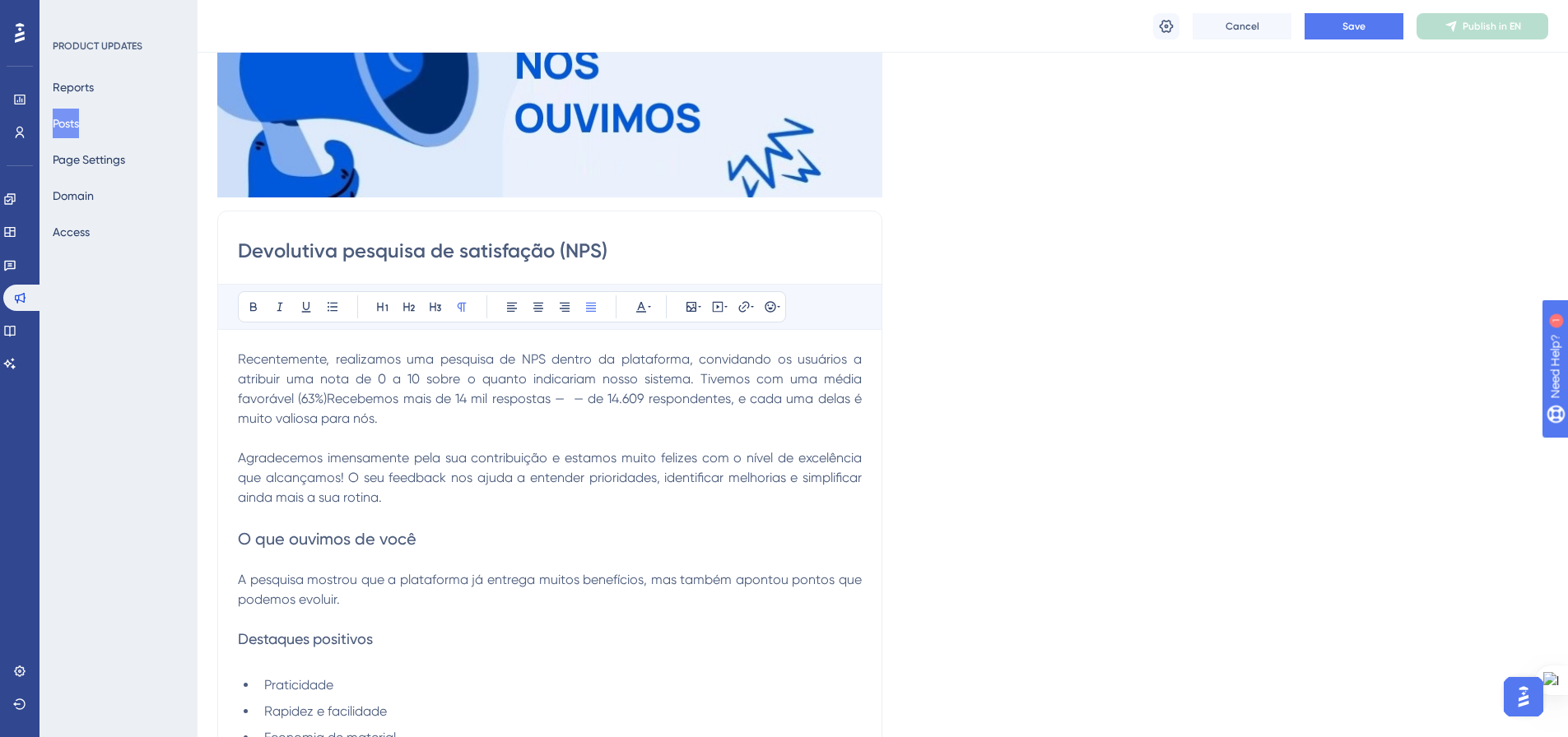
click at [769, 385] on span "Recentemente, realizamos uma pesquisa de NPS dentro da plataforma, convidando o…" at bounding box center [551, 389] width 628 height 75
click at [769, 384] on span "Recentemente, realizamos uma pesquisa de NPS dentro da plataforma, convidando o…" at bounding box center [551, 389] width 628 height 75
click at [267, 400] on span "Recentemente, realizamos uma pesquisa de NPS dentro da plataforma, convidando o…" at bounding box center [551, 389] width 628 height 75
drag, startPoint x: 545, startPoint y: 396, endPoint x: 568, endPoint y: 397, distance: 23.0
click at [568, 397] on span "Recentemente, realizamos uma pesquisa de NPS dentro da plataforma, convidando o…" at bounding box center [551, 389] width 628 height 75
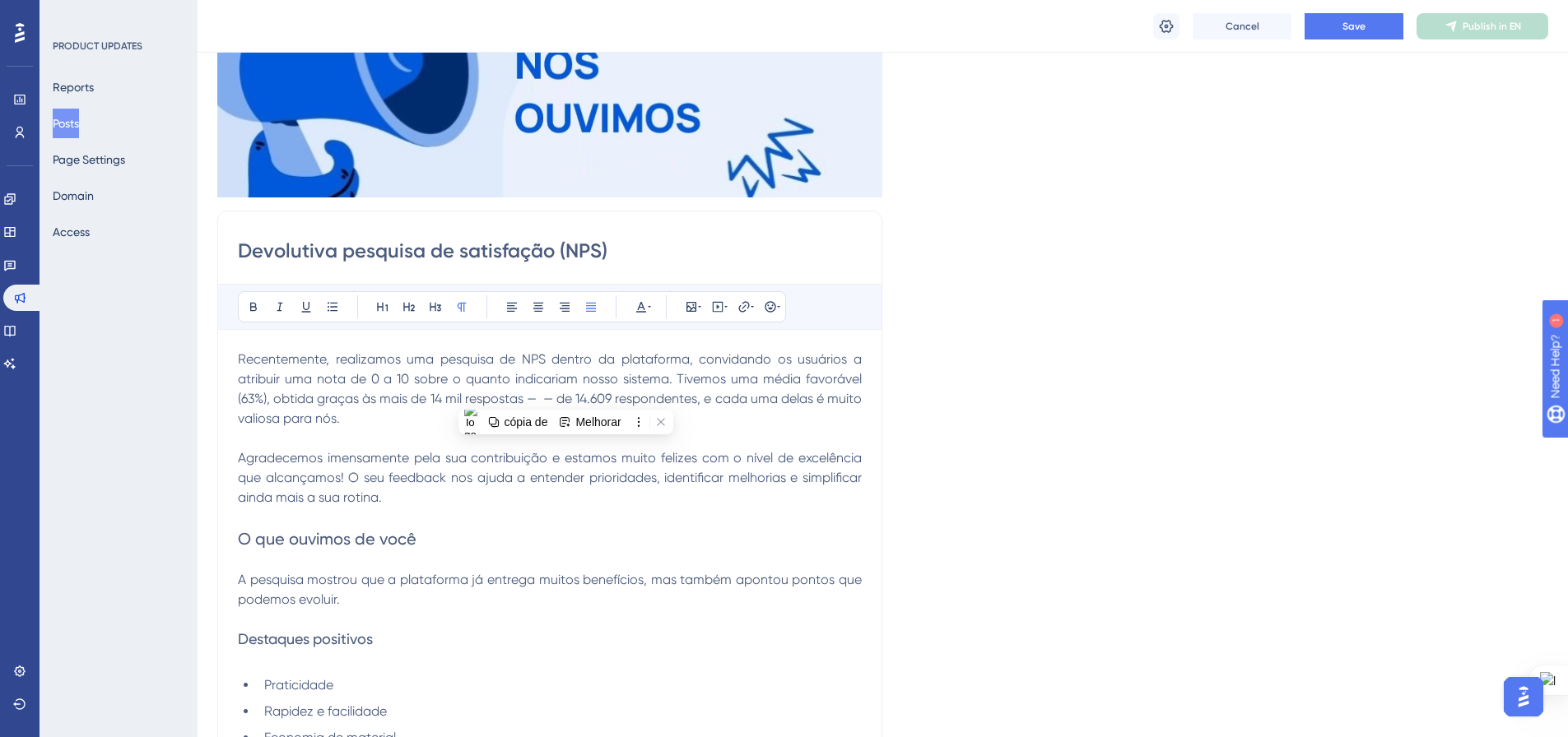
click at [626, 391] on span "Recentemente, realizamos uma pesquisa de NPS dentro da plataforma, convidando o…" at bounding box center [551, 389] width 628 height 75
drag, startPoint x: 724, startPoint y: 396, endPoint x: 567, endPoint y: 395, distance: 157.0
click at [567, 395] on span "Recentemente, realizamos uma pesquisa de NPS dentro da plataforma, convidando o…" at bounding box center [551, 389] width 628 height 75
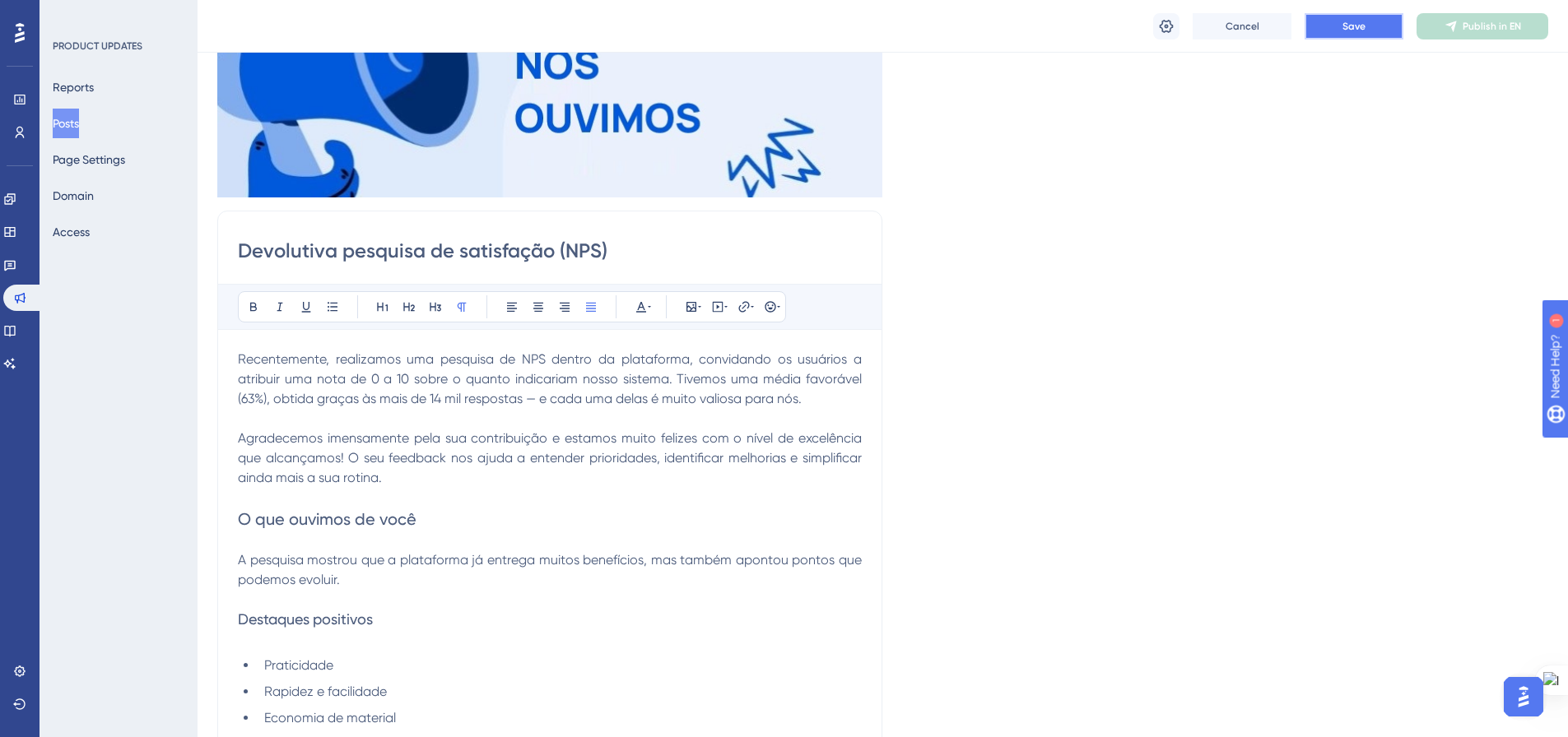
click at [1378, 36] on button "Save" at bounding box center [1354, 26] width 99 height 26
click at [1506, 23] on span "Publish in EN" at bounding box center [1491, 26] width 58 height 14
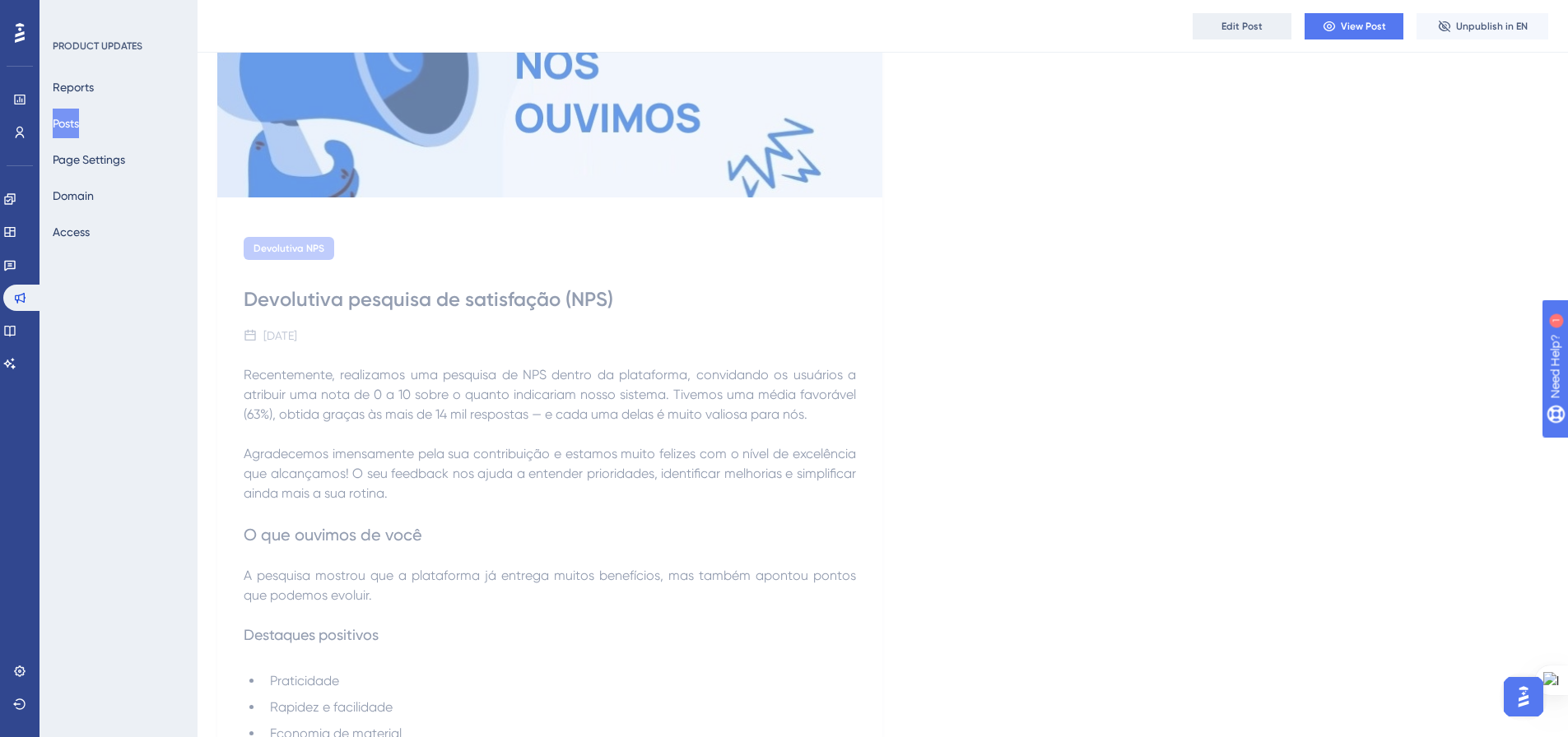
click at [1231, 27] on span "Edit Post" at bounding box center [1242, 26] width 41 height 14
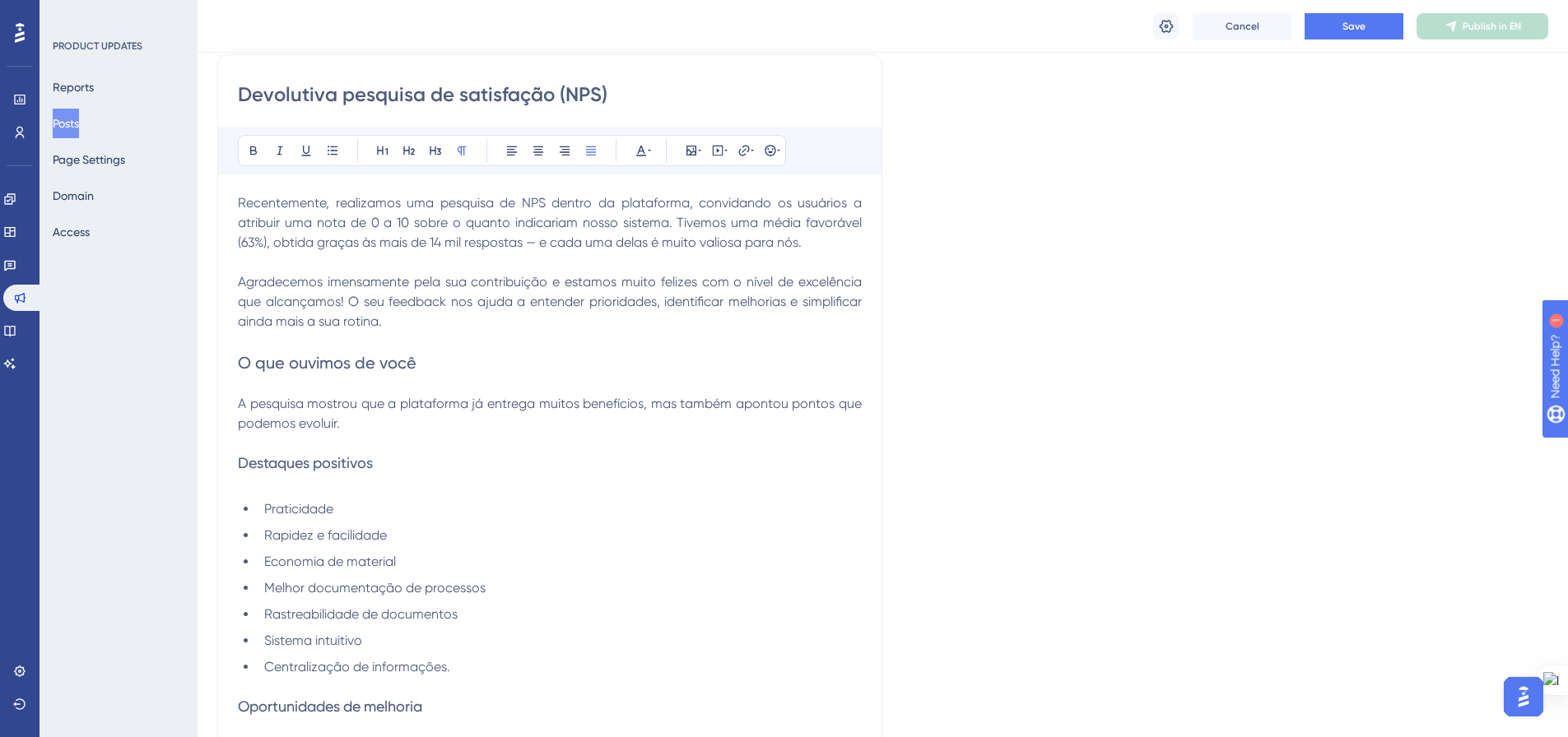
scroll to position [374, 0]
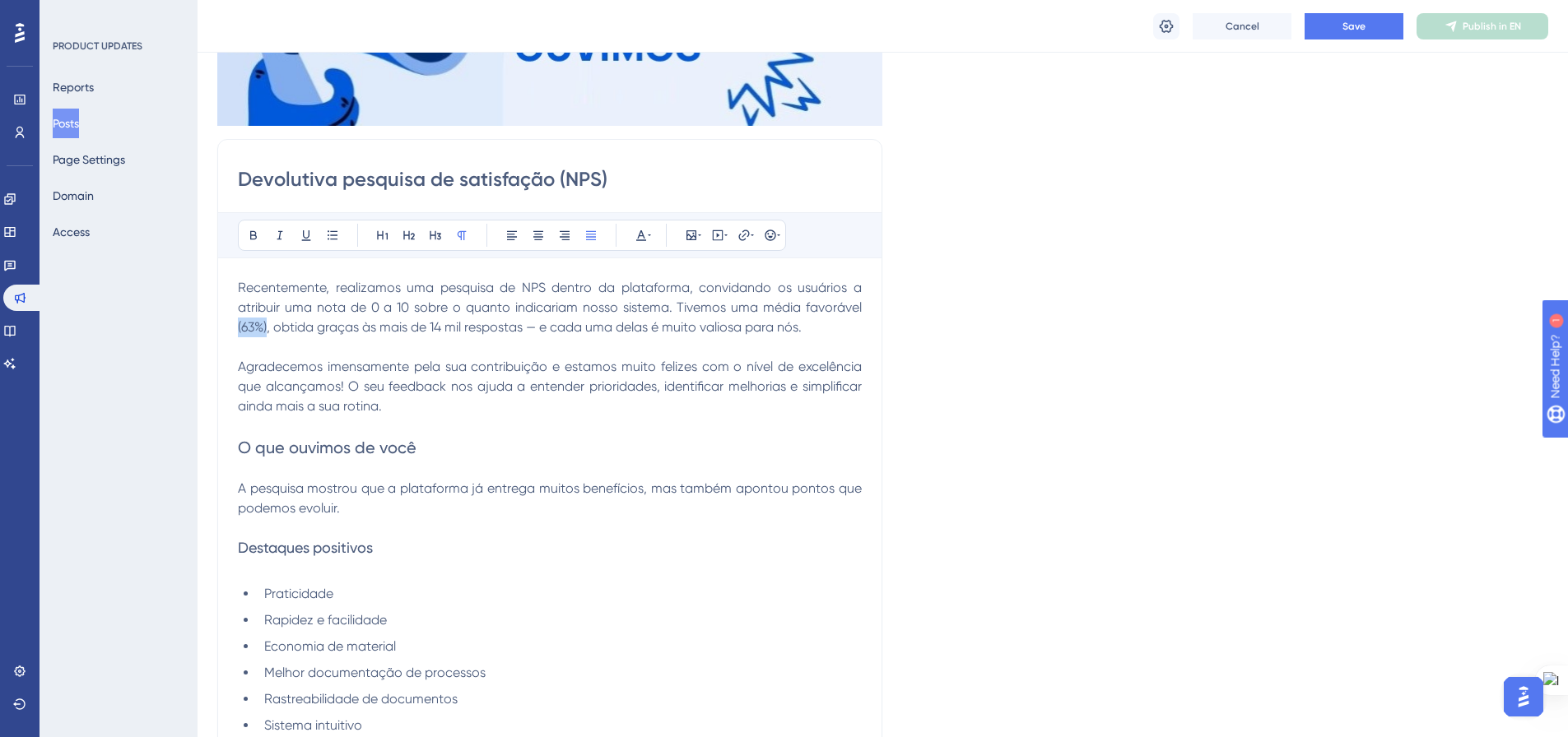
drag, startPoint x: 266, startPoint y: 330, endPoint x: 233, endPoint y: 328, distance: 33.1
click at [1336, 21] on button "Save" at bounding box center [1354, 26] width 99 height 26
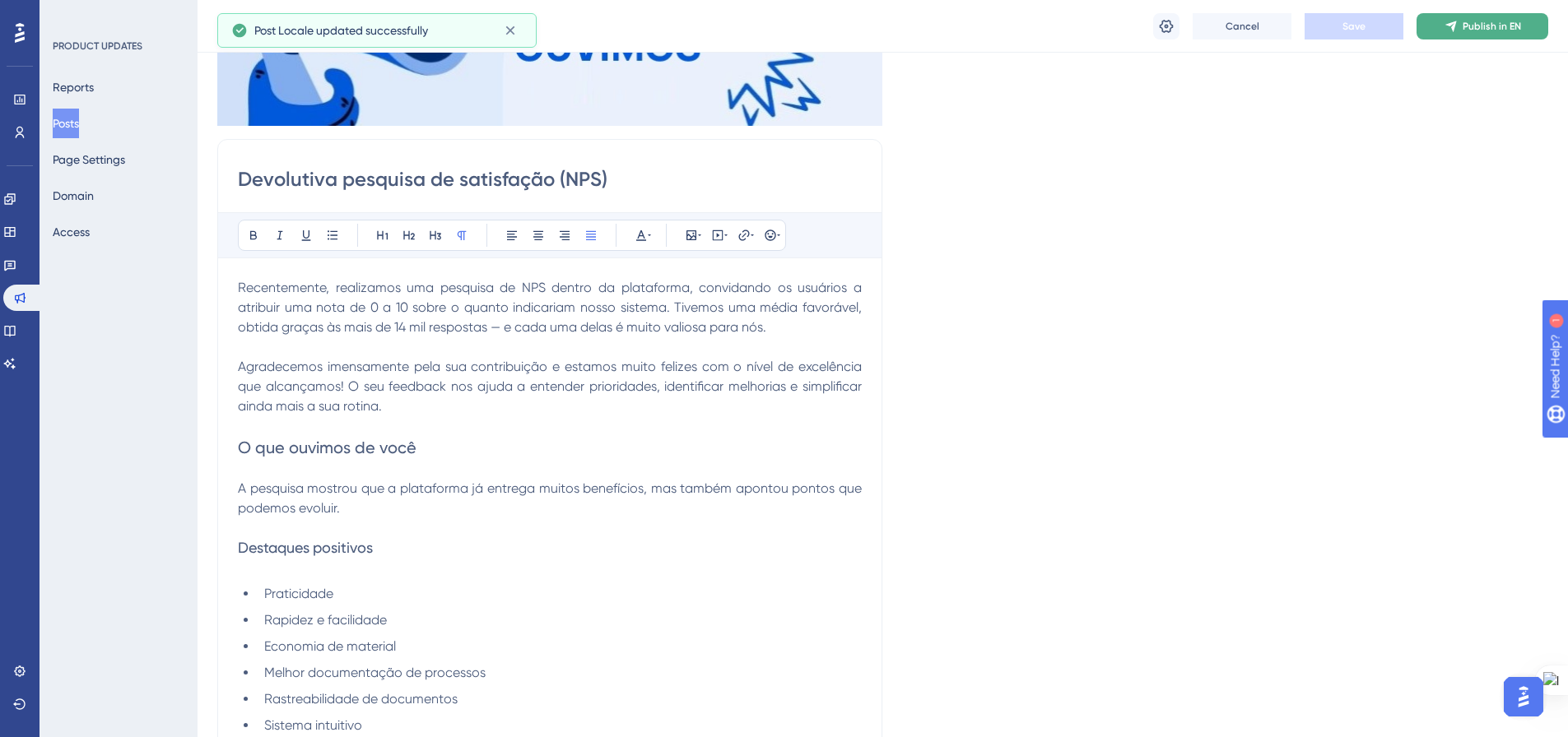
click at [1472, 25] on span "Publish in EN" at bounding box center [1491, 26] width 58 height 14
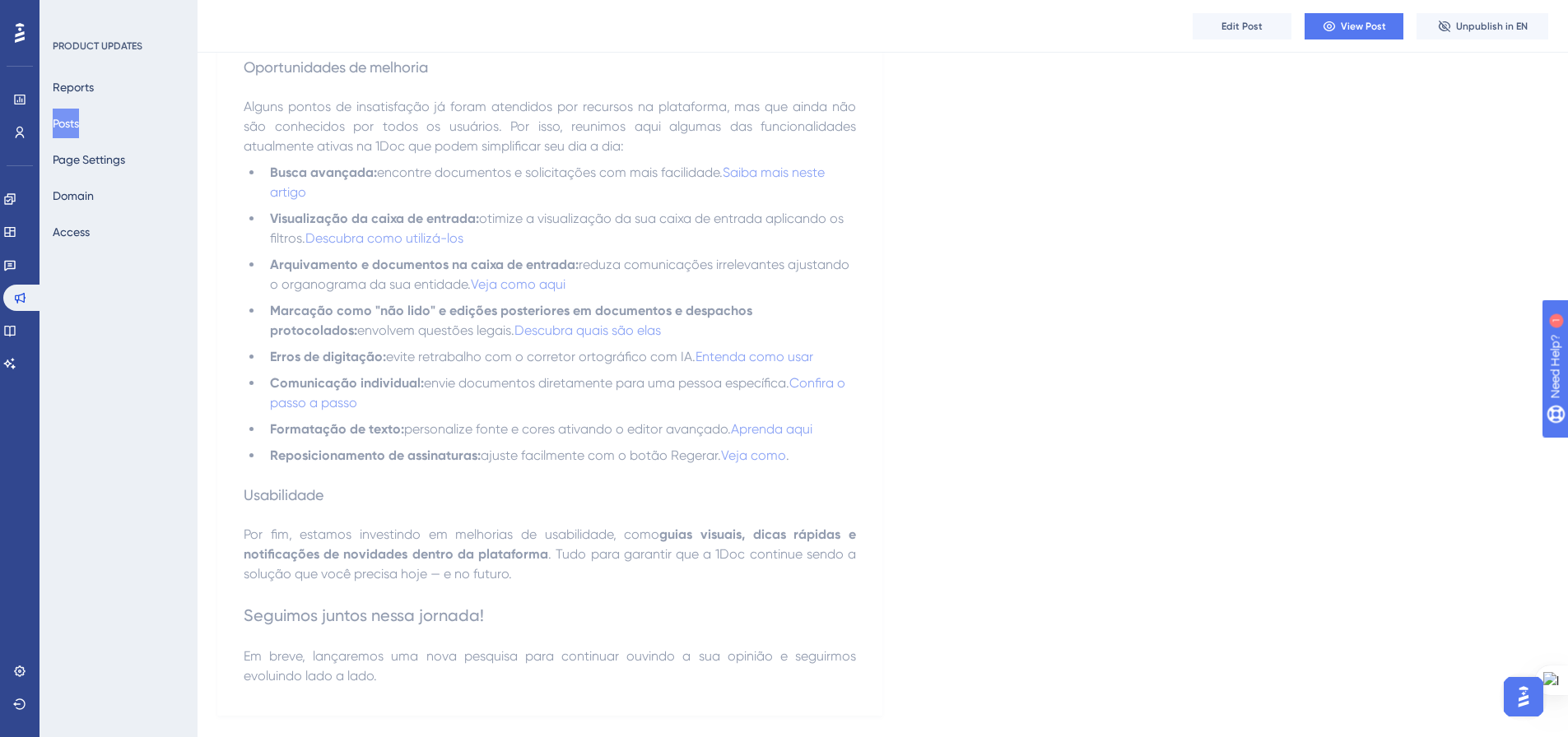
scroll to position [1114, 0]
click at [1273, 21] on button "Edit Post" at bounding box center [1242, 26] width 99 height 26
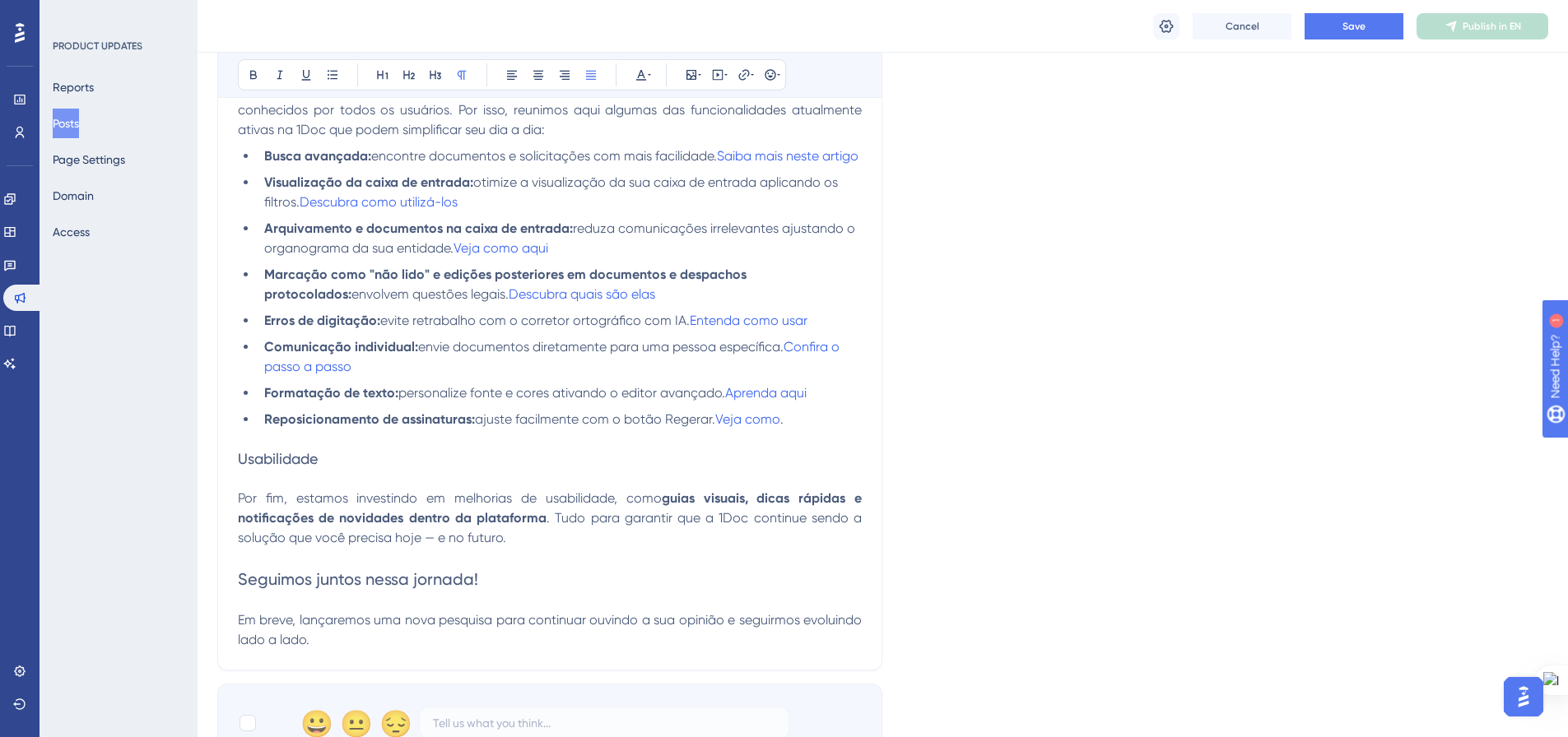
click at [669, 427] on span "ajuste facilmente com o botão Regerar." at bounding box center [595, 419] width 240 height 15
click at [716, 427] on span "ajuste facilmente com o botão "Regerar." at bounding box center [597, 419] width 244 height 15
click at [1369, 27] on button "Save" at bounding box center [1354, 26] width 99 height 26
